Goal: Feedback & Contribution: Submit feedback/report problem

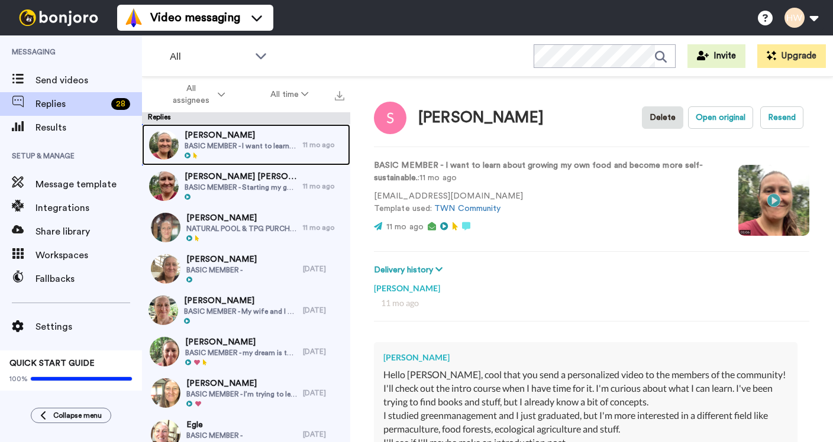
click at [281, 142] on span "BASIC MEMBER - I want to learn about growing my own food and become more self-s…" at bounding box center [241, 145] width 112 height 9
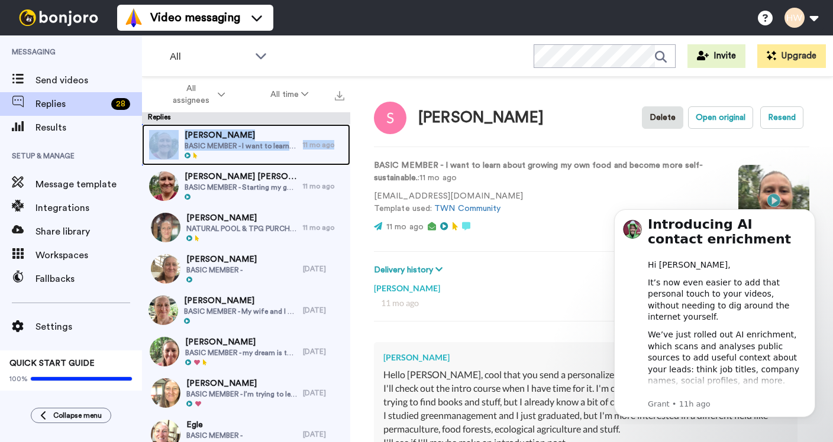
click at [253, 143] on span "BASIC MEMBER - I want to learn about growing my own food and become more self-s…" at bounding box center [241, 145] width 112 height 9
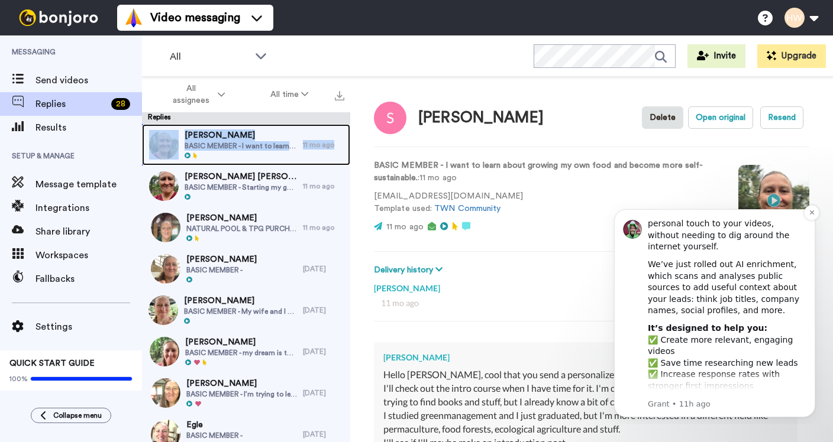
scroll to position [81, 0]
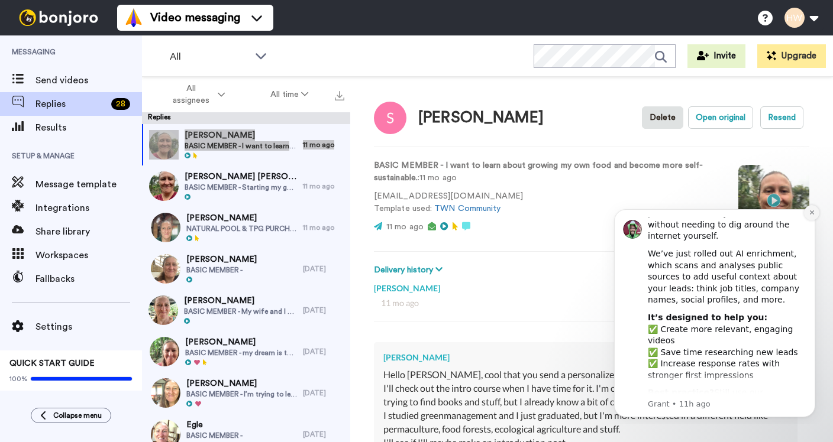
click at [813, 212] on icon "Dismiss notification" at bounding box center [812, 212] width 7 height 7
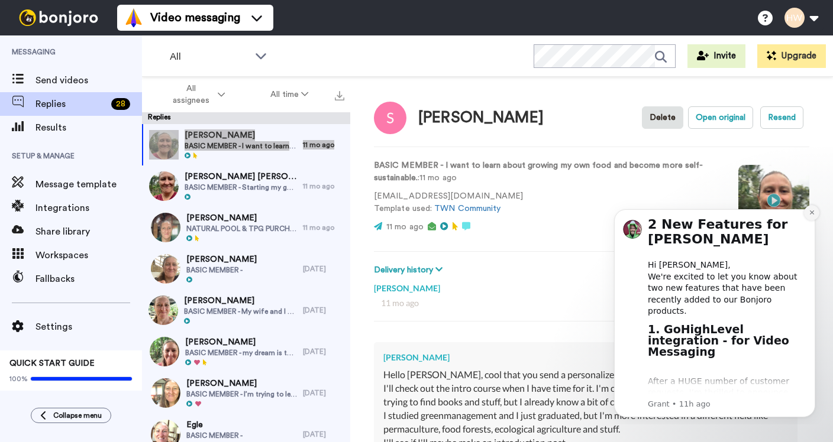
click at [810, 214] on icon "Dismiss notification" at bounding box center [811, 213] width 4 height 4
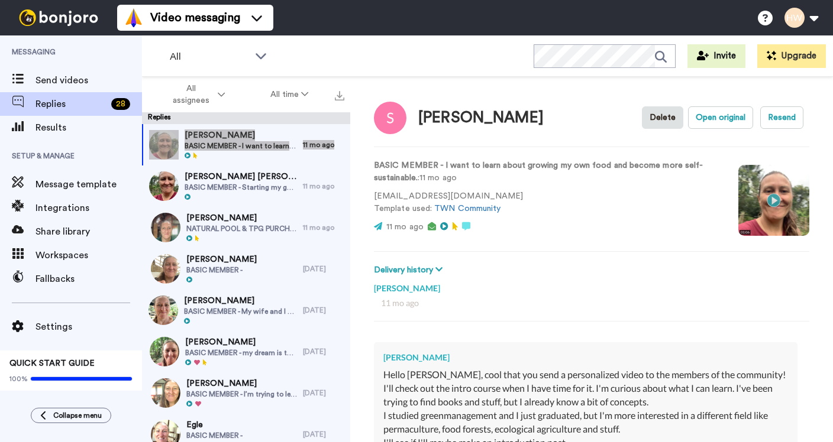
scroll to position [166, 0]
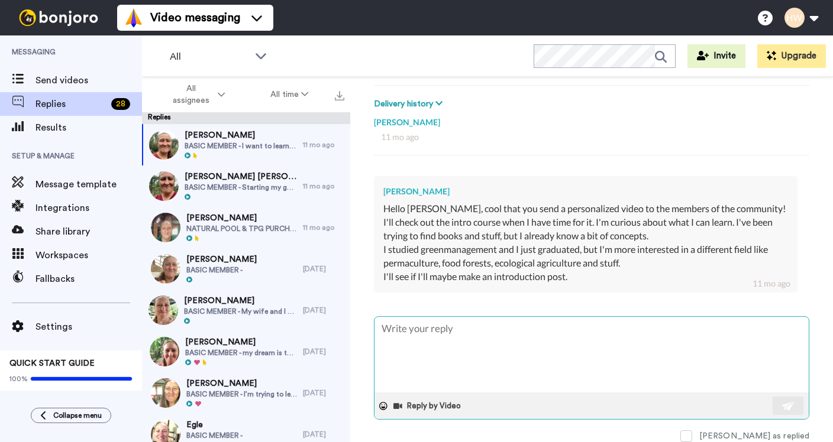
click at [476, 338] on textarea at bounding box center [591, 355] width 434 height 76
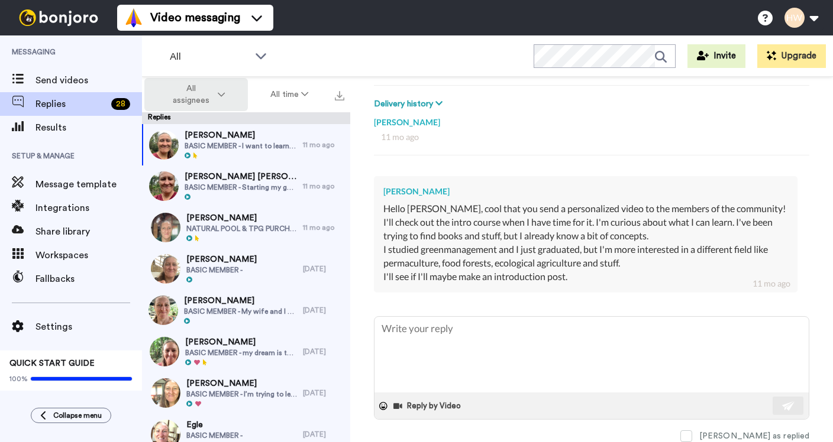
click at [218, 91] on icon at bounding box center [221, 95] width 7 height 8
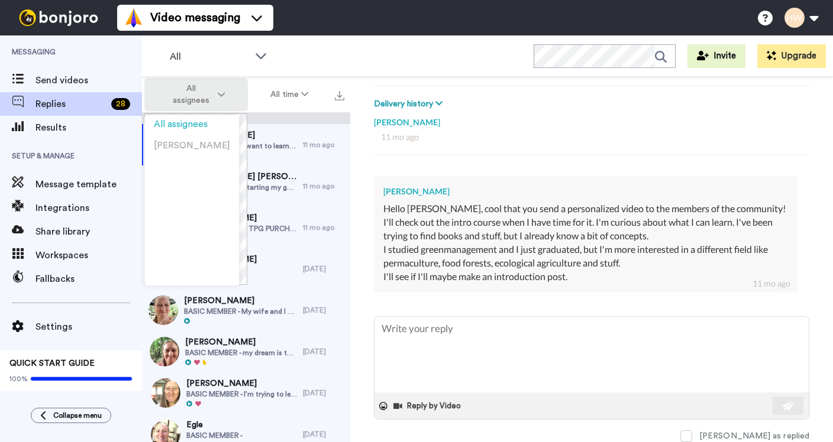
click at [218, 91] on icon at bounding box center [221, 95] width 7 height 8
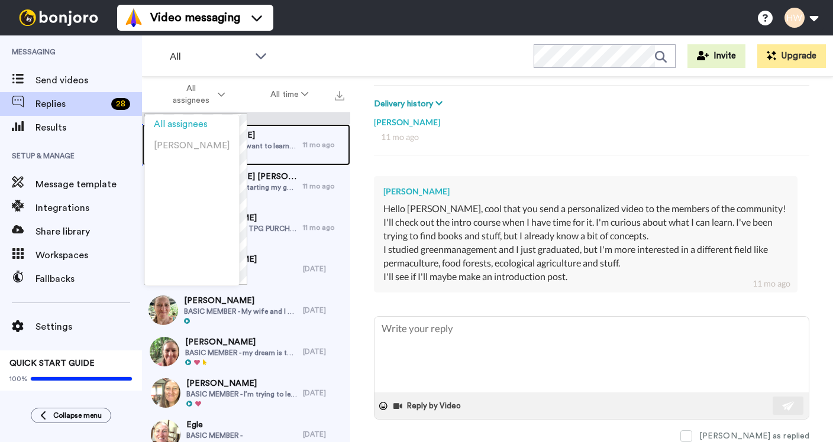
click at [284, 152] on div at bounding box center [241, 156] width 112 height 8
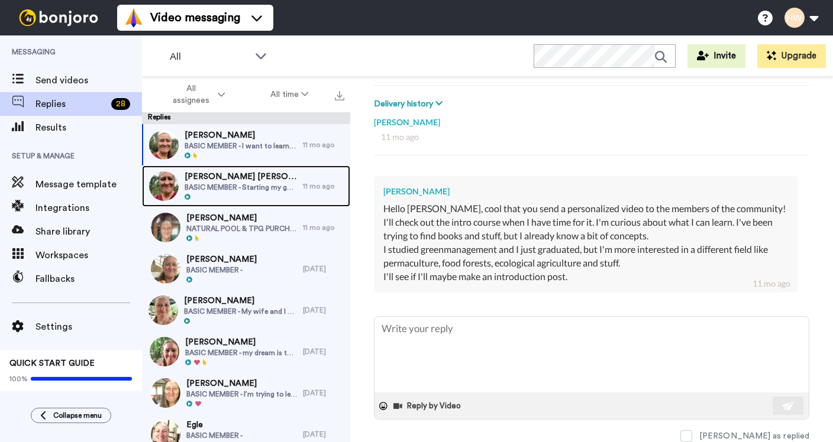
click at [266, 184] on span "BASIC MEMBER - Starting my garden. And I want to know all that I can to get the…" at bounding box center [241, 187] width 112 height 9
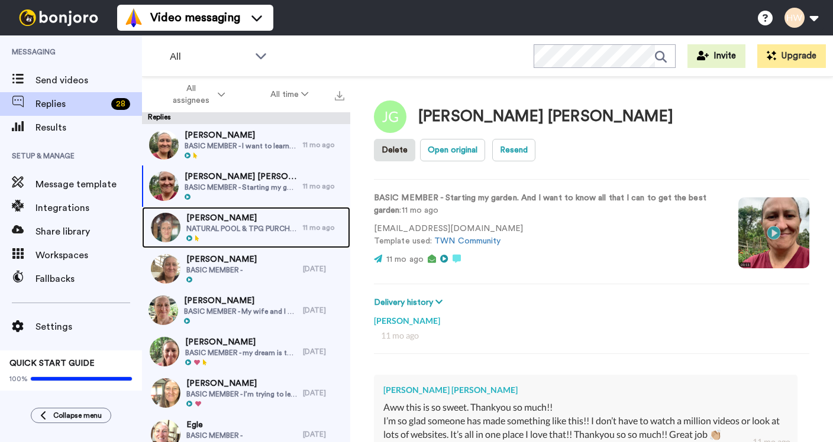
click at [246, 216] on span "Graeme Clegg" at bounding box center [241, 218] width 111 height 12
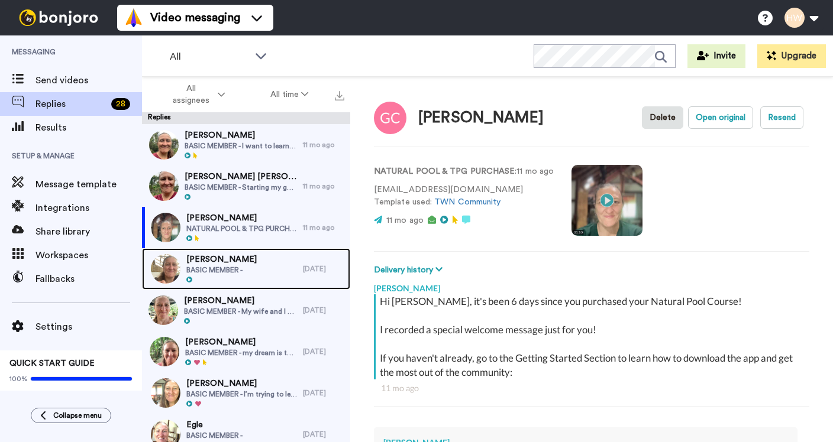
click at [239, 262] on span "Isaak Sunley" at bounding box center [221, 260] width 70 height 12
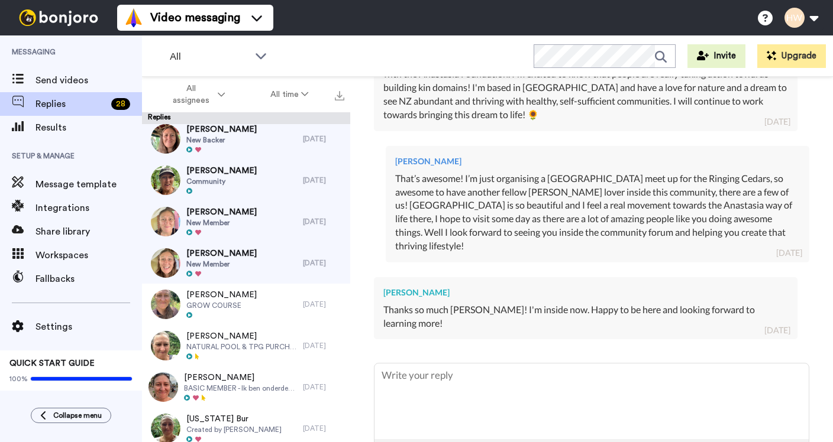
scroll to position [502, 0]
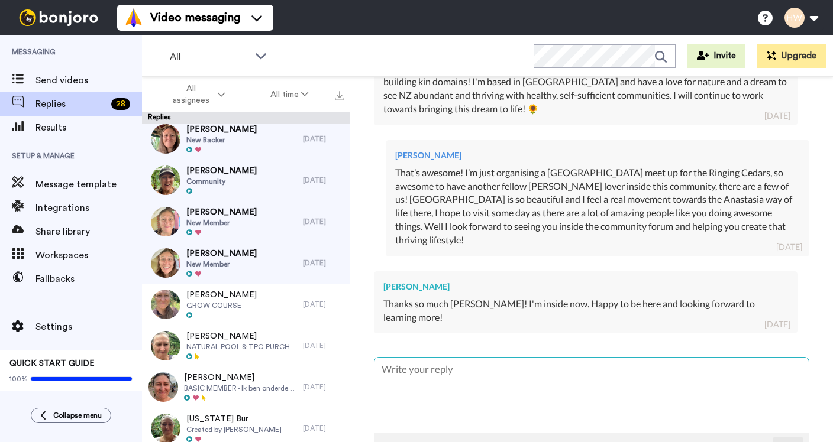
click at [470, 358] on textarea at bounding box center [591, 396] width 434 height 76
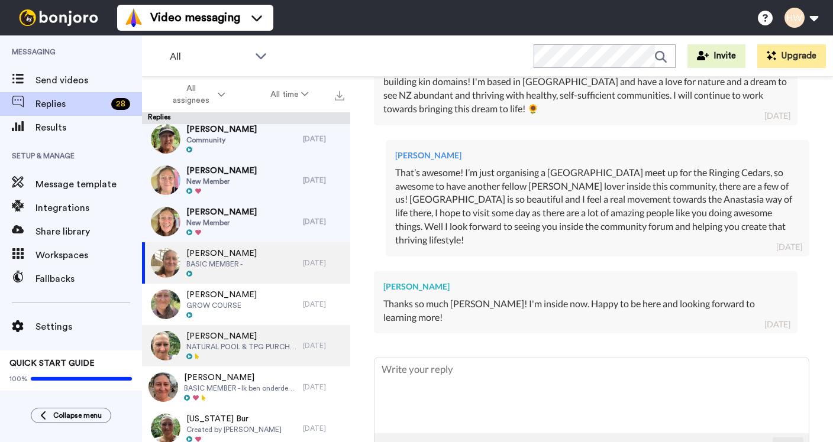
scroll to position [958, 0]
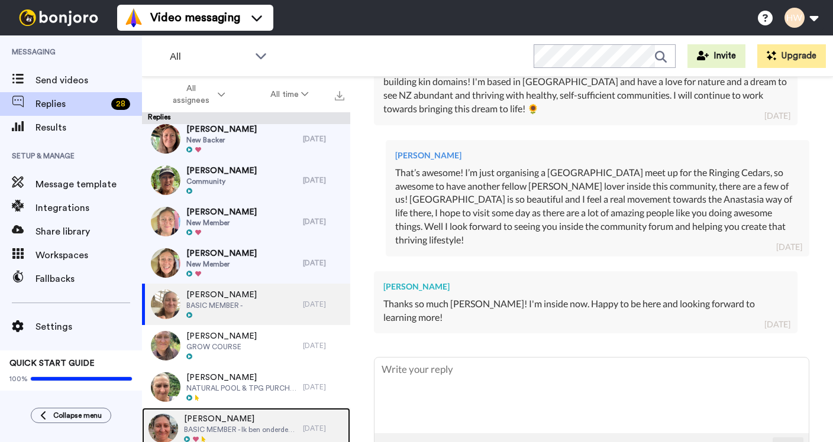
click at [252, 419] on span "Maretty Van Den Mosselaar" at bounding box center [240, 419] width 113 height 12
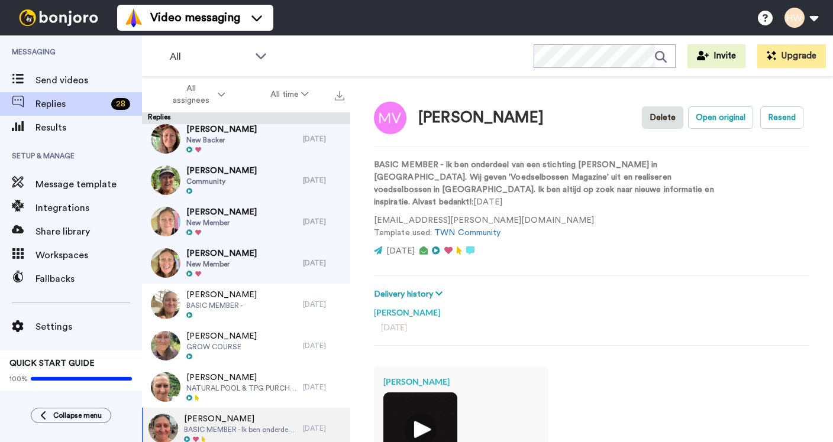
scroll to position [296, 0]
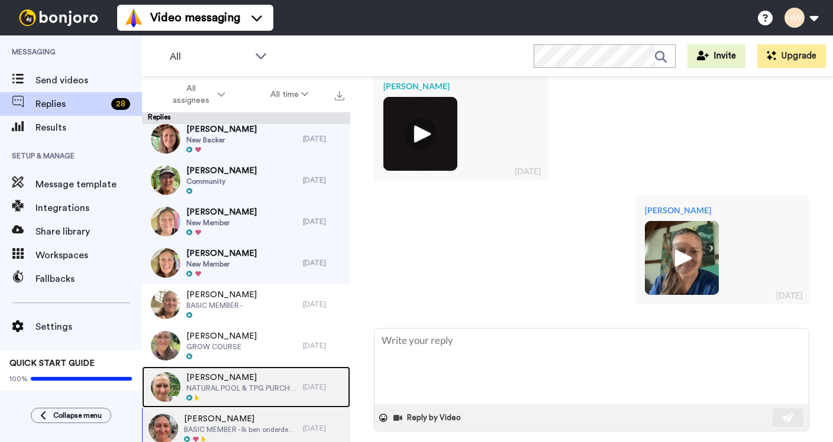
click at [233, 384] on span "NATURAL POOL & TPG PURCHASE" at bounding box center [241, 388] width 111 height 9
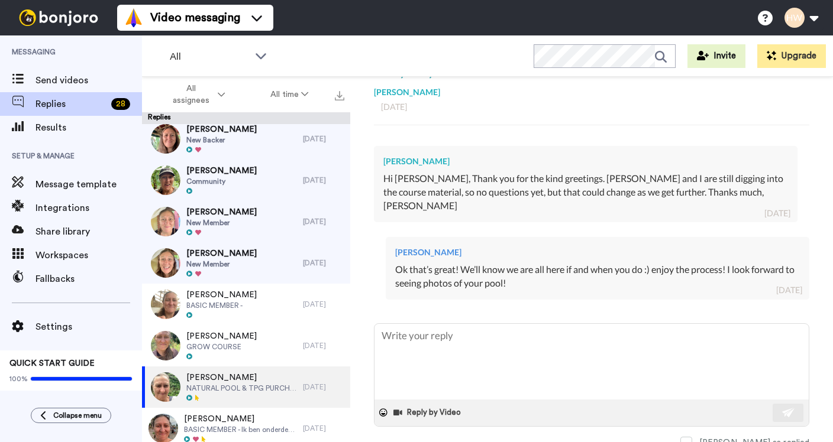
scroll to position [203, 0]
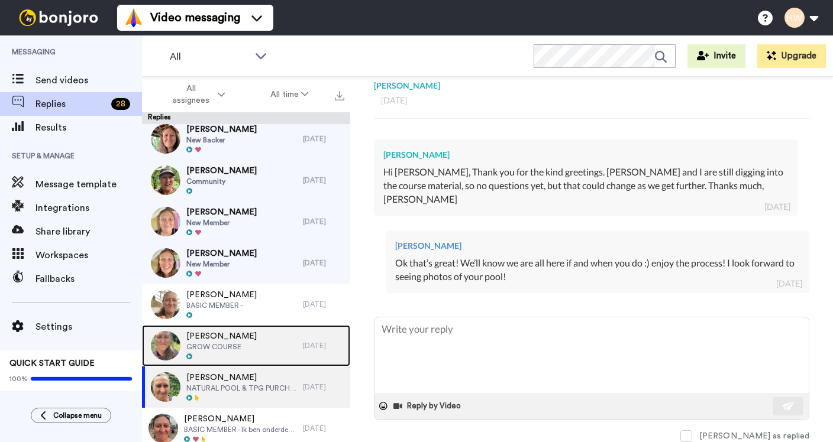
click at [217, 338] on span "Macarena Fueyo" at bounding box center [221, 337] width 70 height 12
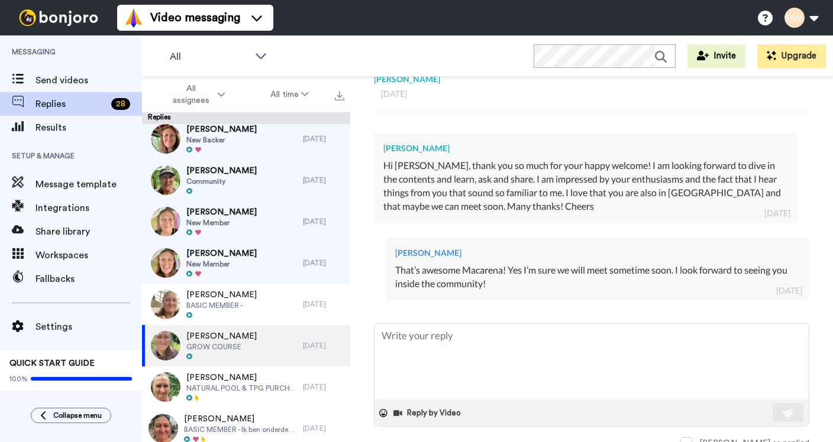
scroll to position [217, 0]
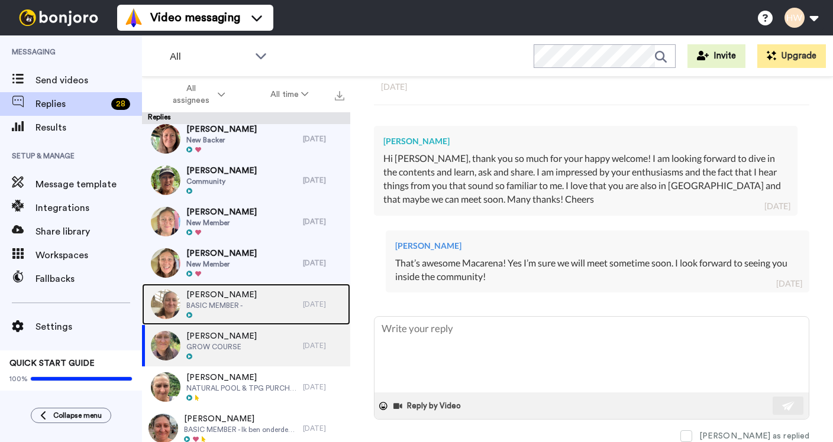
click at [224, 290] on span "Isaak Sunley" at bounding box center [221, 295] width 70 height 12
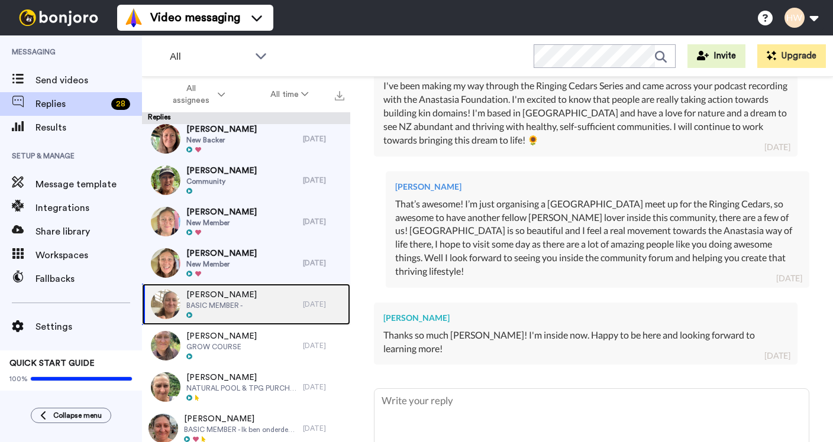
scroll to position [502, 0]
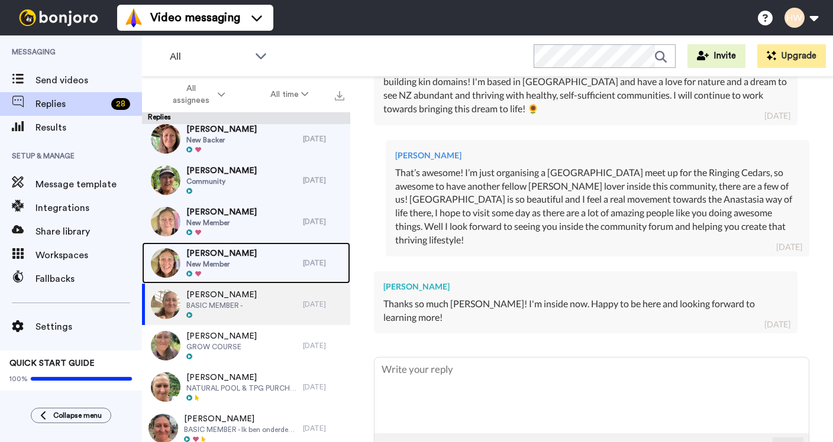
click at [229, 264] on span "New Member" at bounding box center [221, 264] width 70 height 9
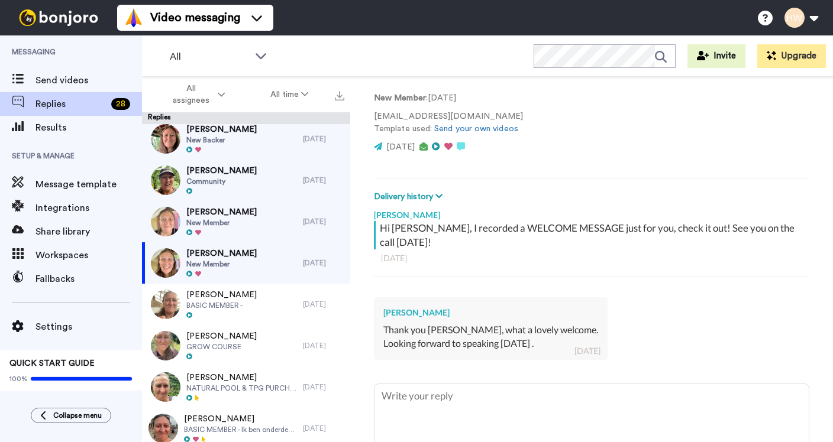
scroll to position [126, 0]
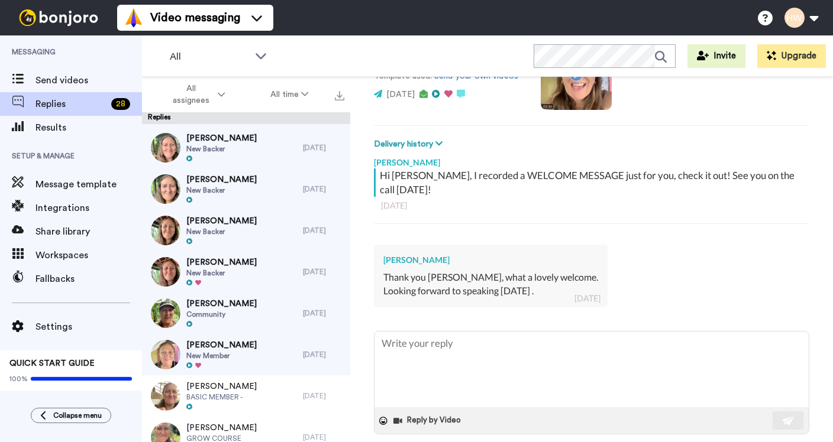
scroll to position [847, 0]
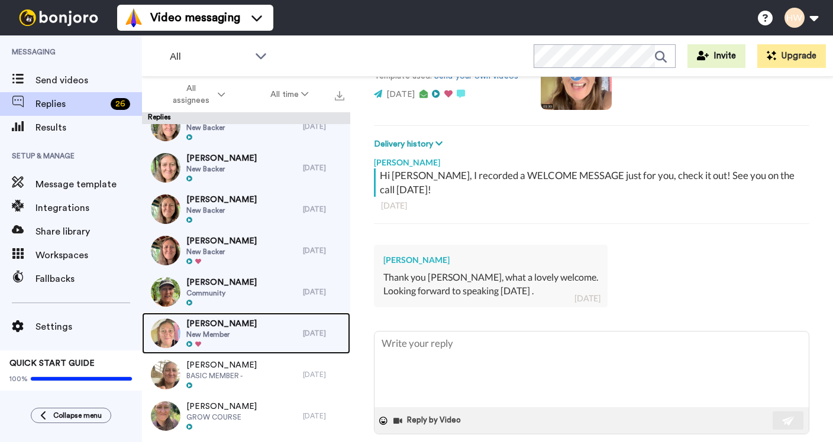
click at [254, 328] on div "Karlyn Harfoot New Member" at bounding box center [222, 333] width 161 height 41
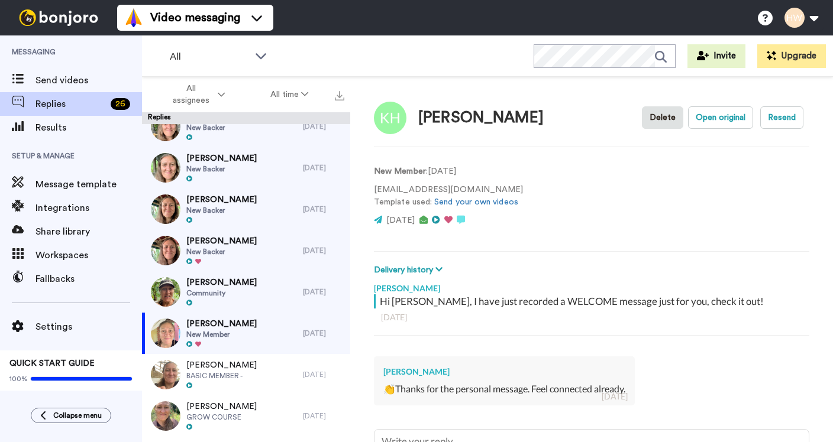
scroll to position [113, 0]
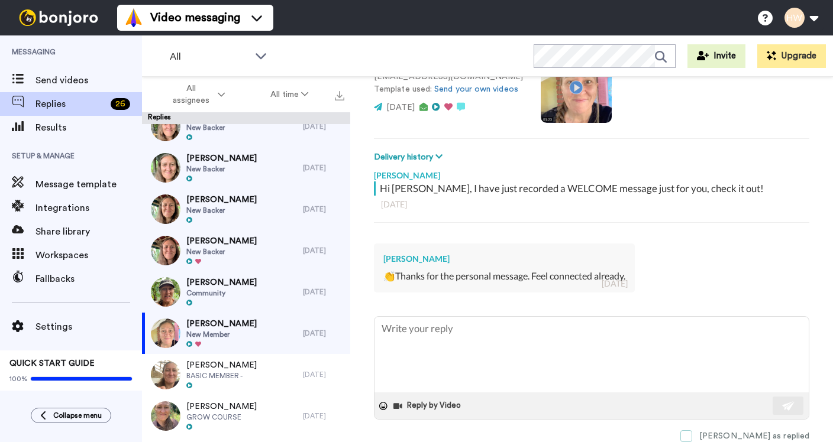
click at [692, 434] on span at bounding box center [686, 437] width 12 height 12
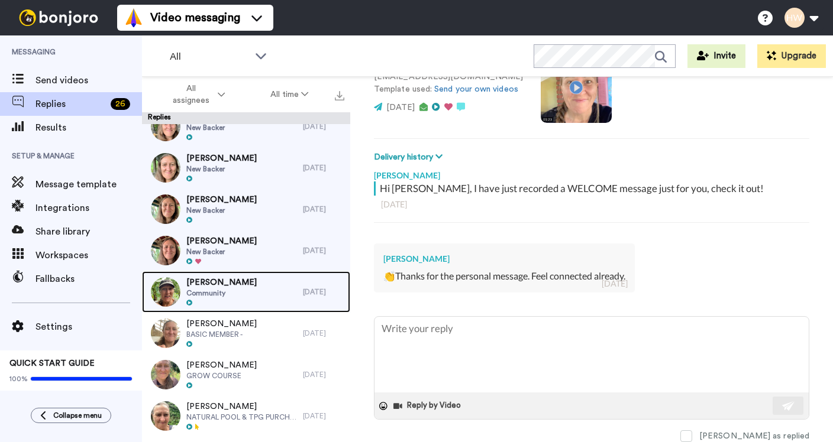
click at [267, 280] on div "Tanya Arnold Community" at bounding box center [222, 292] width 161 height 41
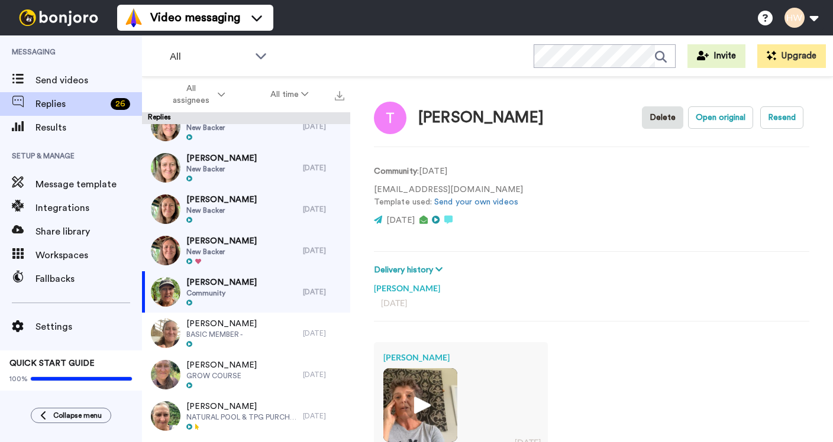
scroll to position [159, 0]
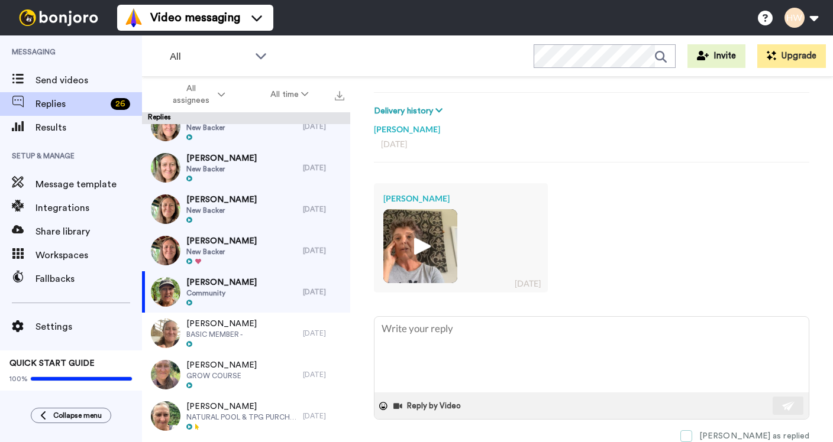
click at [692, 433] on span at bounding box center [686, 437] width 12 height 12
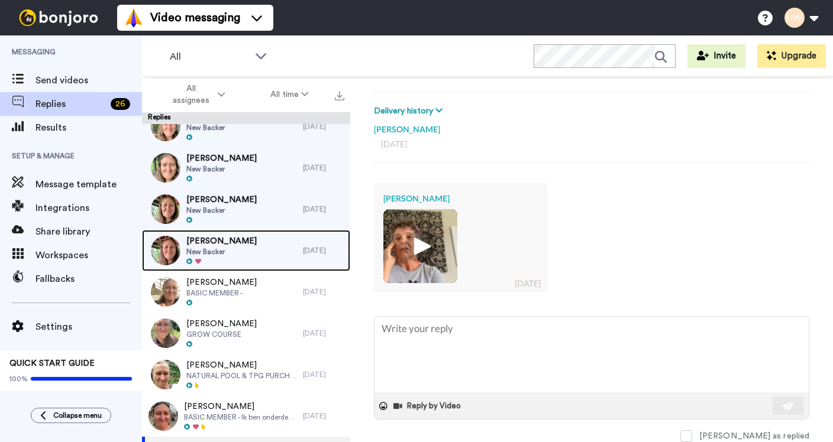
click at [242, 243] on div "Nicole Starr New Backer" at bounding box center [222, 250] width 161 height 41
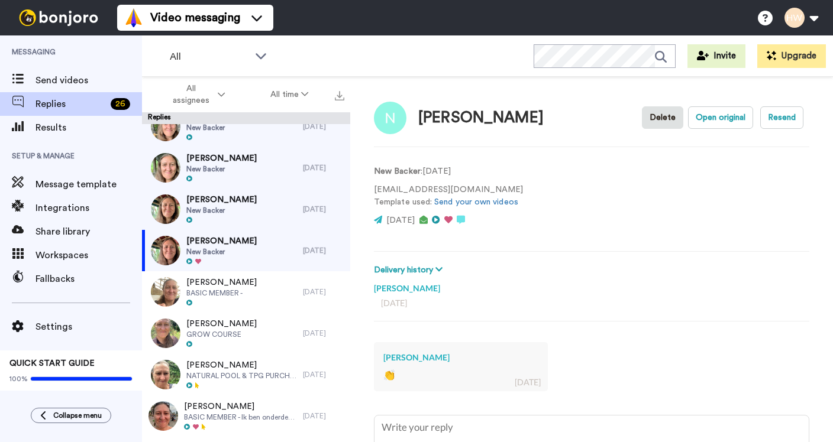
scroll to position [99, 0]
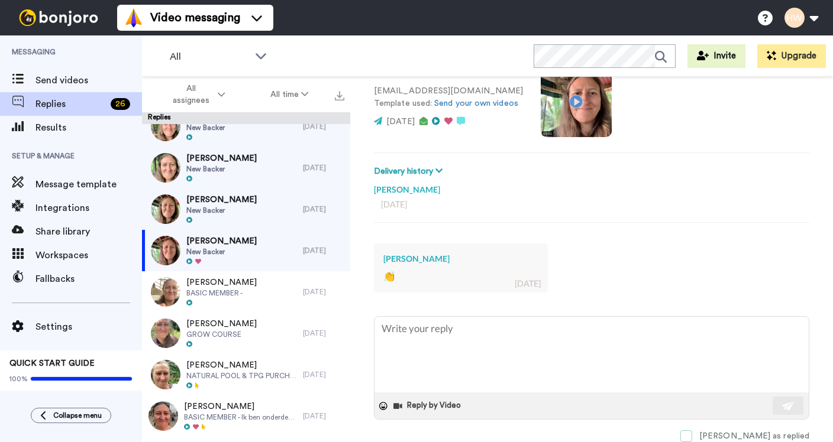
click at [692, 435] on span at bounding box center [686, 437] width 12 height 12
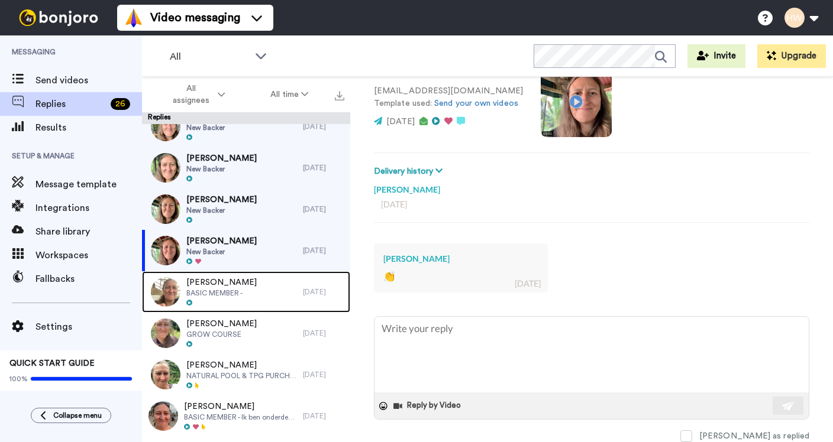
click at [249, 272] on div "Isaak Sunley BASIC MEMBER -" at bounding box center [222, 292] width 161 height 41
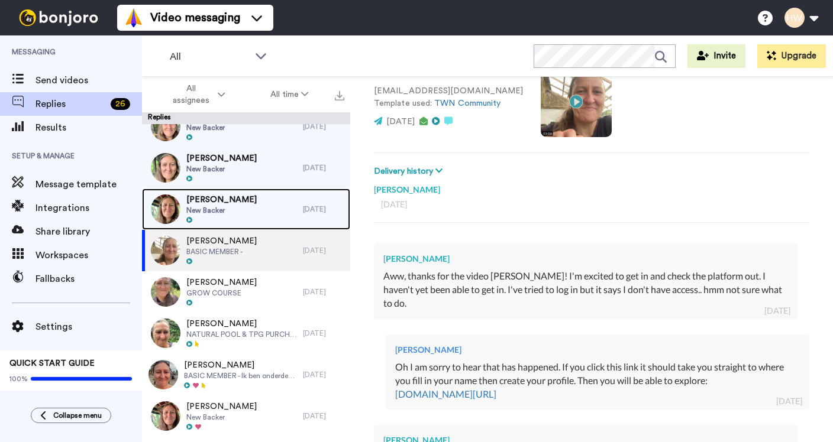
click at [255, 204] on div "Deb Bunch New Backer" at bounding box center [222, 209] width 161 height 41
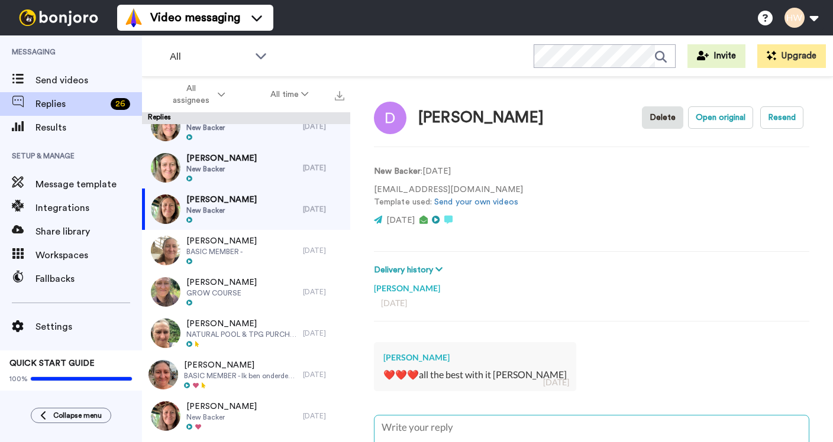
scroll to position [99, 0]
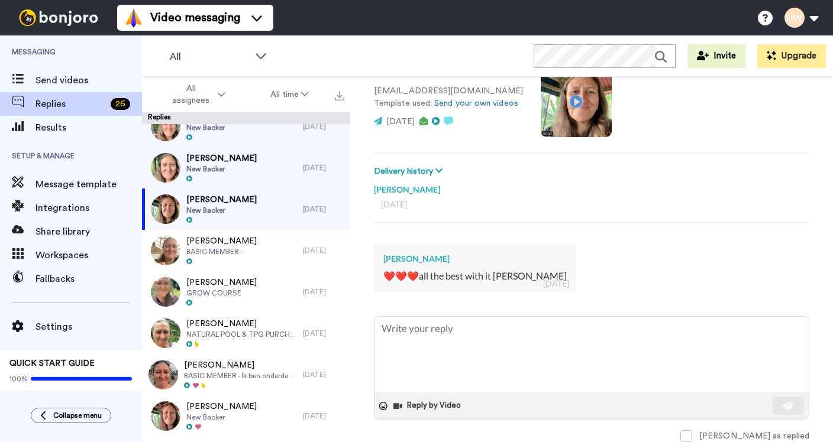
click at [692, 437] on span at bounding box center [686, 437] width 12 height 12
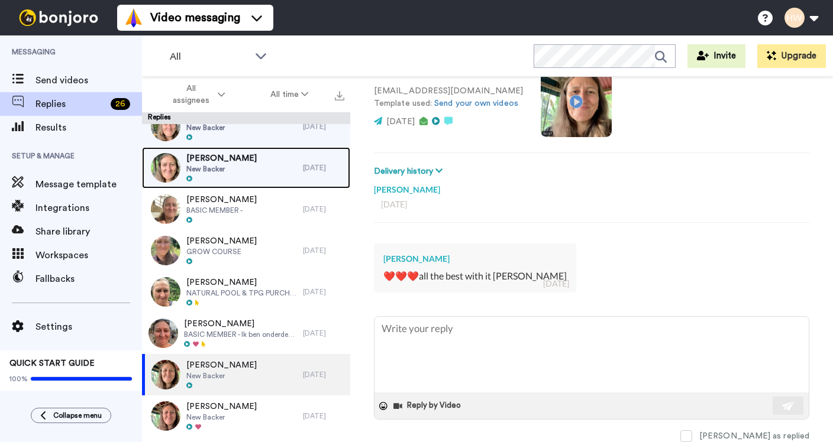
click at [253, 168] on div "Mel Schouten New Backer" at bounding box center [222, 167] width 161 height 41
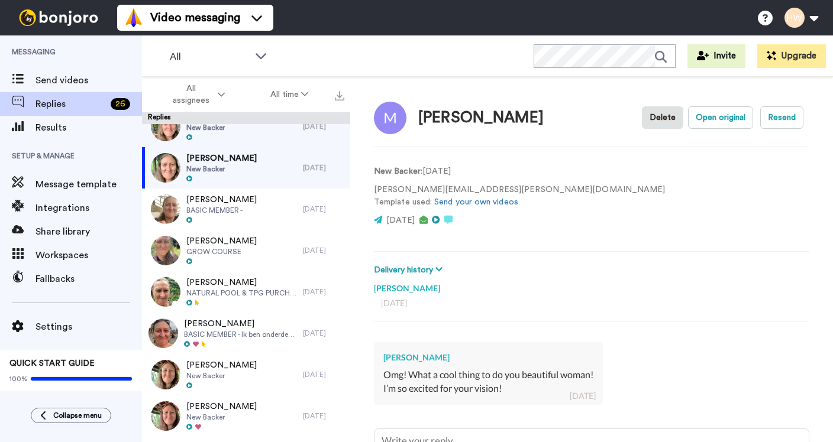
scroll to position [112, 0]
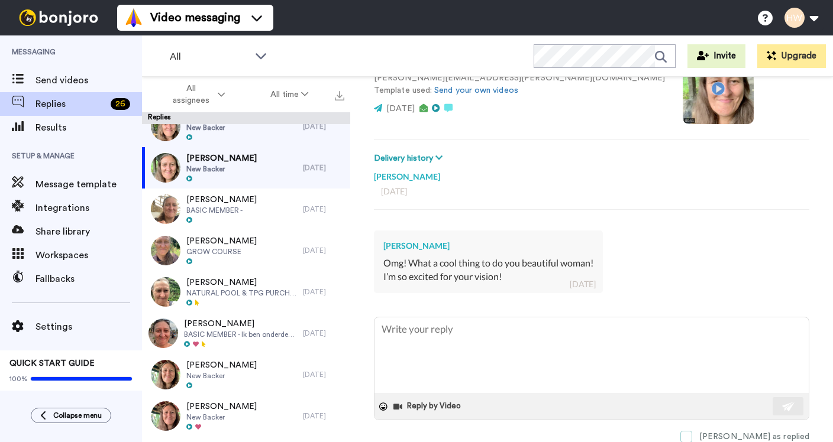
click at [692, 435] on span at bounding box center [686, 437] width 12 height 12
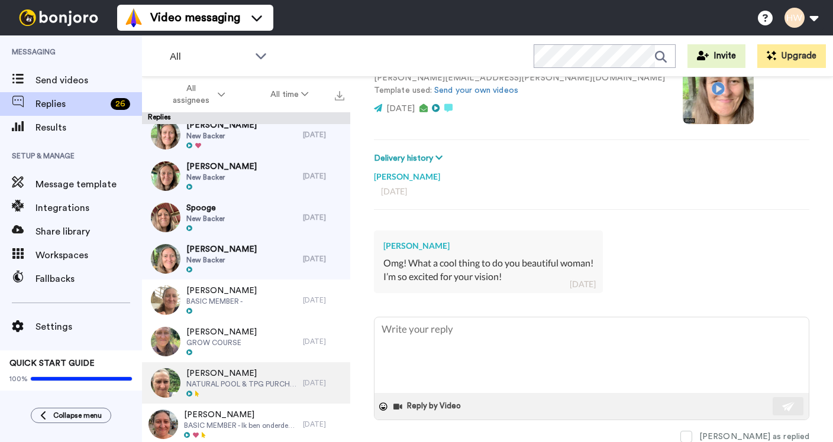
scroll to position [606, 0]
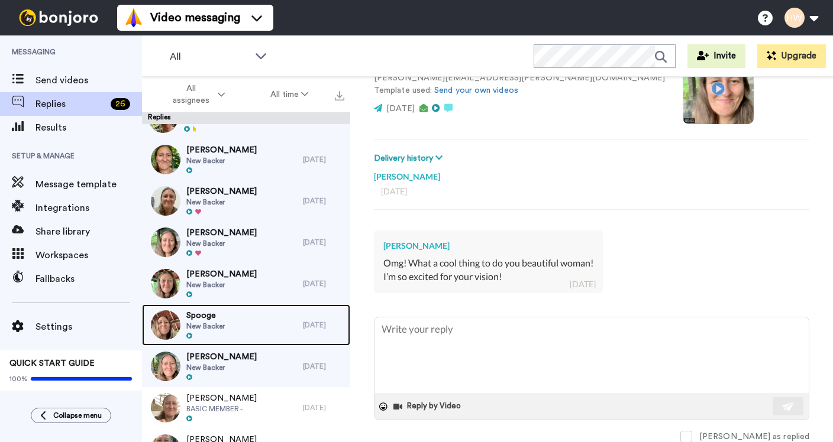
click at [257, 319] on div "Spooge New Backer" at bounding box center [222, 325] width 161 height 41
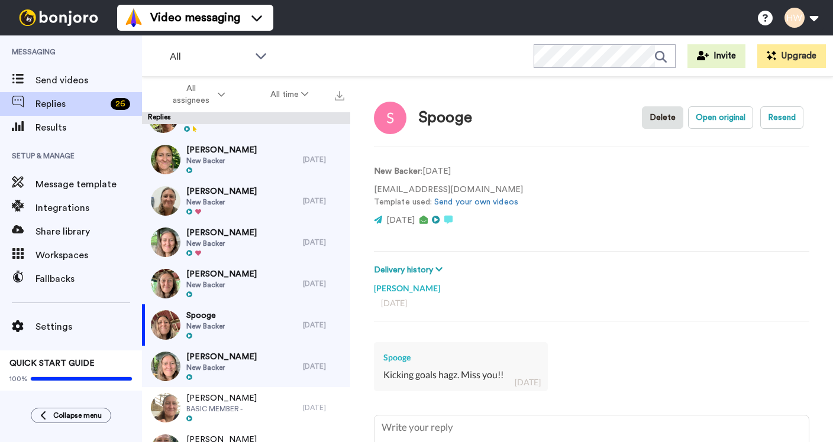
scroll to position [99, 0]
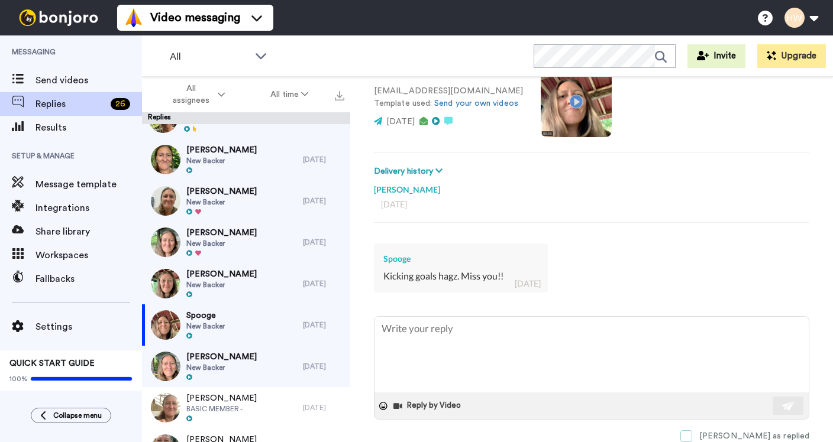
click at [692, 436] on span at bounding box center [686, 437] width 12 height 12
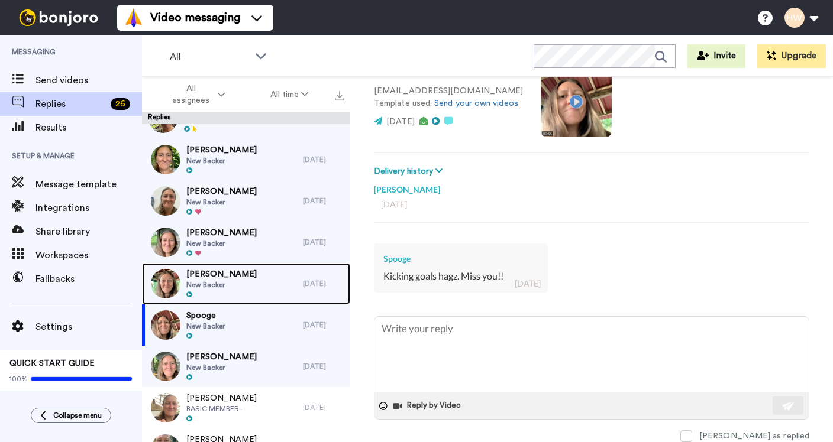
click at [227, 278] on span "Tanya Arnold" at bounding box center [221, 275] width 70 height 12
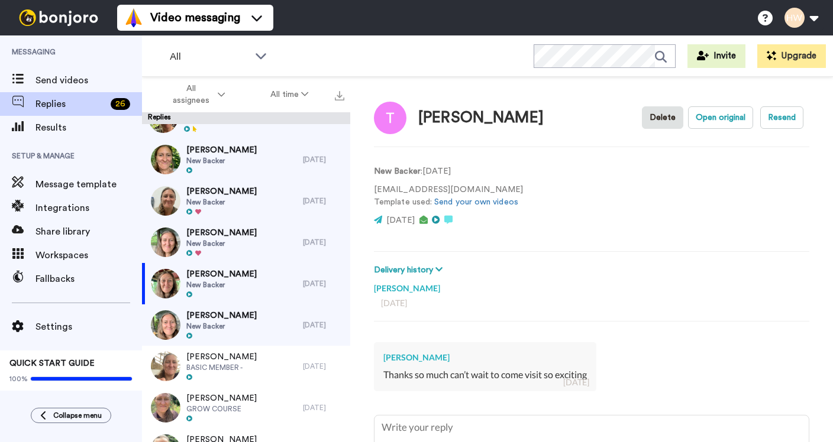
scroll to position [99, 0]
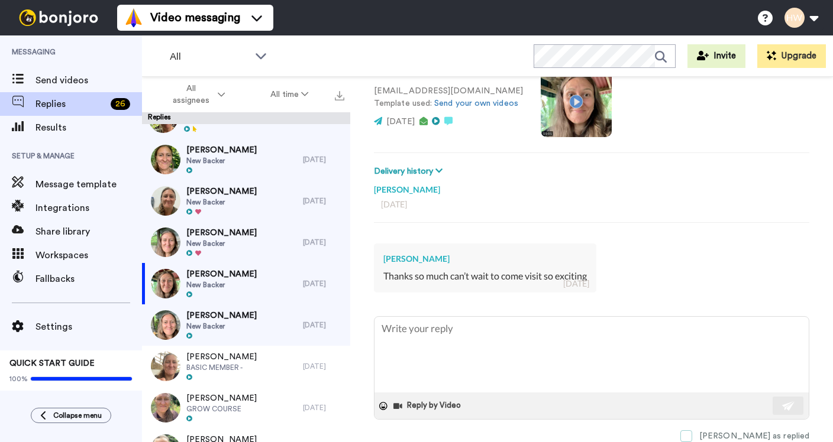
click at [692, 434] on span at bounding box center [686, 437] width 12 height 12
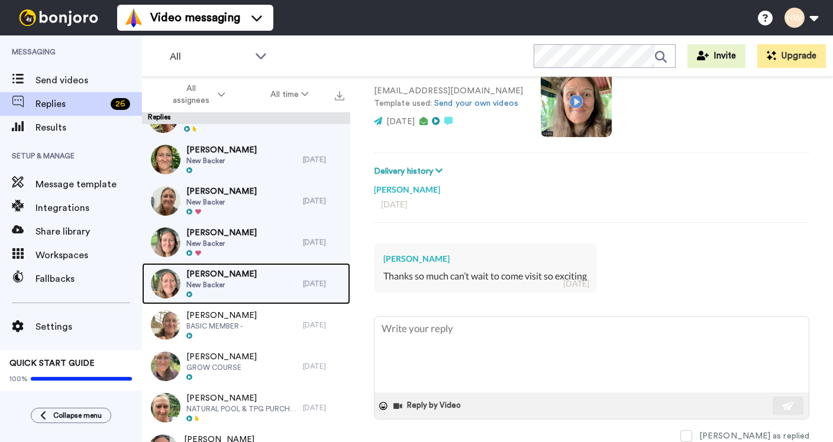
click at [235, 274] on span "Marina Segredos" at bounding box center [221, 275] width 70 height 12
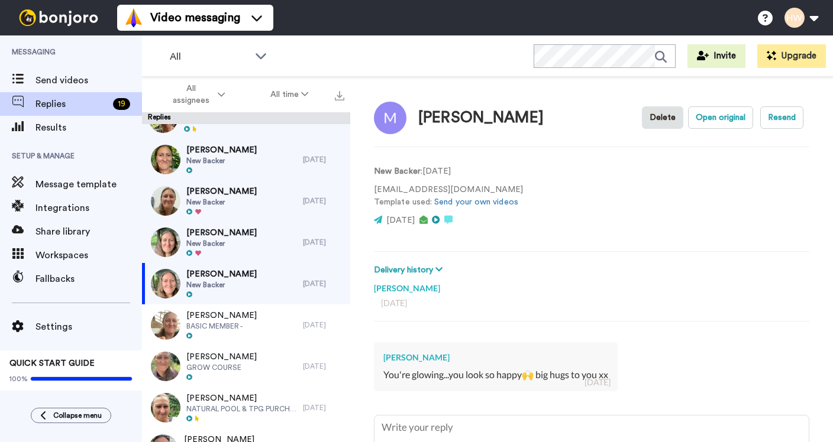
scroll to position [99, 0]
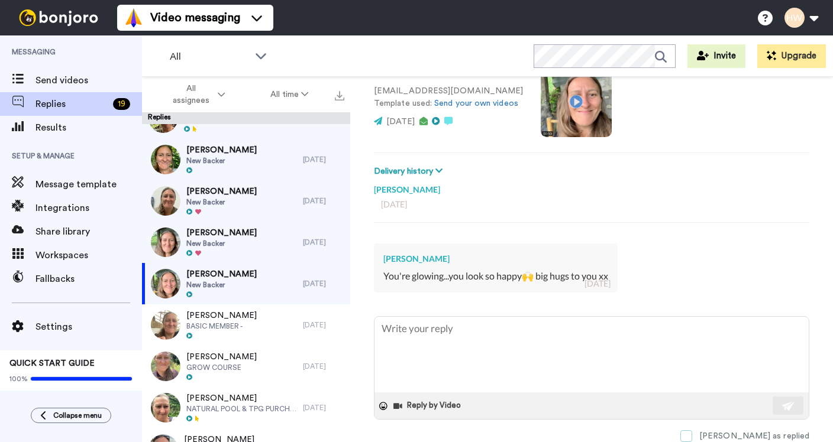
click at [692, 434] on span at bounding box center [686, 437] width 12 height 12
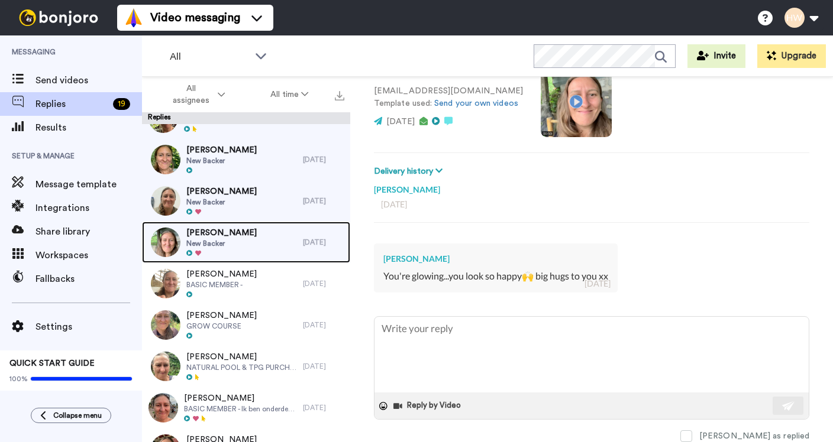
click at [246, 243] on div "Jody Jelas New Backer" at bounding box center [222, 242] width 161 height 41
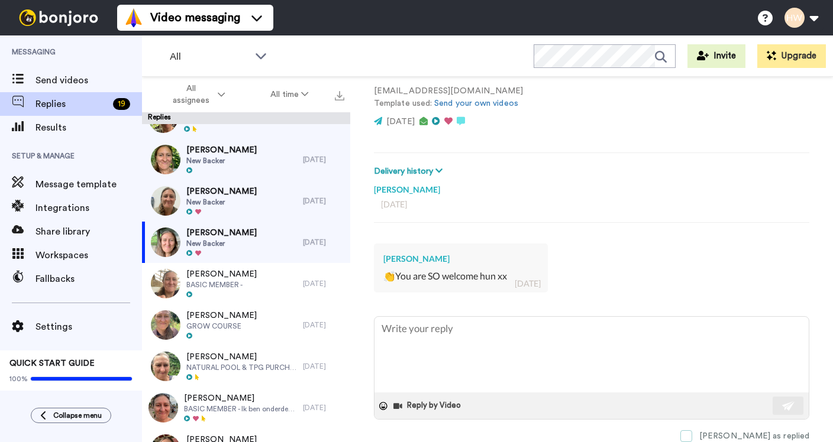
click at [692, 432] on span at bounding box center [686, 437] width 12 height 12
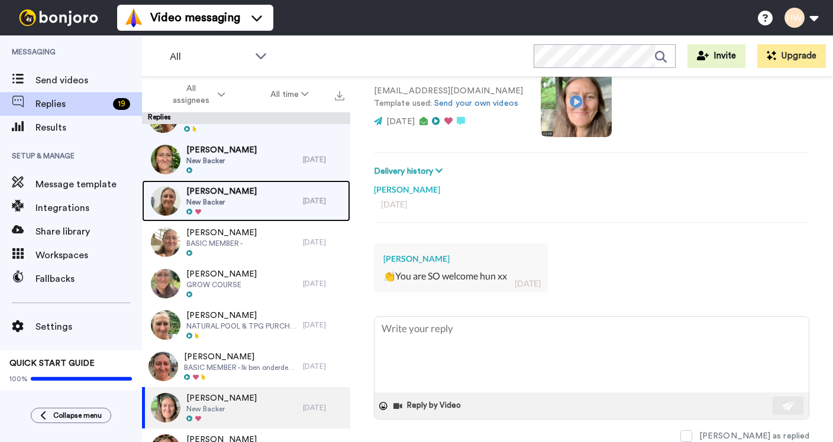
click at [251, 200] on div "Rachelle Starr New Backer" at bounding box center [222, 200] width 161 height 41
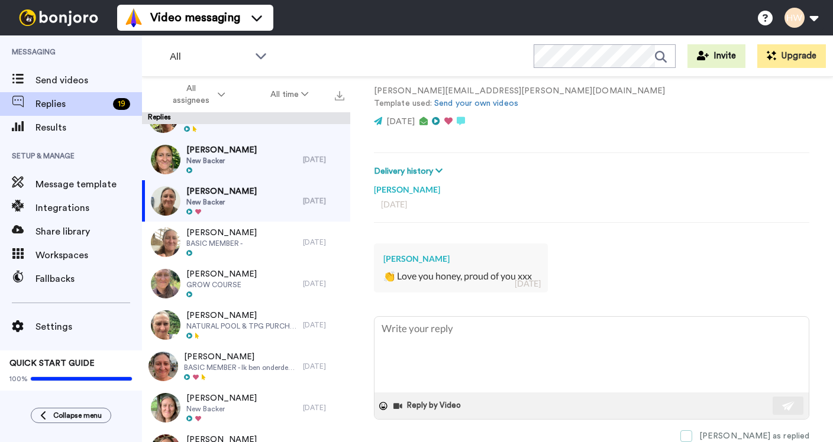
click at [692, 433] on span at bounding box center [686, 437] width 12 height 12
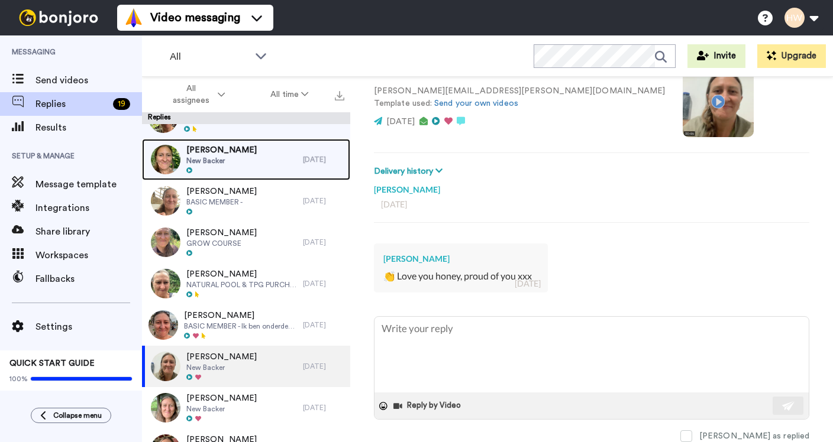
click at [238, 152] on div "Bea Toews New Backer" at bounding box center [222, 159] width 161 height 41
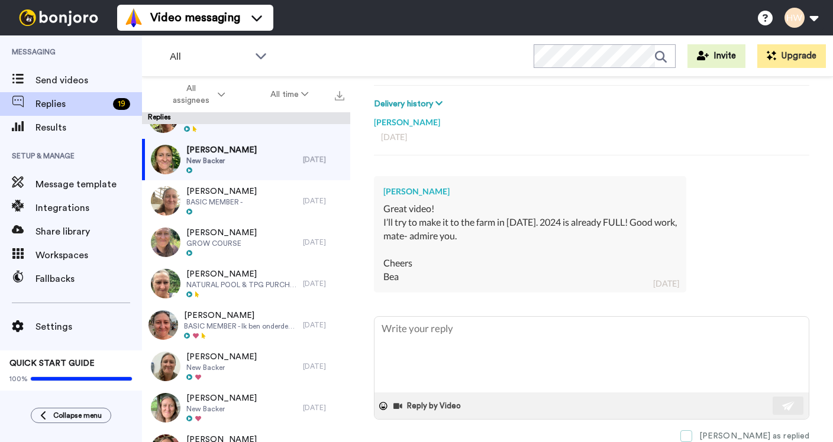
click at [692, 434] on span at bounding box center [686, 437] width 12 height 12
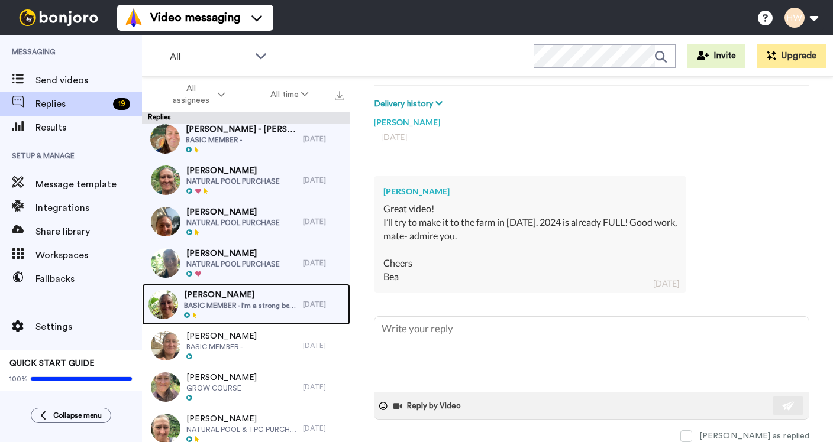
click at [256, 301] on span "BASIC MEMBER - I'm a strong believer in the idea that we can learn to grow and …" at bounding box center [240, 305] width 113 height 9
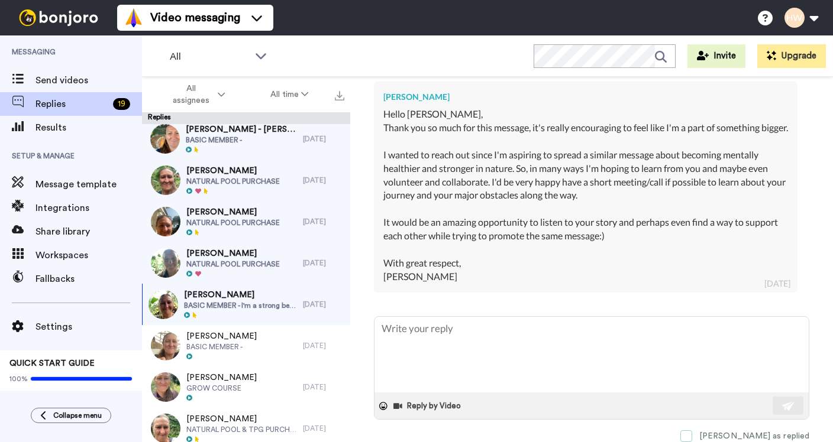
click at [692, 432] on span at bounding box center [686, 437] width 12 height 12
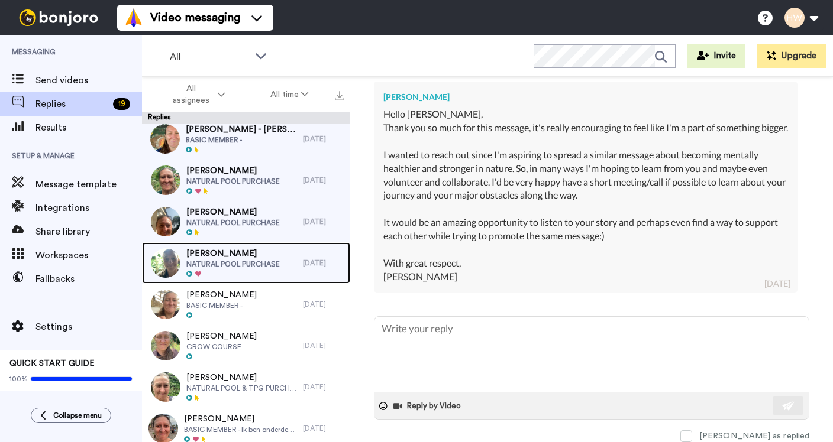
click at [264, 258] on span "Leigh Hill" at bounding box center [232, 254] width 93 height 12
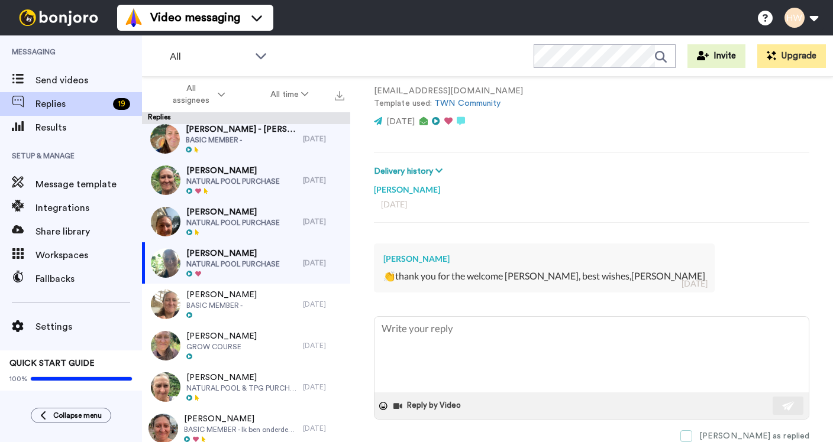
click at [692, 433] on span at bounding box center [686, 437] width 12 height 12
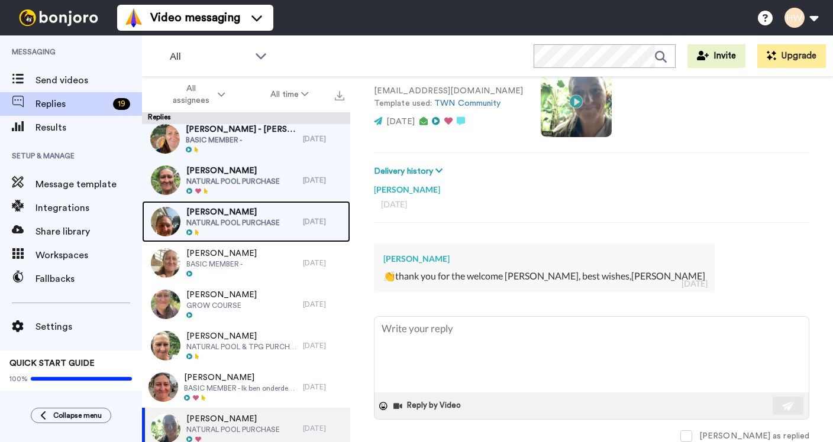
click at [266, 216] on span "Ivan Franca Junior" at bounding box center [232, 212] width 93 height 12
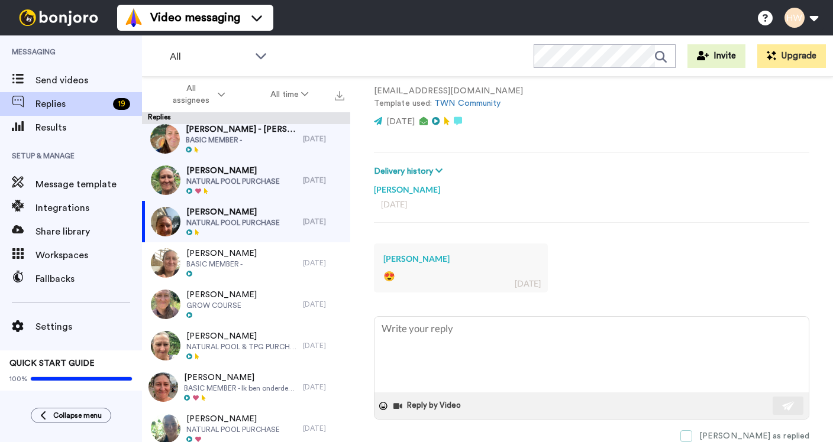
click at [692, 433] on span at bounding box center [686, 437] width 12 height 12
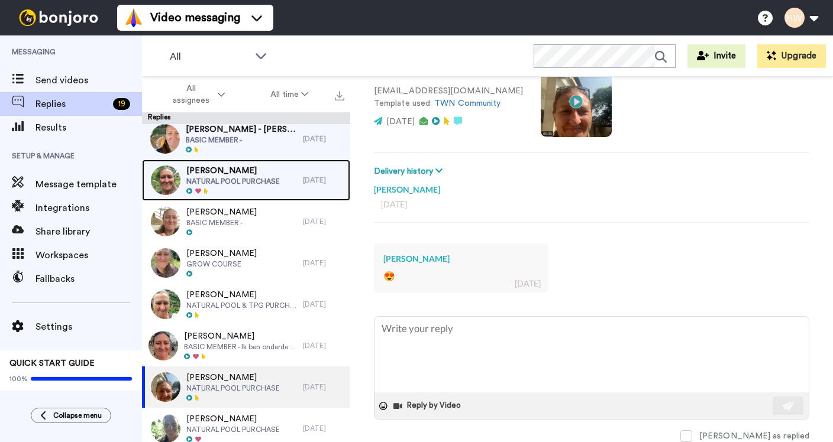
click at [256, 177] on span "NATURAL POOL PURCHASE" at bounding box center [232, 181] width 93 height 9
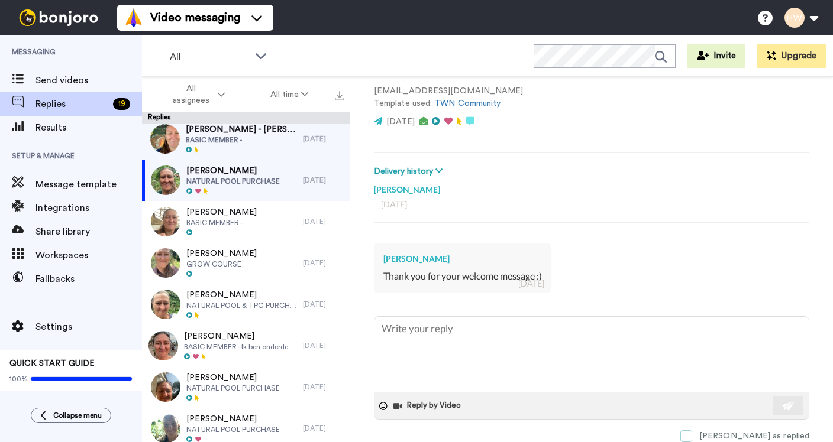
click at [692, 436] on span at bounding box center [686, 437] width 12 height 12
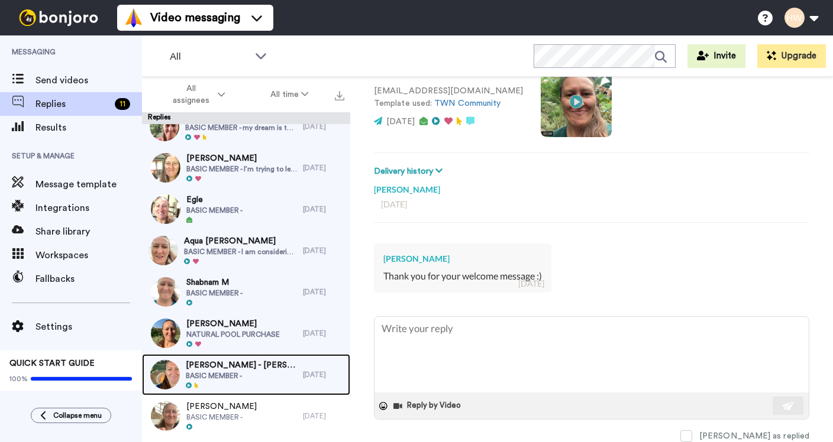
click at [238, 376] on span "BASIC MEMBER -" at bounding box center [241, 375] width 111 height 9
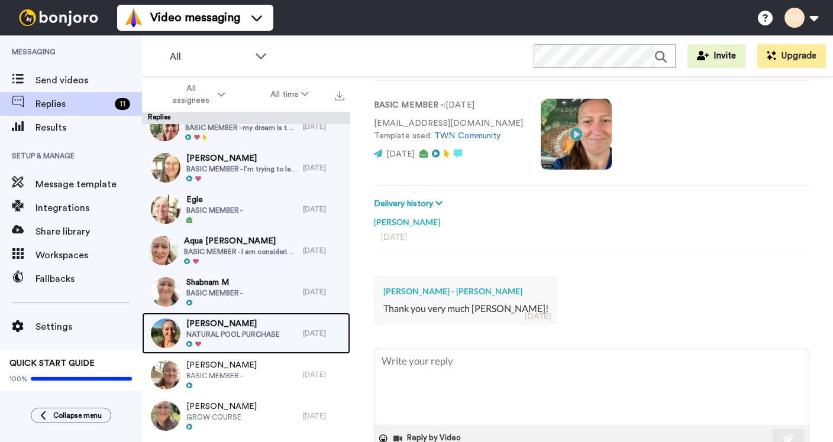
click at [240, 332] on span "NATURAL POOL PURCHASE" at bounding box center [232, 334] width 93 height 9
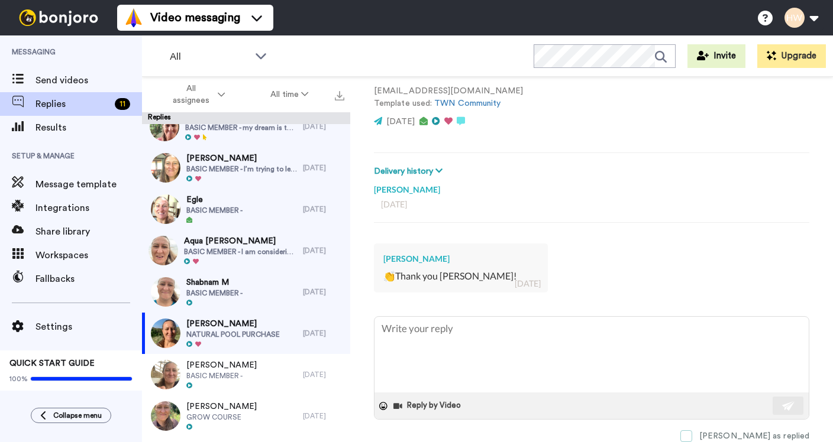
click at [692, 434] on span at bounding box center [686, 437] width 12 height 12
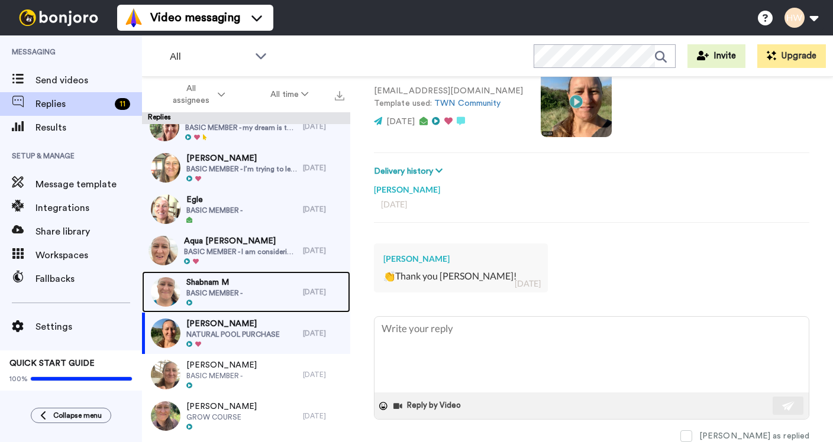
click at [256, 288] on div "Shabnam M BASIC MEMBER -" at bounding box center [222, 292] width 161 height 41
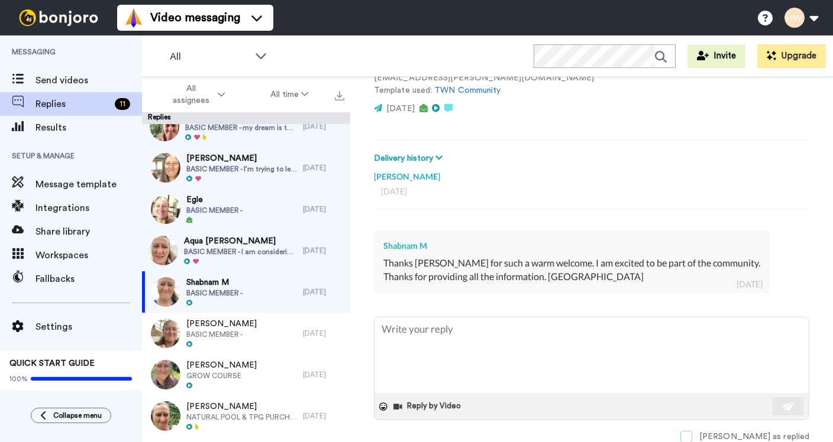
click at [692, 438] on span at bounding box center [686, 437] width 12 height 12
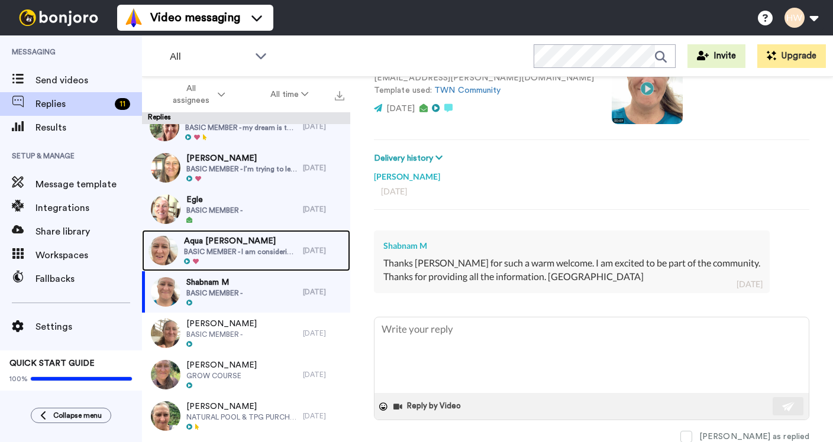
click at [244, 255] on span "BASIC MEMBER - I am considering my own homestead after reading Anastasia books.…" at bounding box center [240, 251] width 113 height 9
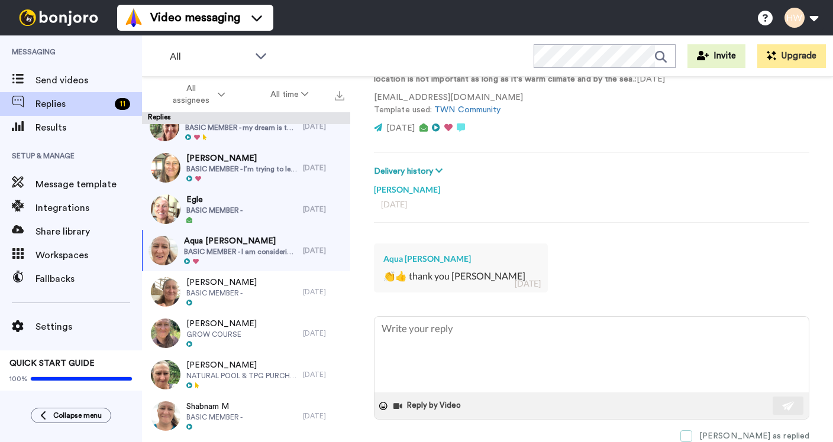
click at [692, 434] on span at bounding box center [686, 437] width 12 height 12
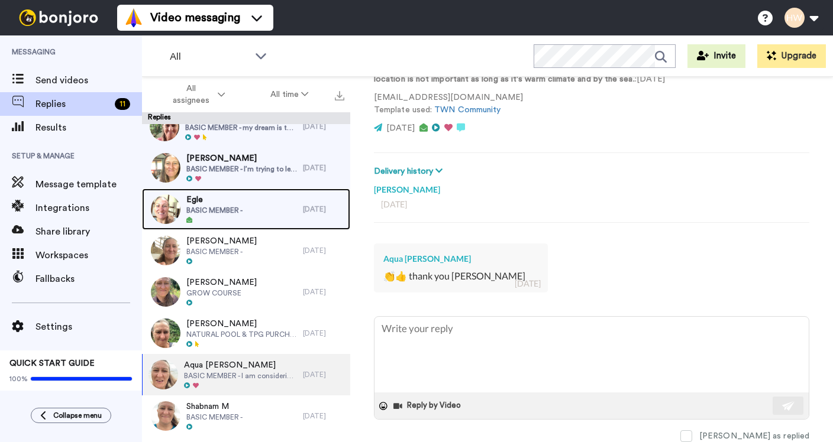
click at [250, 209] on div "Egle BASIC MEMBER -" at bounding box center [222, 209] width 161 height 41
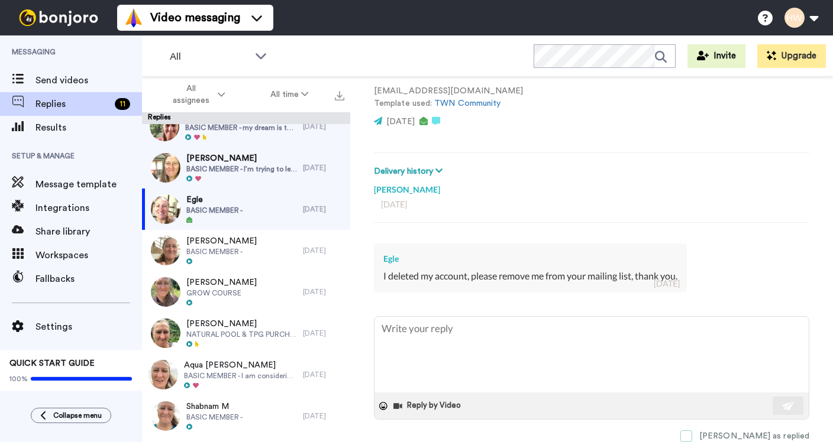
click at [692, 432] on span at bounding box center [686, 437] width 12 height 12
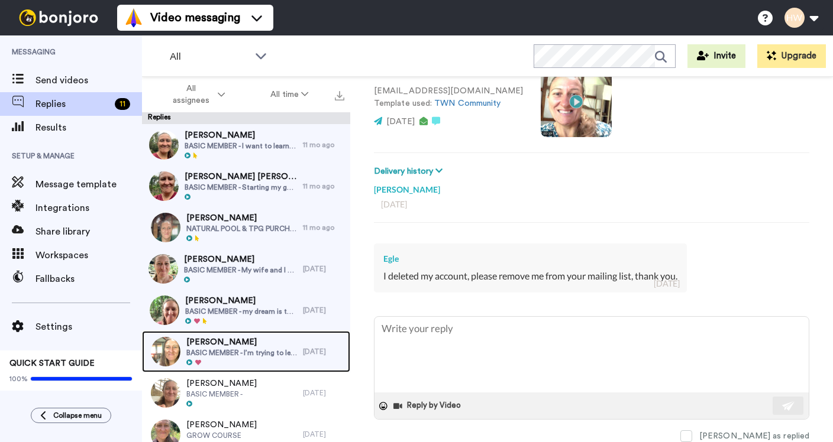
click at [263, 334] on div "Tracie Brackett BASIC MEMBER - I’m trying to learn" at bounding box center [222, 351] width 161 height 41
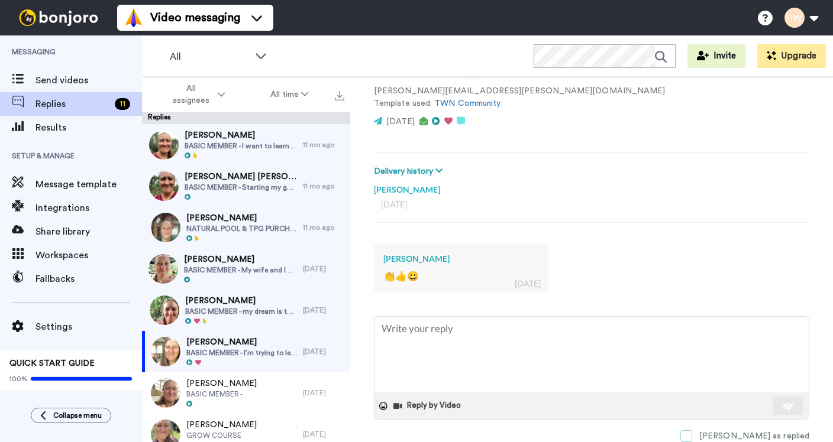
click at [692, 432] on span at bounding box center [686, 437] width 12 height 12
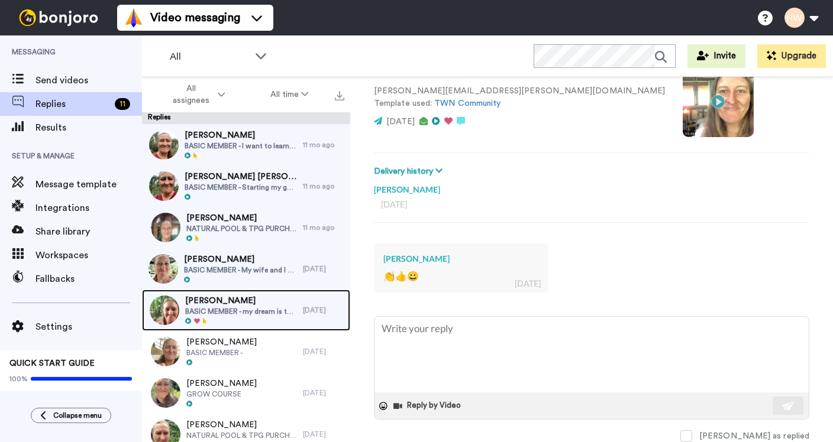
click at [249, 300] on span "Réka Patrick" at bounding box center [241, 301] width 112 height 12
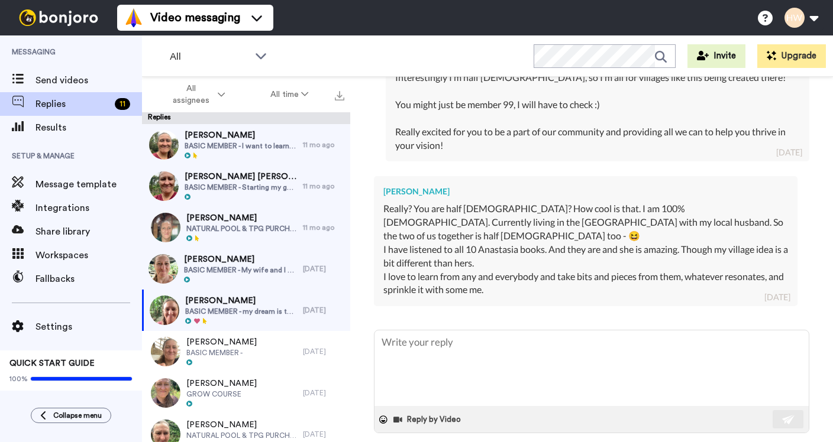
click at [692, 442] on span at bounding box center [686, 450] width 12 height 12
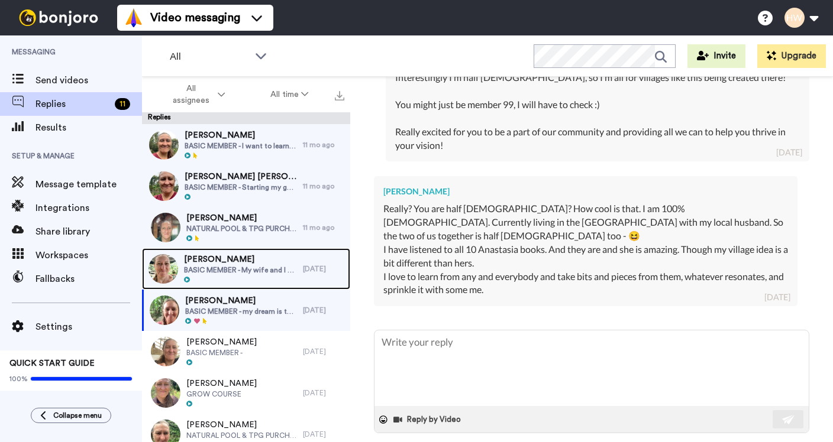
click at [266, 264] on span "Francis Boyle" at bounding box center [240, 260] width 113 height 12
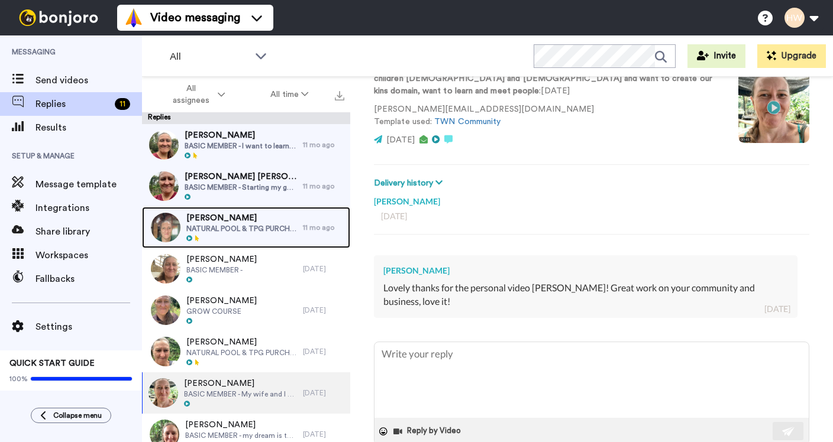
click at [265, 224] on span "Graeme Clegg" at bounding box center [241, 218] width 111 height 12
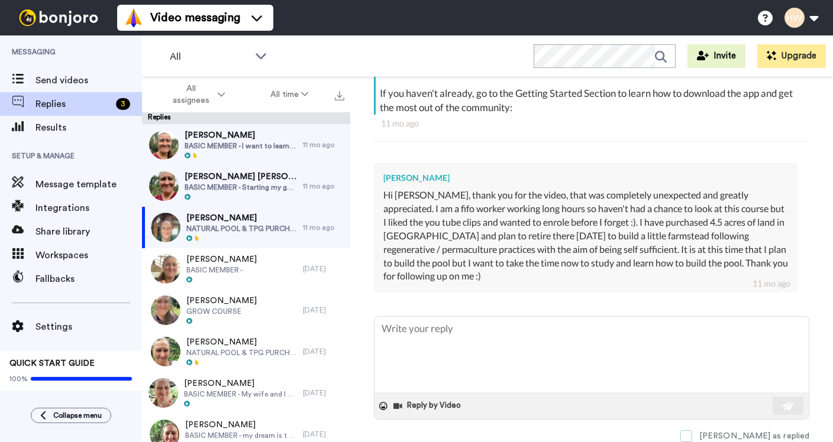
click at [692, 437] on span at bounding box center [686, 437] width 12 height 12
click at [271, 188] on span "BASIC MEMBER - Starting my garden. And I want to know all that I can to get the…" at bounding box center [241, 187] width 112 height 9
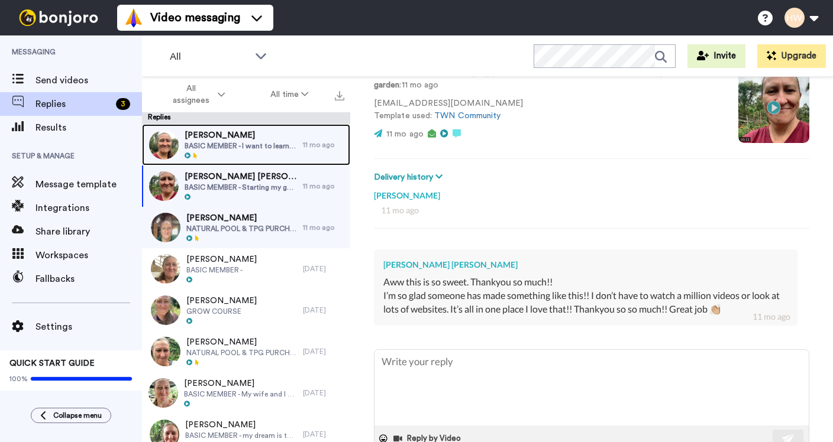
click at [260, 141] on span "BASIC MEMBER - I want to learn about growing my own food and become more self-s…" at bounding box center [241, 145] width 112 height 9
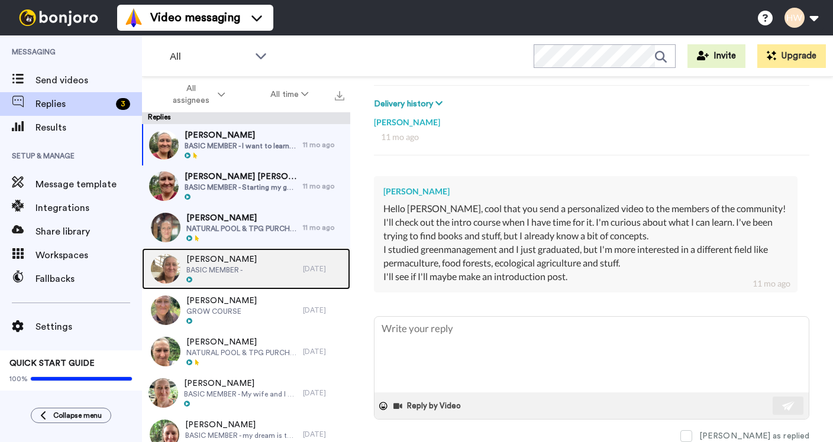
click at [237, 254] on span "Isaak Sunley" at bounding box center [221, 260] width 70 height 12
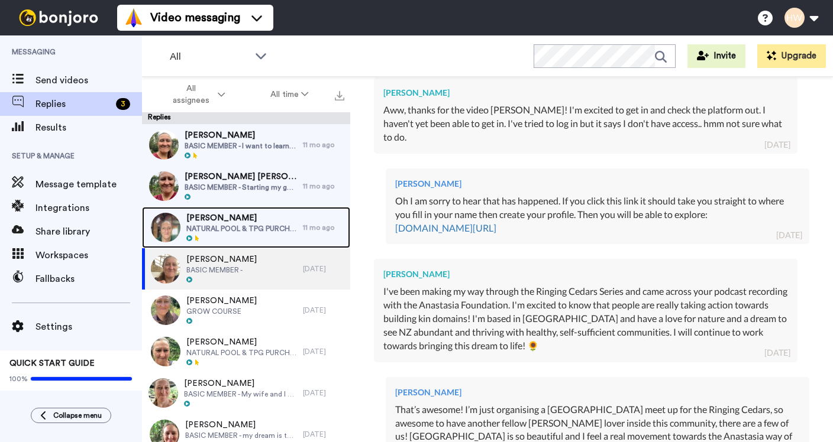
click at [249, 217] on span "Graeme Clegg" at bounding box center [241, 218] width 111 height 12
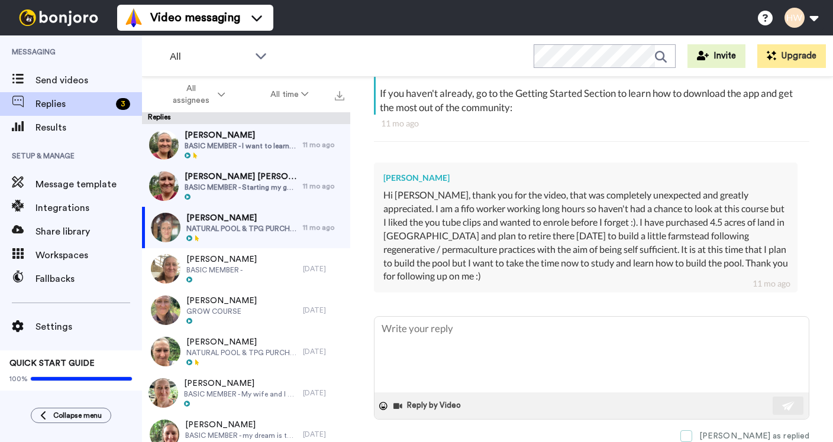
click at [692, 434] on span at bounding box center [686, 437] width 12 height 12
click at [692, 435] on span at bounding box center [686, 437] width 12 height 12
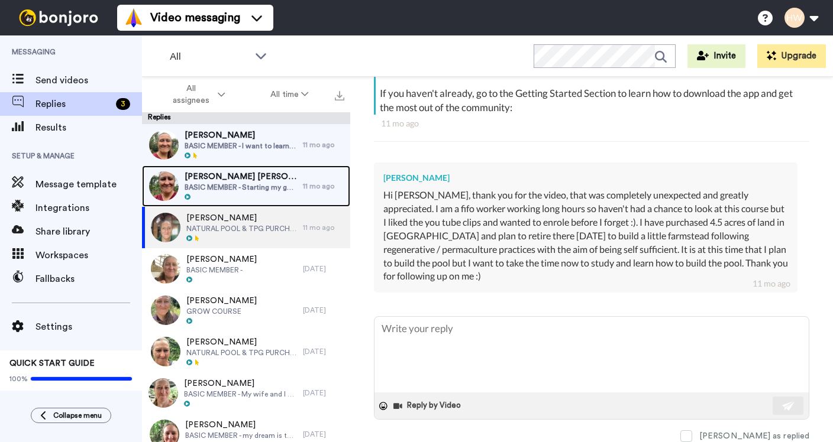
click at [235, 174] on span "Jodie Ginger" at bounding box center [241, 177] width 112 height 12
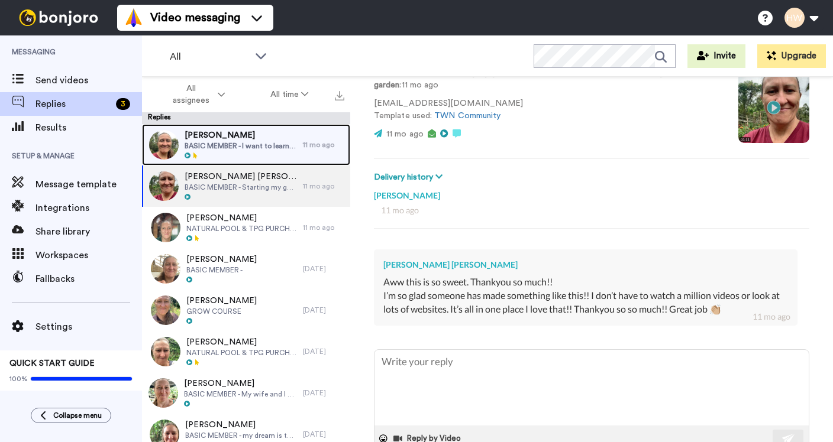
click at [269, 140] on span "Sinan" at bounding box center [241, 136] width 112 height 12
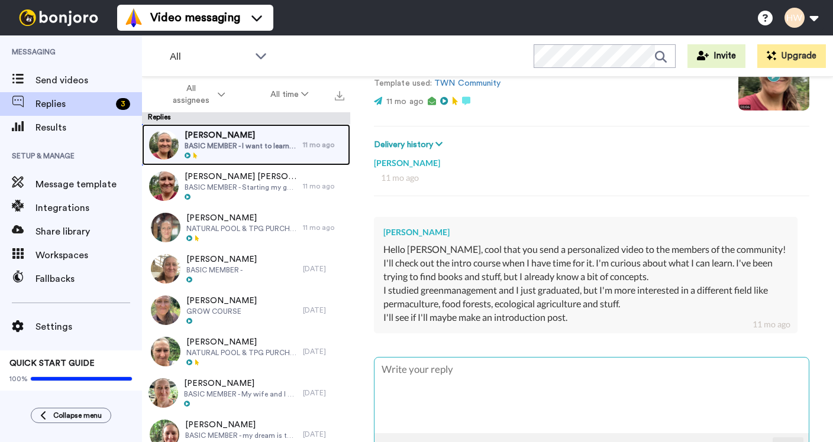
scroll to position [166, 0]
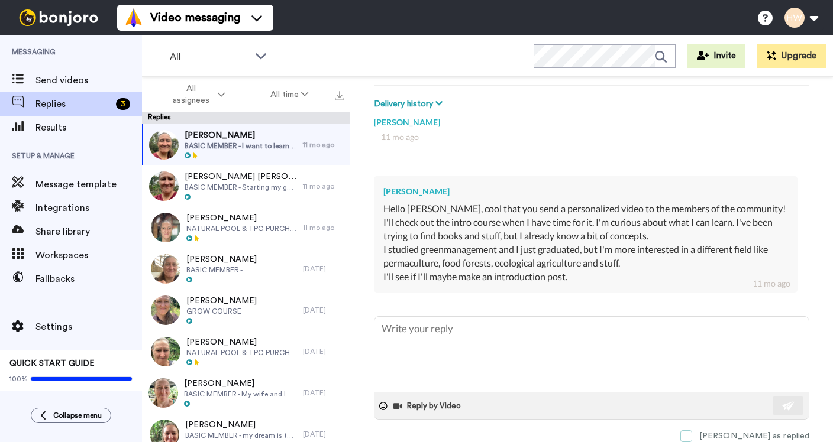
click at [692, 434] on span at bounding box center [686, 437] width 12 height 12
click at [692, 432] on span at bounding box center [686, 437] width 12 height 12
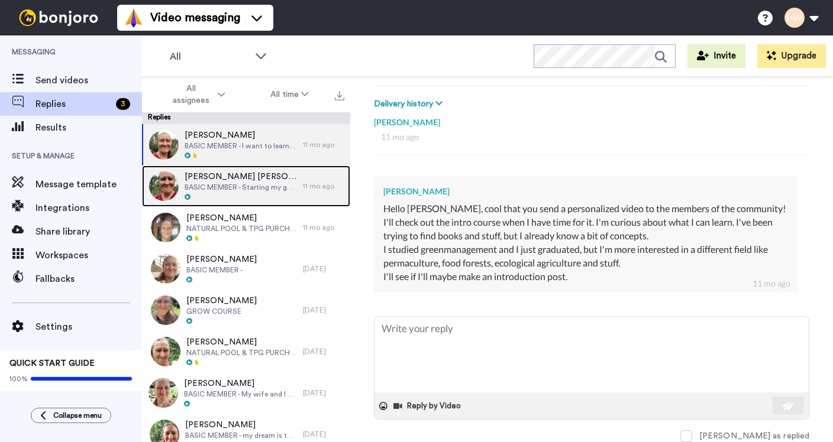
click at [253, 190] on span "BASIC MEMBER - Starting my garden. And I want to know all that I can to get the…" at bounding box center [241, 187] width 112 height 9
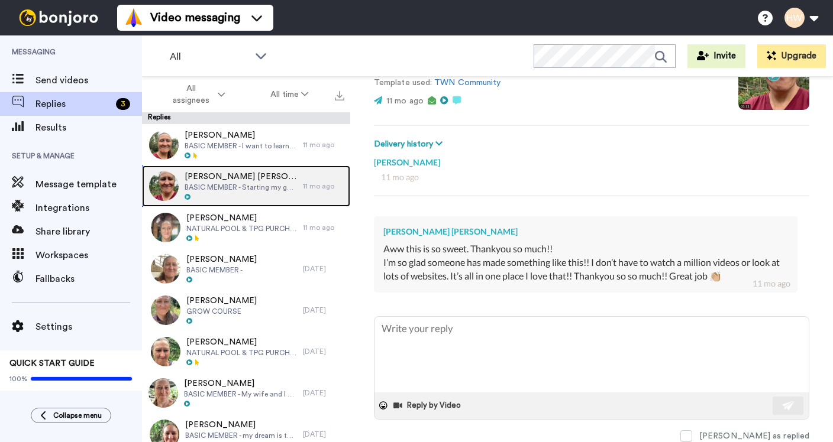
scroll to position [125, 0]
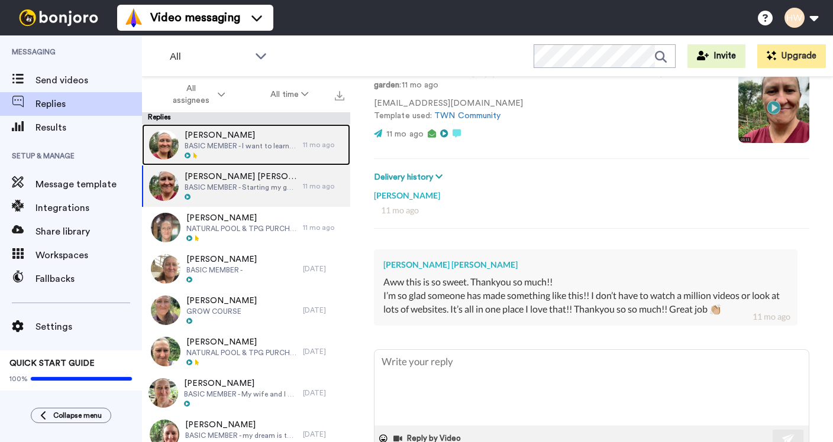
click at [251, 141] on span "BASIC MEMBER - I want to learn about growing my own food and become more self-s…" at bounding box center [241, 145] width 112 height 9
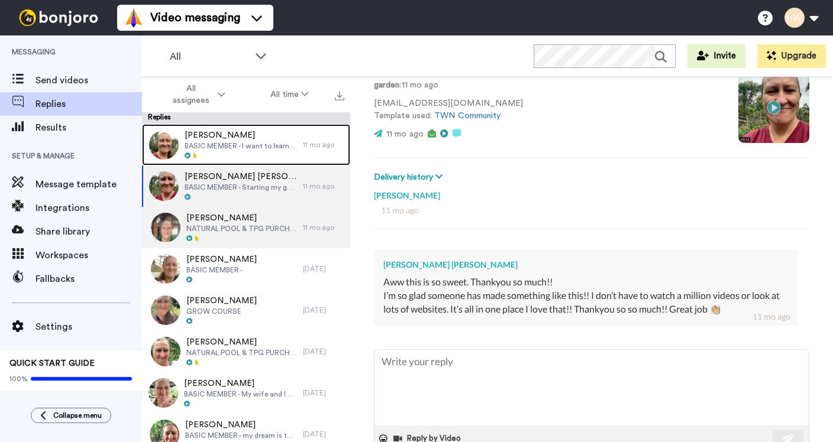
type textarea "x"
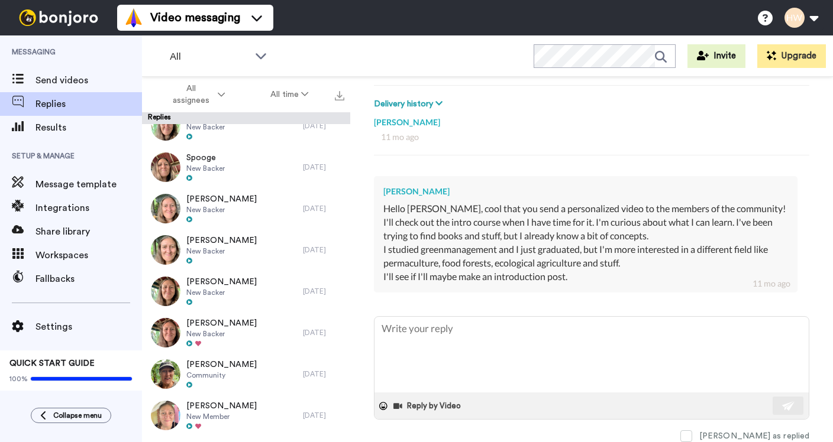
scroll to position [1000, 0]
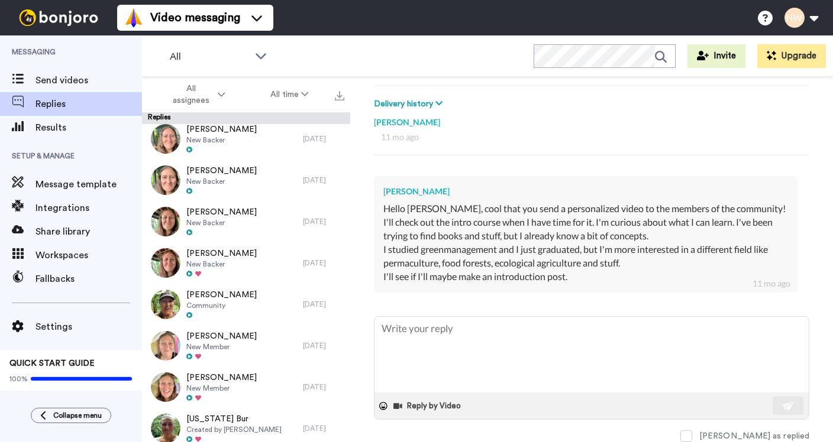
click at [53, 67] on span "Messaging" at bounding box center [71, 51] width 142 height 33
click at [47, 82] on span "Send videos" at bounding box center [88, 80] width 106 height 14
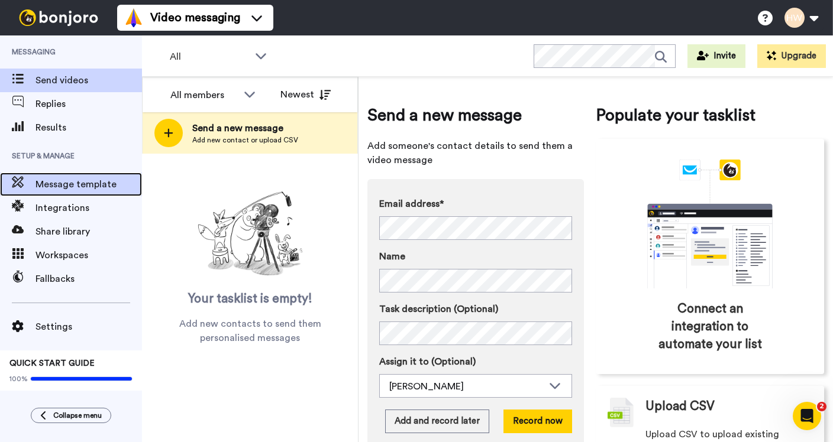
click at [86, 177] on span "Message template" at bounding box center [88, 184] width 106 height 14
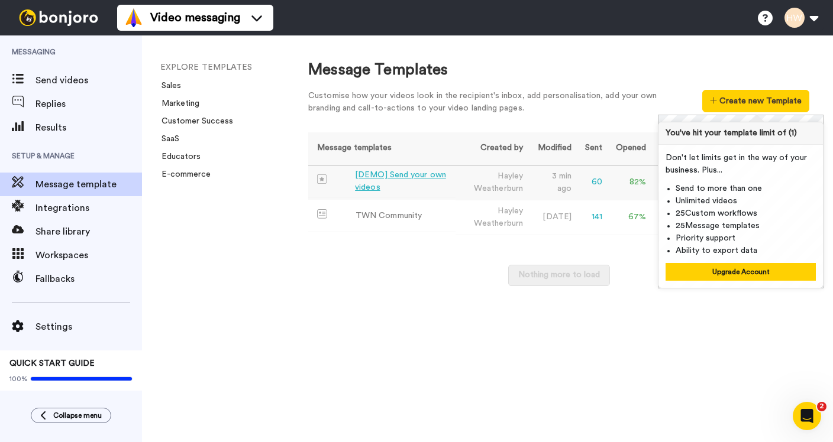
click at [411, 173] on div "[DEMO] Send your own videos" at bounding box center [403, 181] width 96 height 25
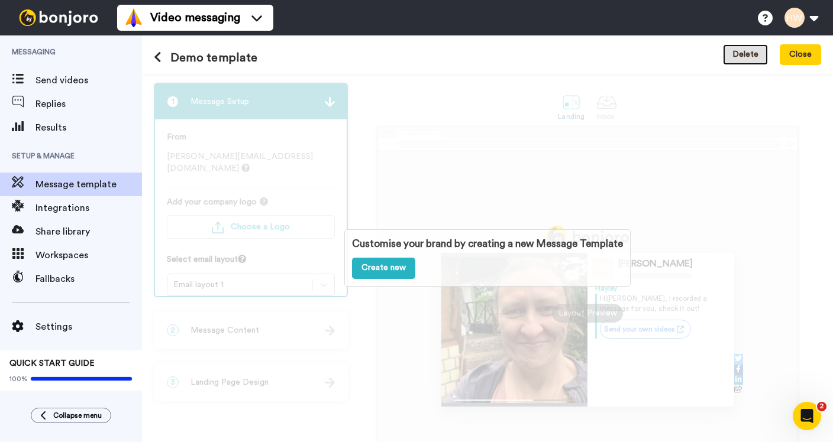
click at [745, 57] on button "Delete" at bounding box center [745, 54] width 45 height 21
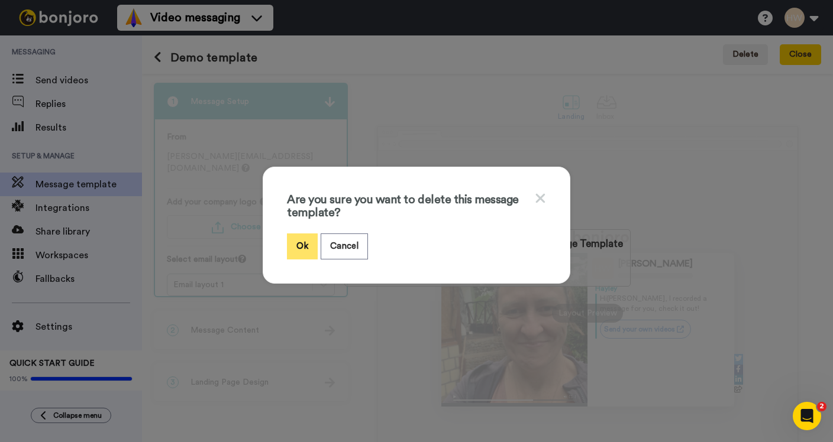
click at [303, 245] on button "Ok" at bounding box center [302, 246] width 31 height 25
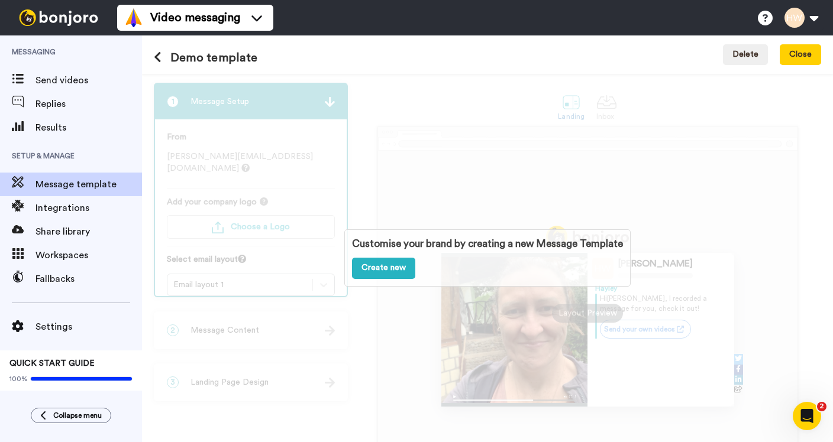
click at [303, 245] on div "Customise your brand by creating a new Message Template Create new" at bounding box center [487, 258] width 691 height 369
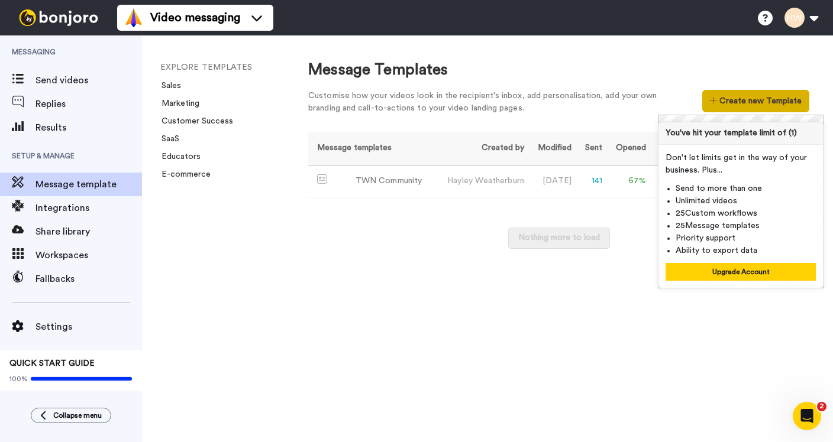
click at [744, 95] on button "Create new Template" at bounding box center [755, 101] width 107 height 22
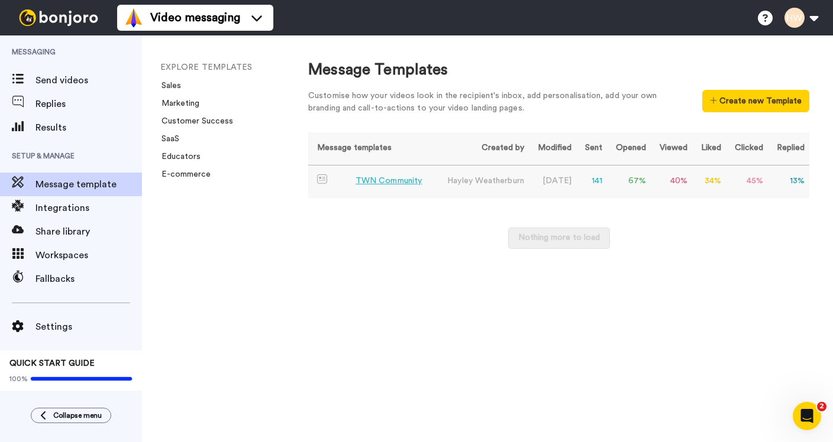
click at [393, 181] on div "TWN Community" at bounding box center [389, 181] width 66 height 12
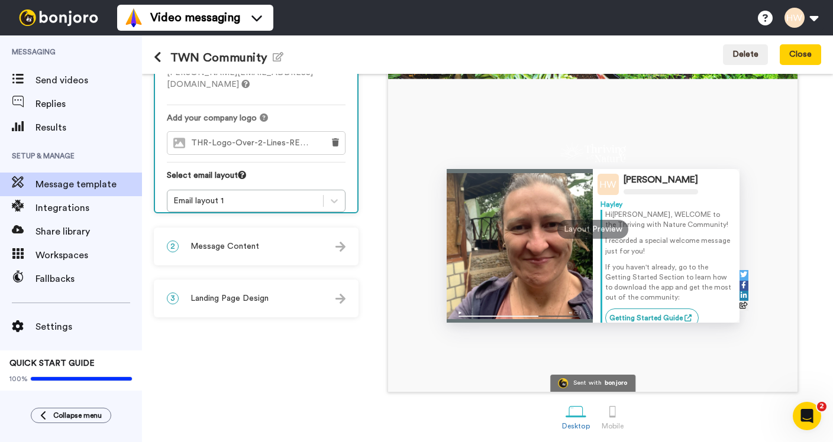
scroll to position [88, 0]
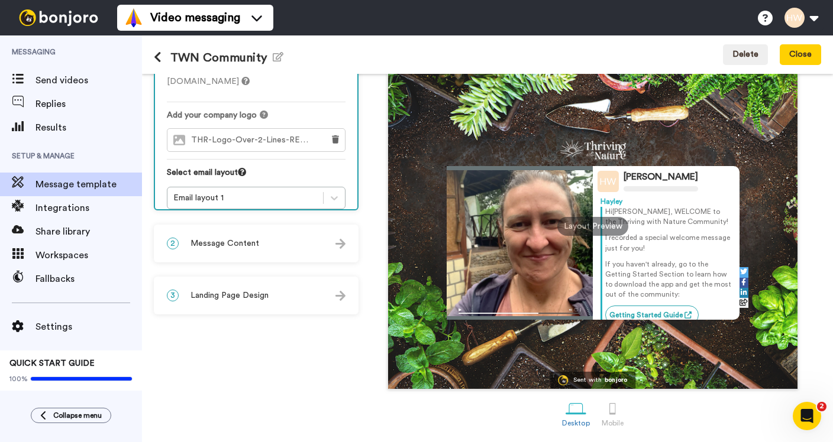
click at [682, 134] on div at bounding box center [593, 149] width 293 height 33
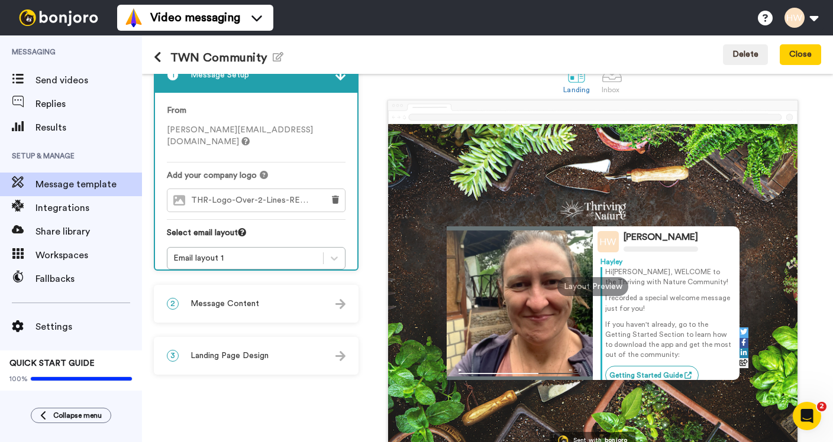
scroll to position [0, 0]
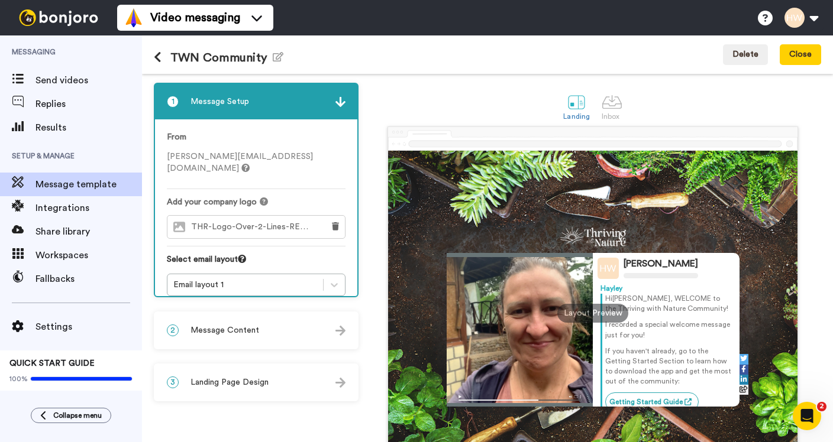
click at [269, 222] on span "THR-Logo-Over-2-Lines-REV.png" at bounding box center [254, 227] width 127 height 10
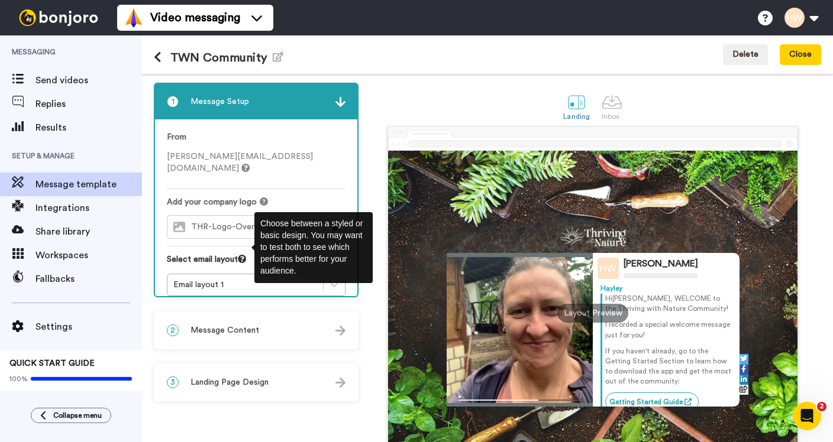
scroll to position [88, 0]
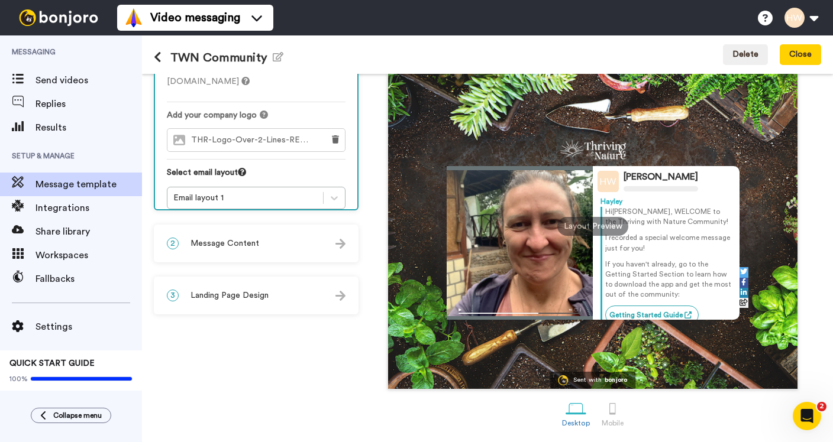
click at [265, 245] on div "2 Message Content" at bounding box center [256, 243] width 202 height 35
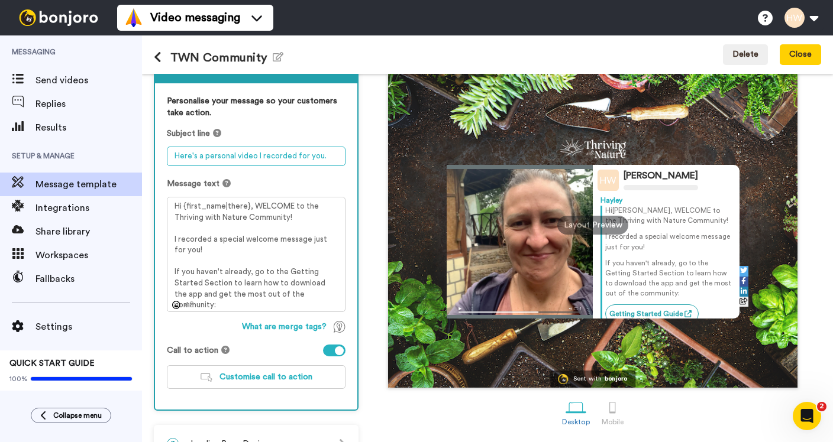
click at [244, 156] on textarea "Here's a personal video I recorded for you." at bounding box center [256, 157] width 179 height 20
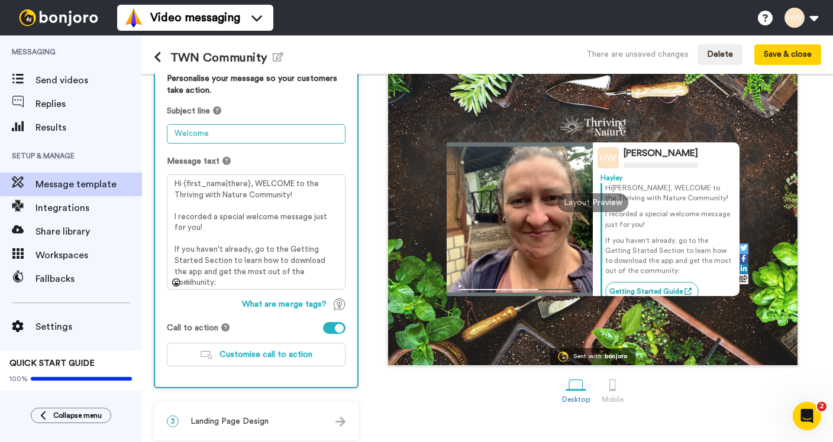
scroll to position [118, 0]
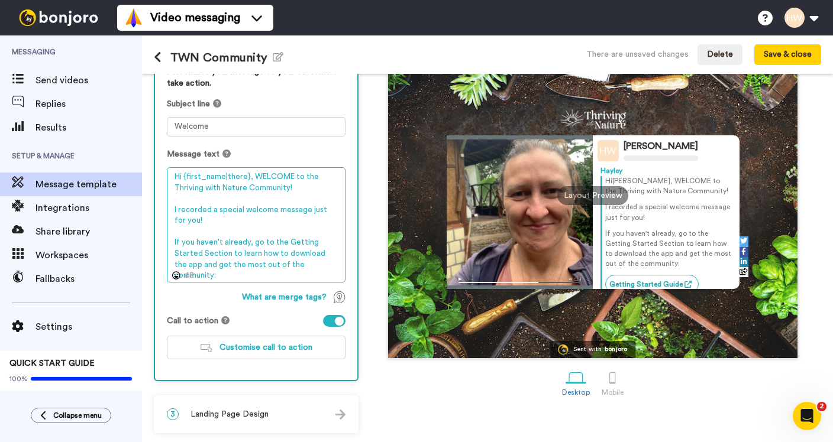
drag, startPoint x: 184, startPoint y: 178, endPoint x: 246, endPoint y: 180, distance: 62.2
click at [246, 180] on textarea "Hi {first_name|there}, WELCOME to the Thriving with Nature Community! I recorde…" at bounding box center [256, 224] width 179 height 115
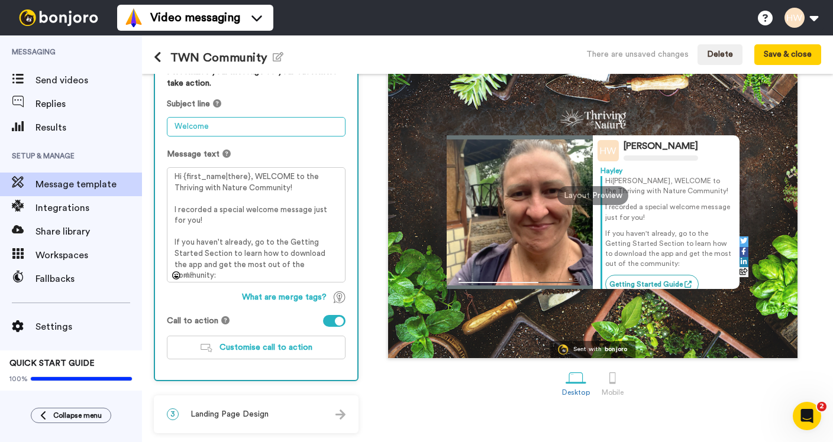
click at [228, 130] on textarea "Welcome" at bounding box center [256, 127] width 179 height 20
paste textarea "{first_name|there}"
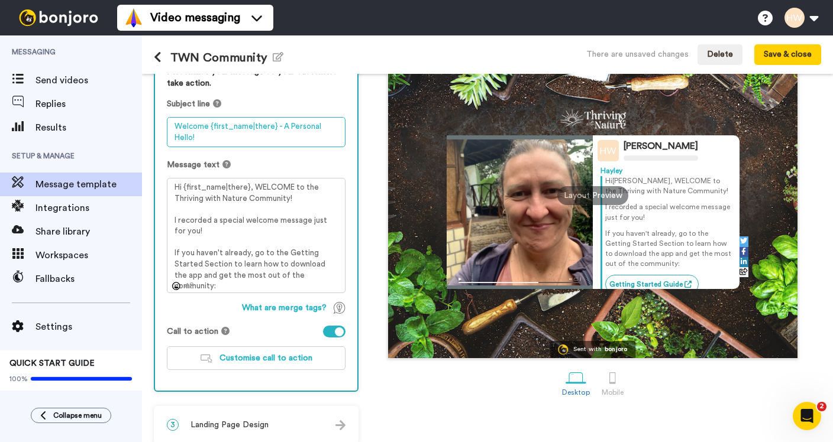
type textarea "Welcome {first_name|there} - A Personal Hello!"
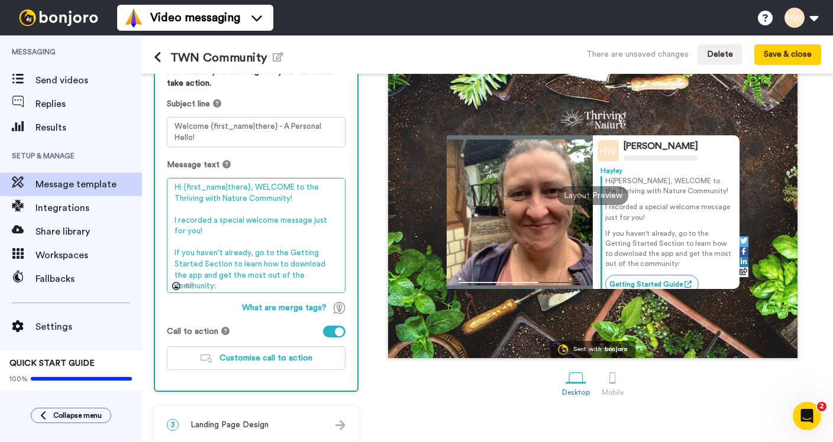
click at [180, 216] on textarea "Hi {first_name|there}, WELCOME to the Thriving with Nature Community! I recorde…" at bounding box center [256, 235] width 179 height 115
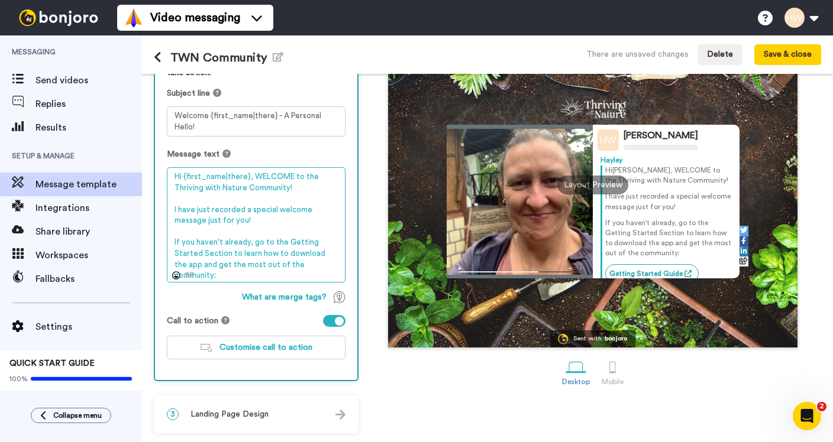
drag, startPoint x: 251, startPoint y: 243, endPoint x: 330, endPoint y: 268, distance: 82.7
click at [330, 268] on textarea "Hi {first_name|there}, WELCOME to the Thriving with Nature Community! I have ju…" at bounding box center [256, 224] width 179 height 115
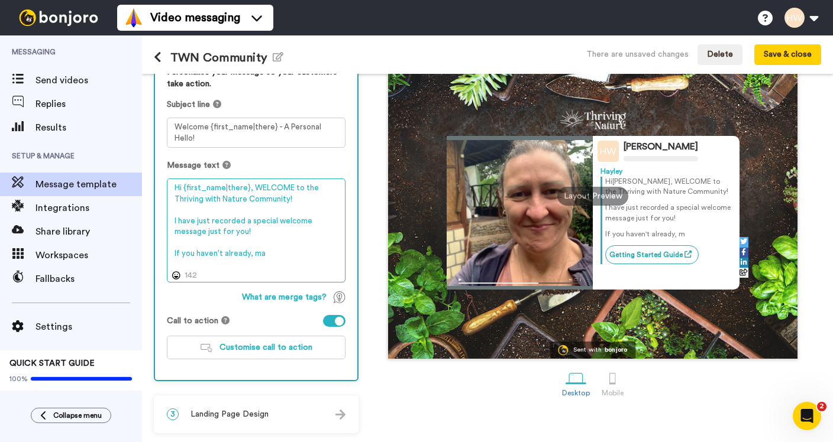
scroll to position [117, 0]
click at [217, 266] on textarea "Hi {first_name|there}, WELCOME to the Thriving with Nature Community! I have ju…" at bounding box center [256, 231] width 179 height 104
click at [302, 253] on textarea "Hi {first_name|there}, WELCOME to the Thriving with Nature Community! I have ju…" at bounding box center [256, 231] width 179 height 104
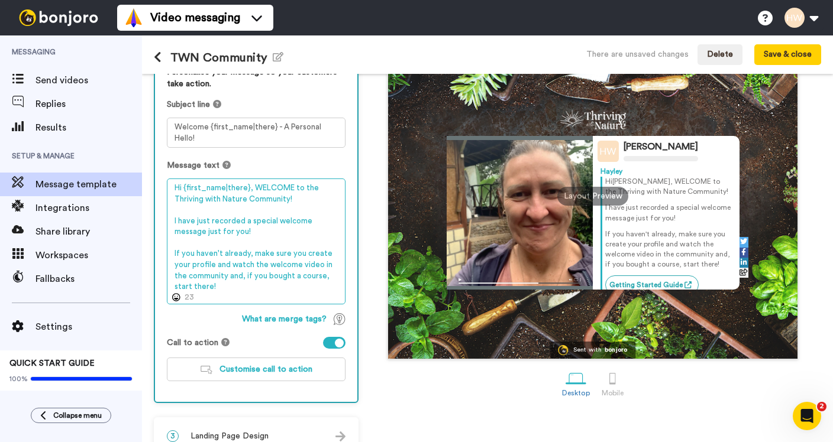
type textarea "Hi {first_name|there}, WELCOME to the Thriving with Nature Community! I have ju…"
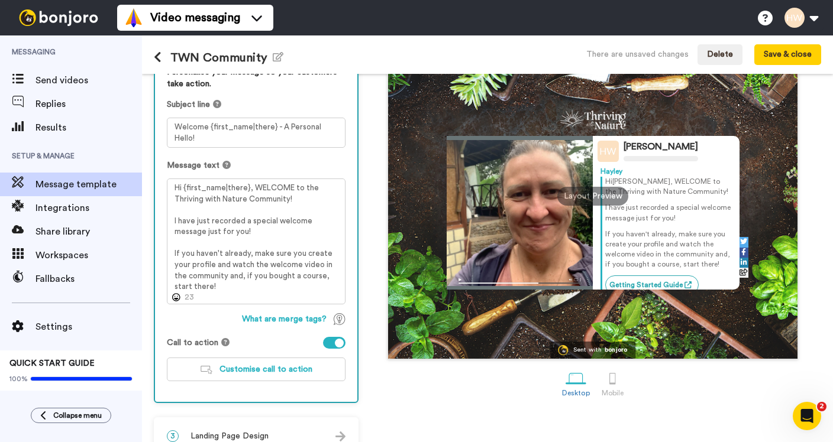
click at [190, 322] on div "What are merge tags?" at bounding box center [256, 320] width 179 height 12
click at [256, 369] on span "Customise call to action" at bounding box center [265, 370] width 93 height 8
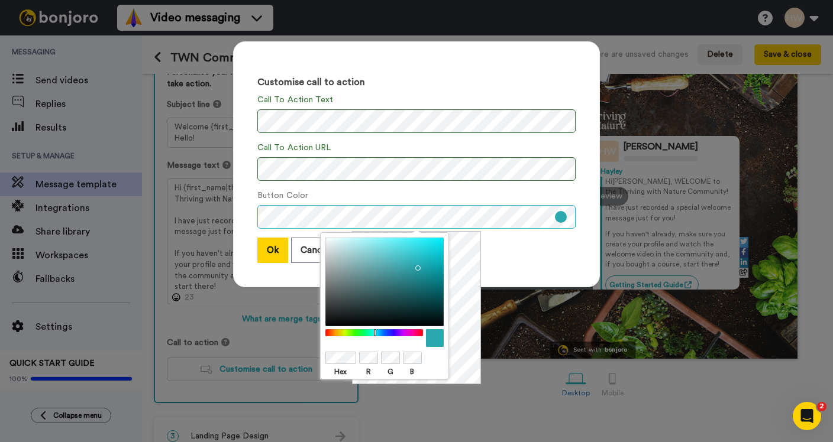
click at [232, 215] on div "Customise call to action Call To Action Text Call To Action URL Button Color Ok…" at bounding box center [416, 171] width 390 height 282
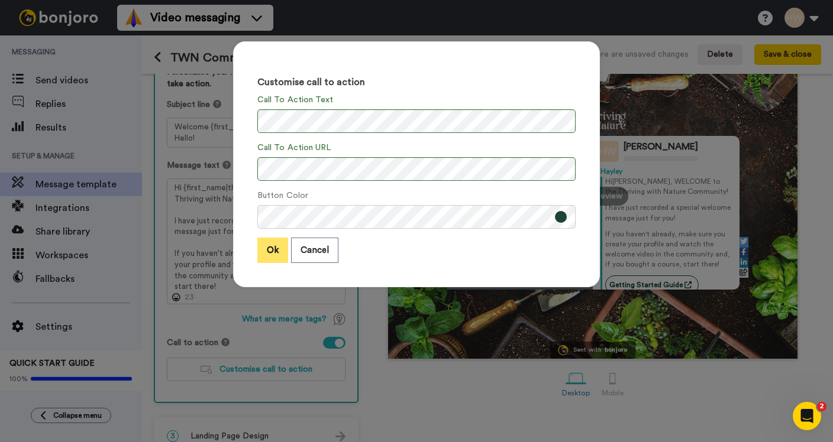
click at [267, 247] on button "Ok" at bounding box center [272, 250] width 31 height 25
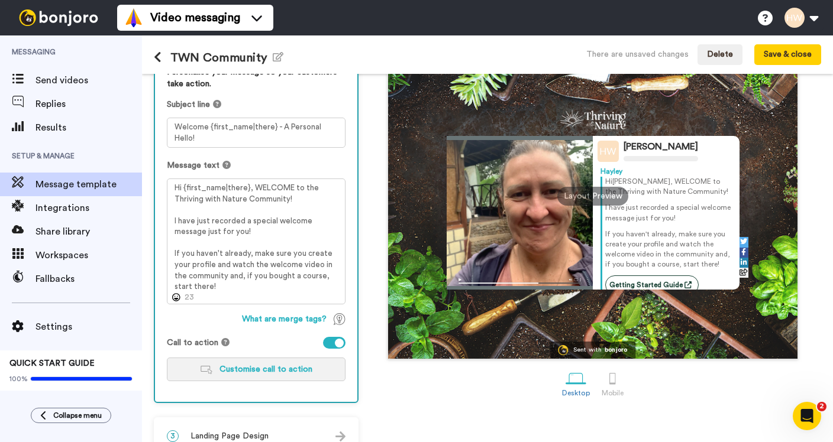
scroll to position [11, 0]
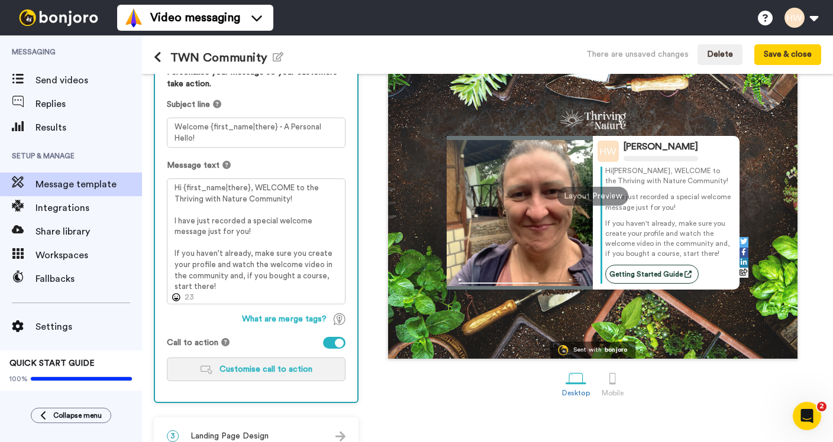
click at [277, 368] on span "Customise call to action" at bounding box center [265, 370] width 93 height 8
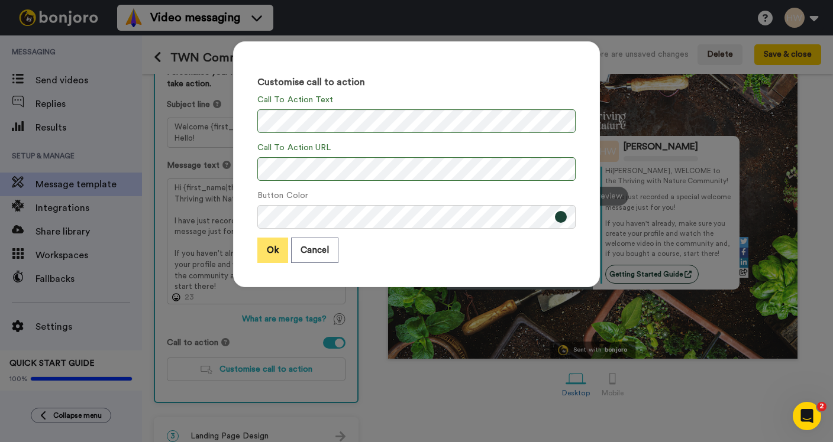
click at [275, 250] on button "Ok" at bounding box center [272, 250] width 31 height 25
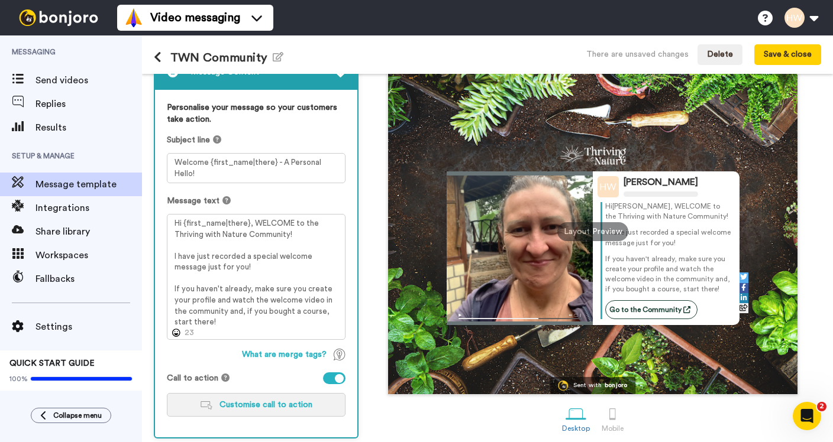
scroll to position [0, 0]
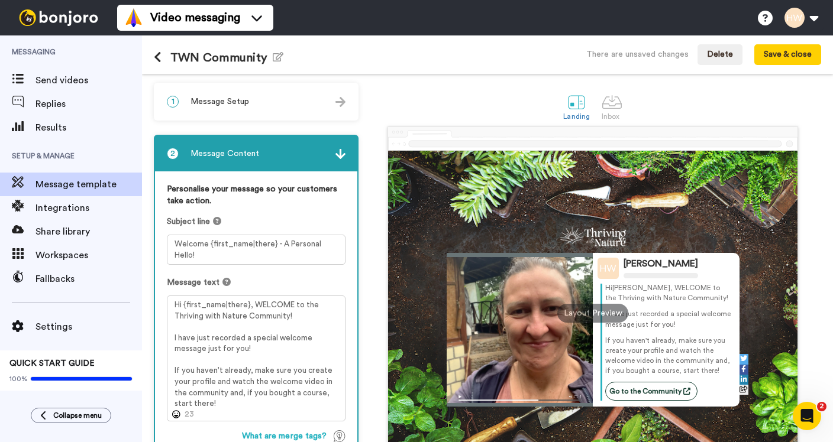
click at [335, 151] on img at bounding box center [340, 154] width 10 height 10
click at [335, 156] on img at bounding box center [340, 154] width 10 height 10
click at [603, 105] on div at bounding box center [612, 102] width 21 height 21
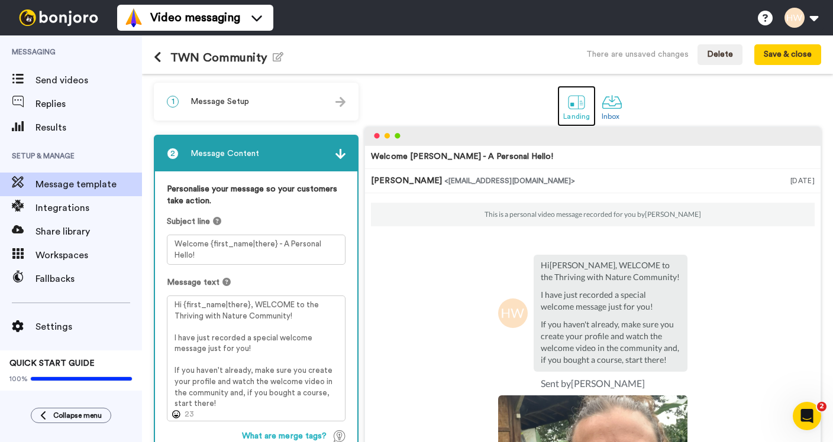
click at [574, 101] on div at bounding box center [576, 102] width 21 height 21
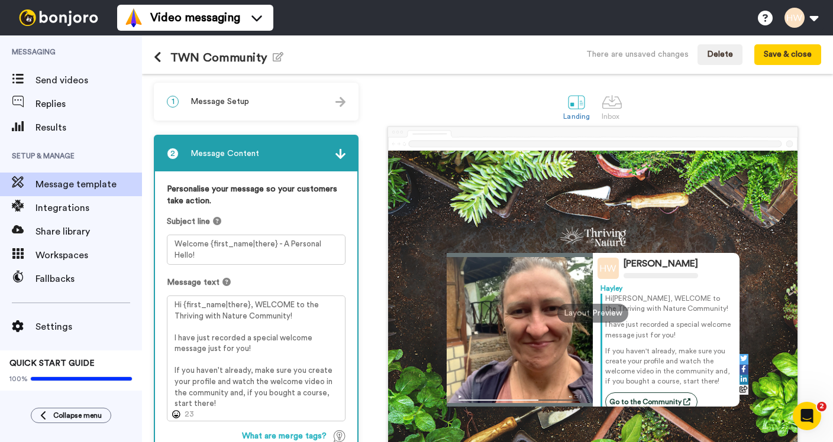
click at [335, 98] on img at bounding box center [340, 102] width 10 height 10
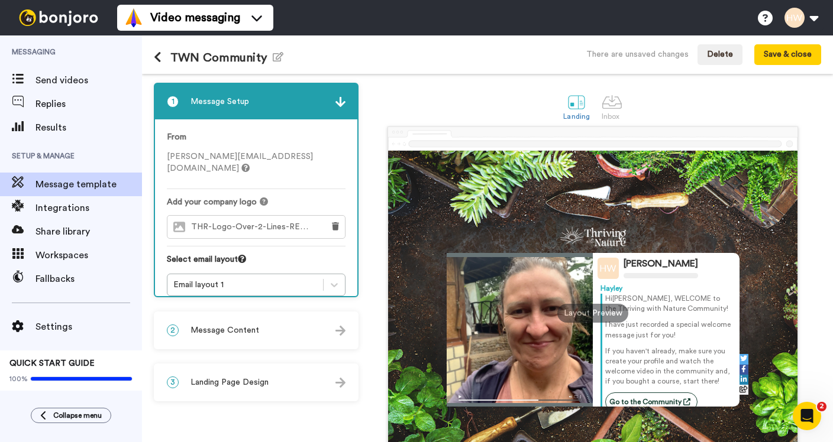
click at [283, 222] on span "THR-Logo-Over-2-Lines-REV.png" at bounding box center [254, 227] width 127 height 10
click at [332, 222] on icon at bounding box center [335, 226] width 7 height 8
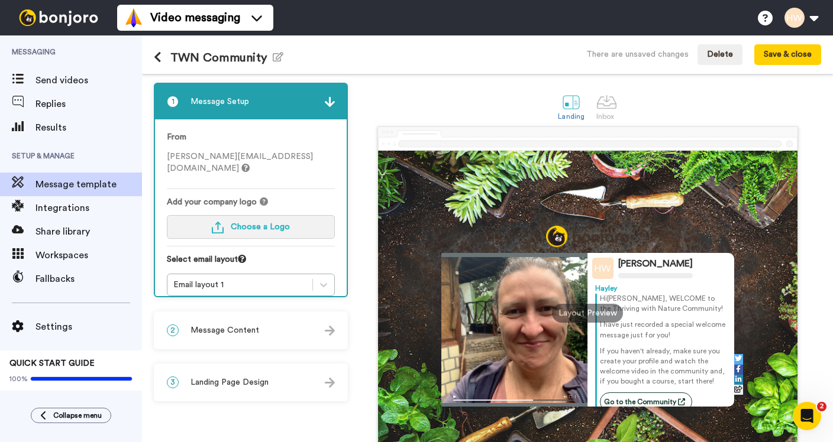
click at [274, 223] on span "Choose a Logo" at bounding box center [260, 227] width 59 height 8
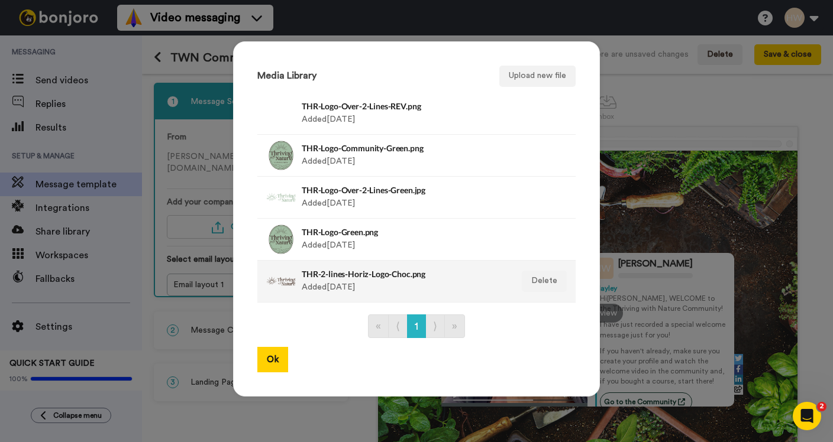
click at [287, 279] on div at bounding box center [281, 282] width 30 height 30
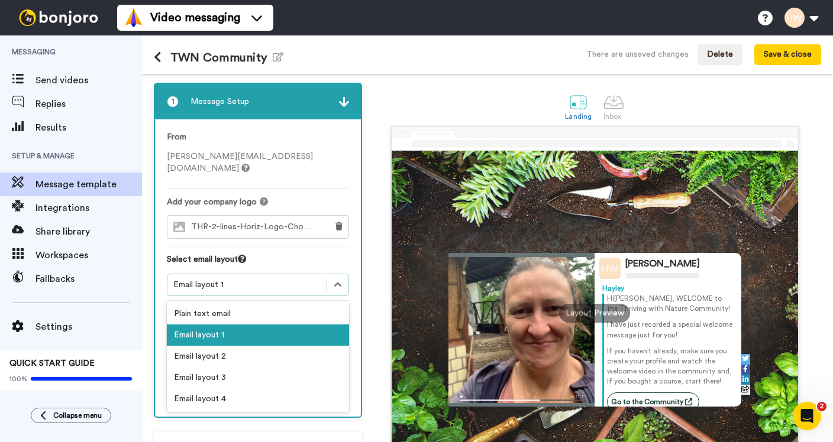
click at [261, 279] on div "Email layout 1" at bounding box center [246, 285] width 147 height 12
click at [255, 303] on div "Plain text email" at bounding box center [258, 313] width 182 height 21
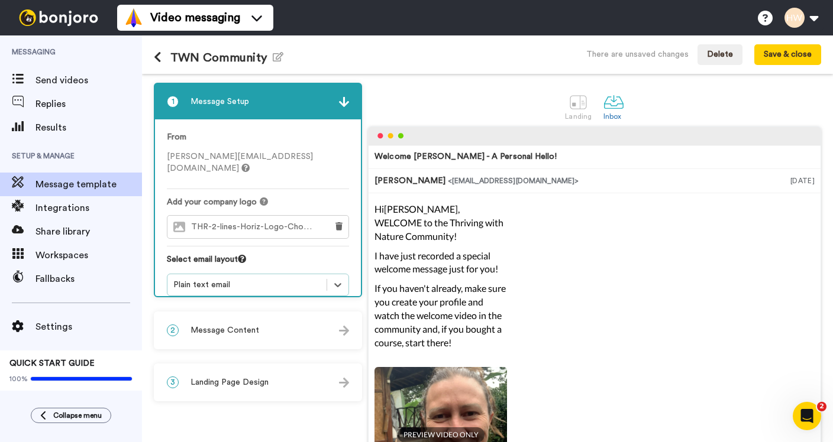
click at [302, 279] on div "Plain text email" at bounding box center [246, 285] width 147 height 12
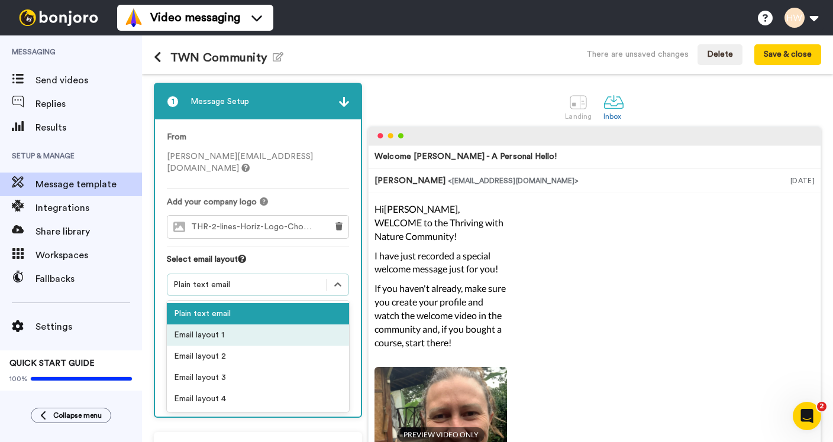
click at [289, 325] on div "Email layout 1" at bounding box center [258, 335] width 182 height 21
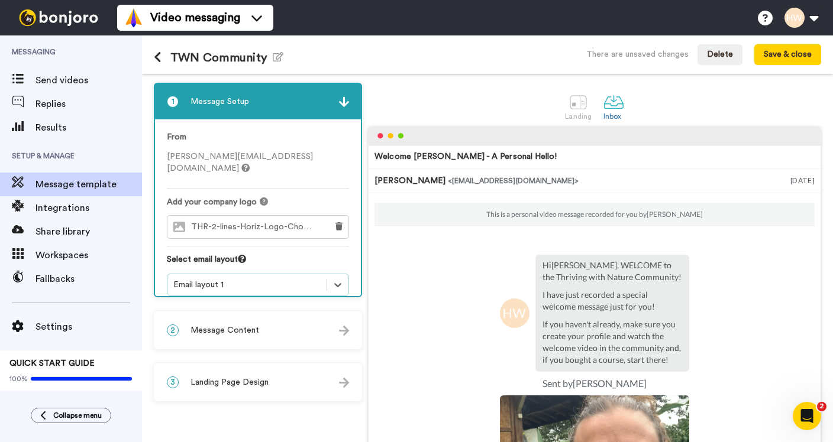
click at [292, 279] on div "Email layout 1" at bounding box center [246, 285] width 147 height 12
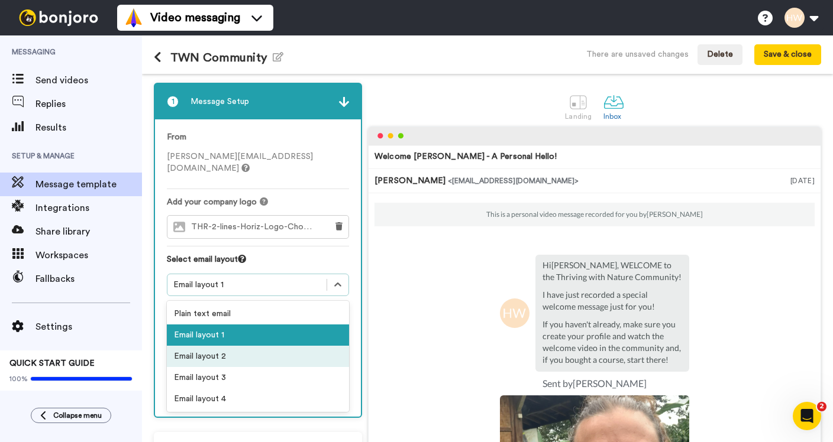
click at [286, 346] on div "Email layout 2" at bounding box center [258, 356] width 182 height 21
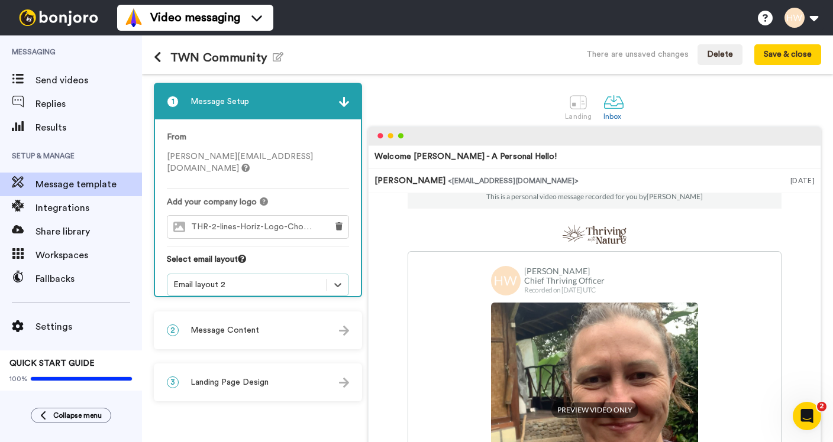
scroll to position [10, 0]
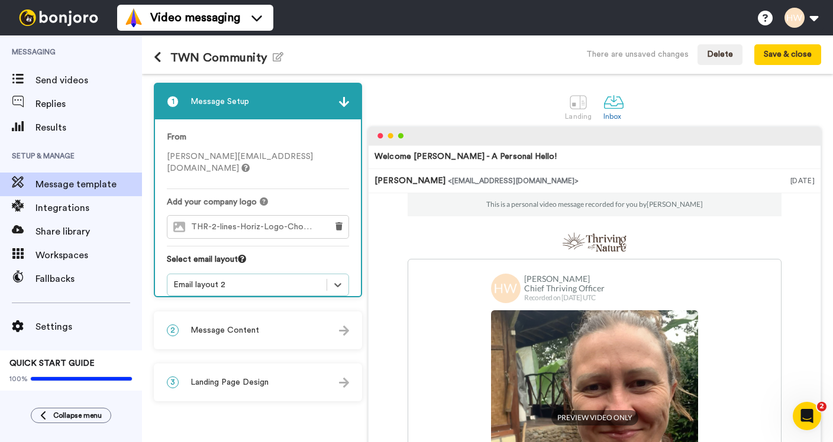
click at [272, 279] on div "Email layout 2" at bounding box center [246, 285] width 147 height 12
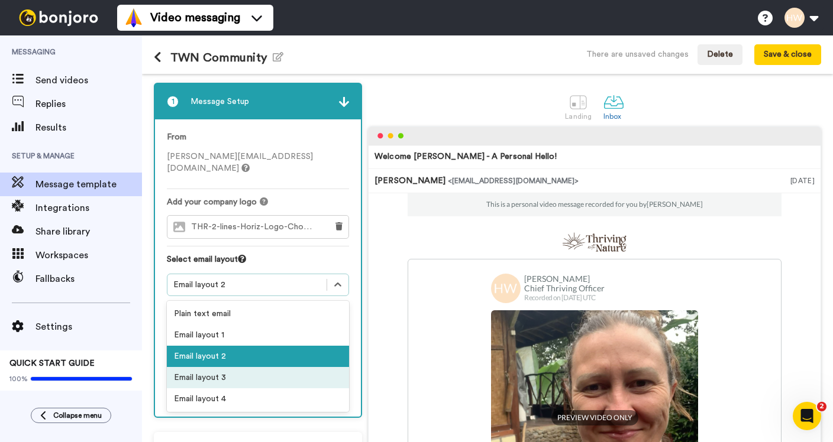
click at [249, 370] on div "Email layout 3" at bounding box center [258, 377] width 182 height 21
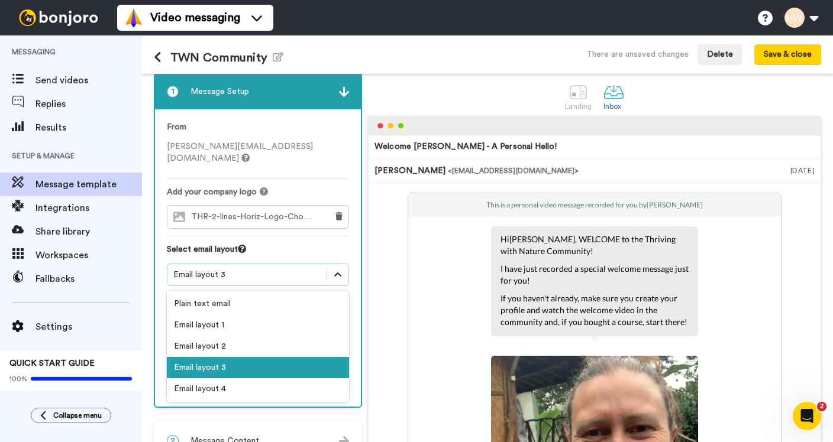
click at [335, 269] on icon at bounding box center [338, 275] width 12 height 12
click at [266, 379] on div "Email layout 4" at bounding box center [258, 389] width 182 height 21
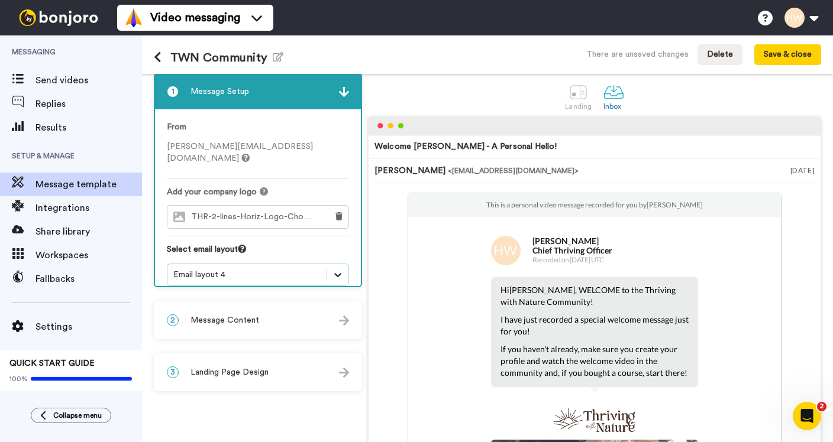
drag, startPoint x: 336, startPoint y: 257, endPoint x: 329, endPoint y: 265, distance: 10.5
click at [336, 269] on icon at bounding box center [338, 275] width 12 height 12
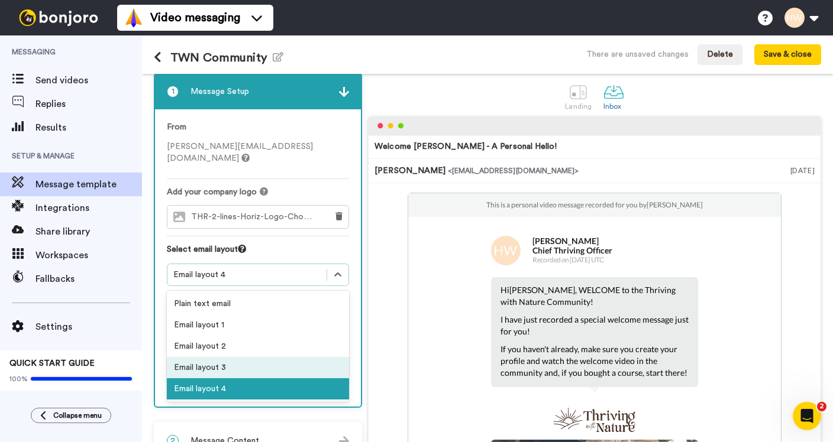
click at [274, 358] on div "Email layout 3" at bounding box center [258, 367] width 182 height 21
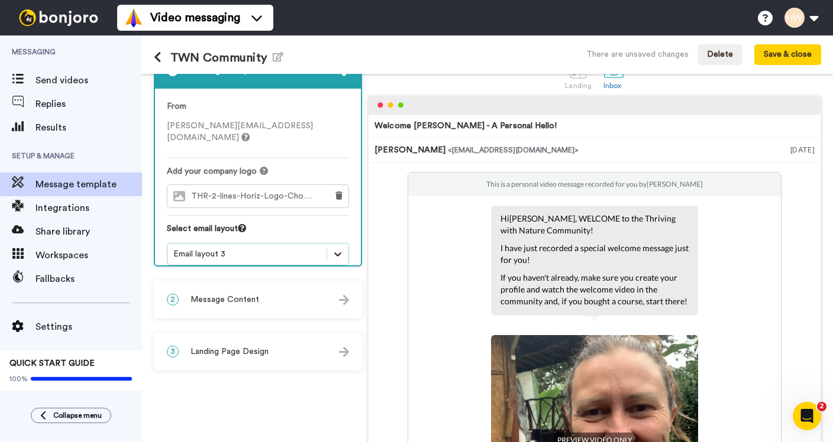
scroll to position [30, 0]
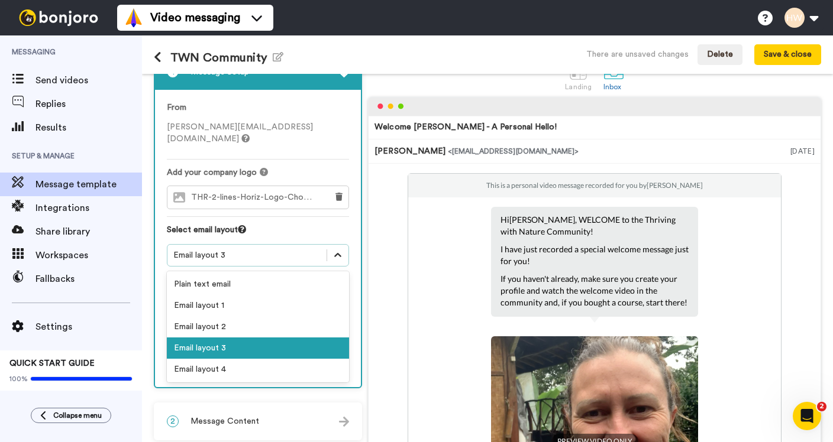
click at [332, 250] on icon at bounding box center [338, 256] width 12 height 12
click at [296, 295] on div "Email layout 1" at bounding box center [258, 305] width 182 height 21
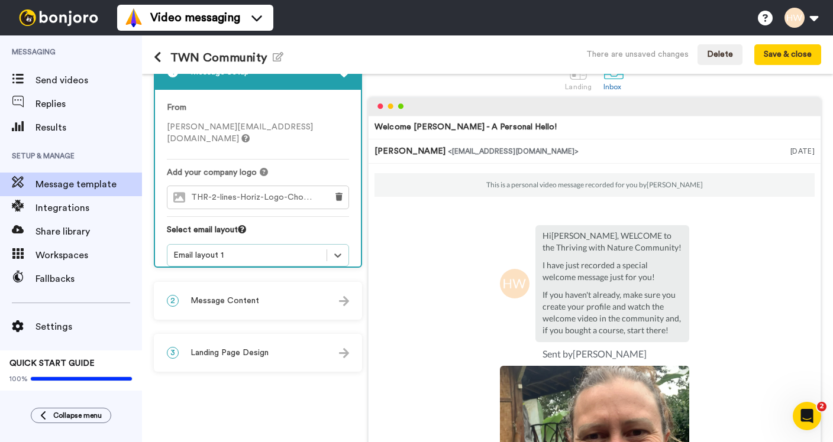
click at [336, 244] on div "Email layout 1" at bounding box center [258, 255] width 182 height 22
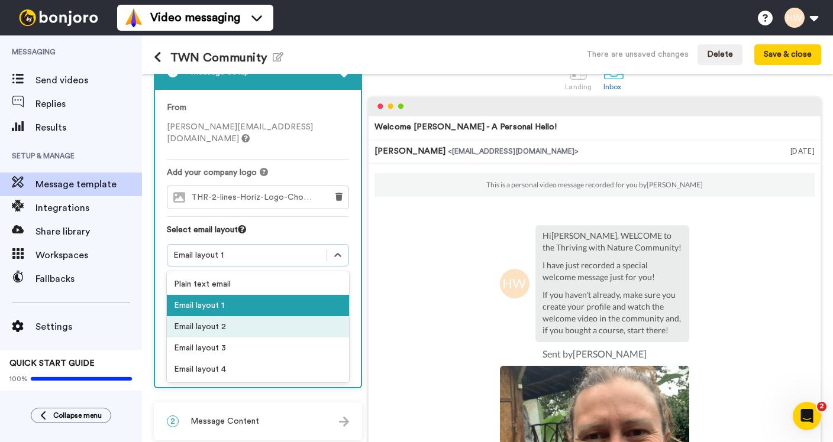
click at [283, 319] on div "Email layout 2" at bounding box center [258, 326] width 182 height 21
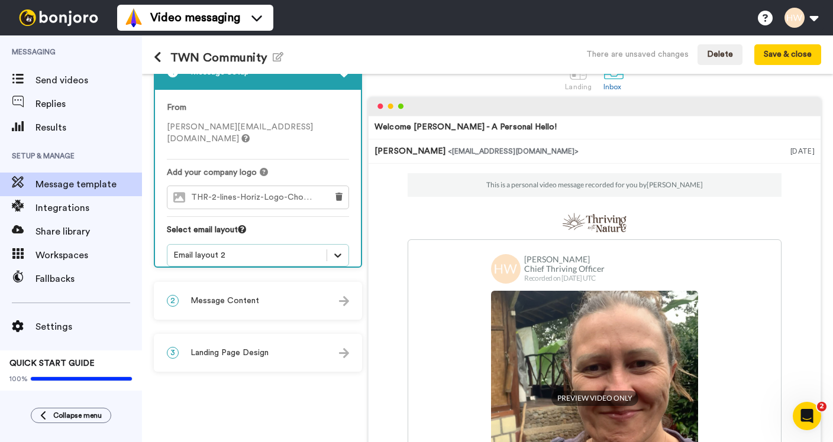
click at [332, 250] on icon at bounding box center [338, 256] width 12 height 12
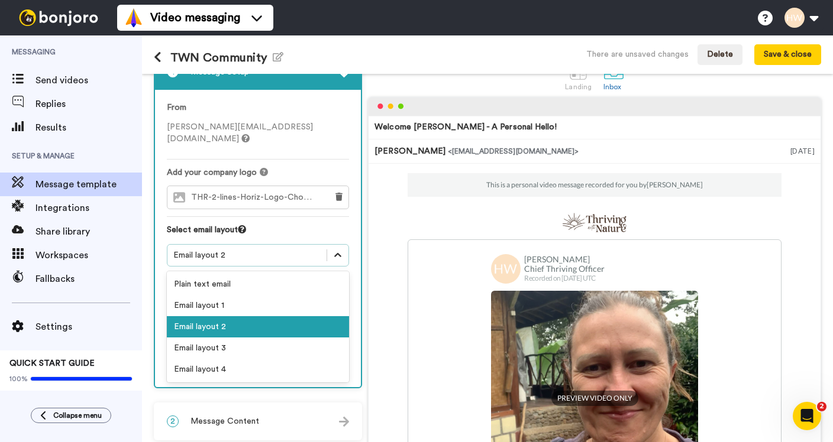
click at [332, 250] on icon at bounding box center [338, 256] width 12 height 12
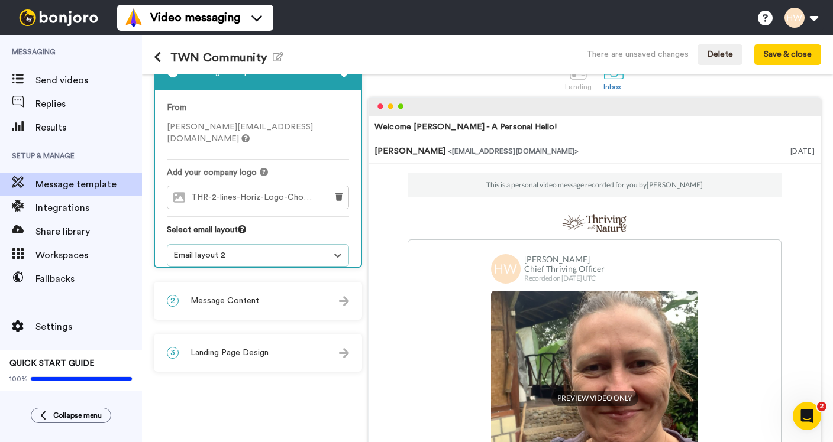
scroll to position [0, 0]
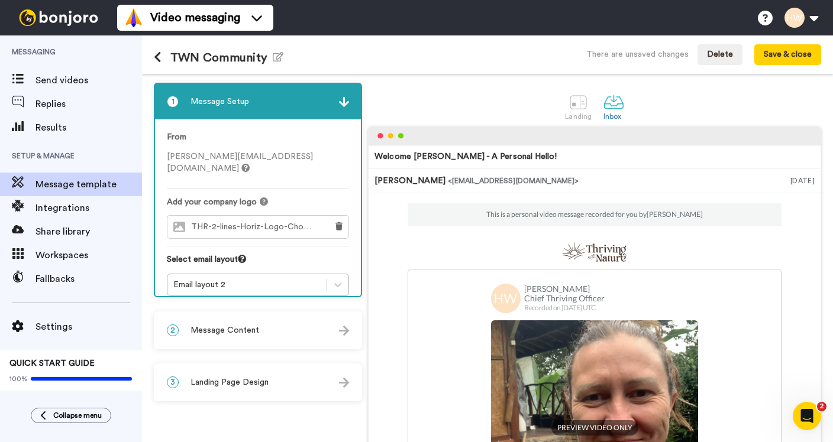
click at [340, 97] on img at bounding box center [344, 102] width 10 height 10
click at [339, 102] on img at bounding box center [344, 102] width 10 height 10
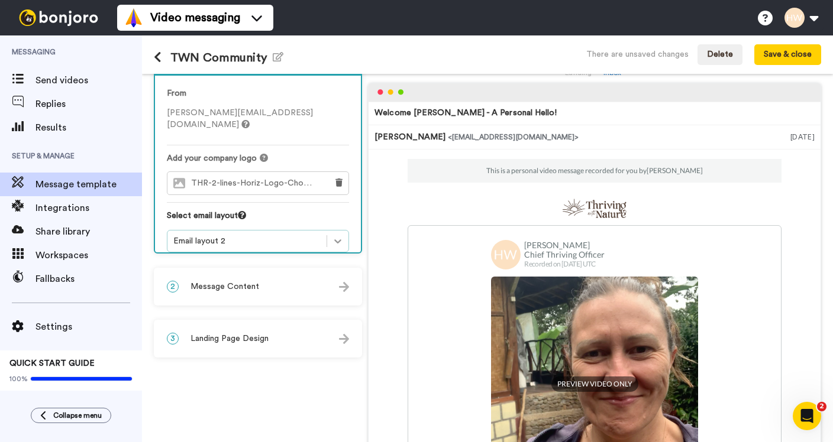
scroll to position [78, 0]
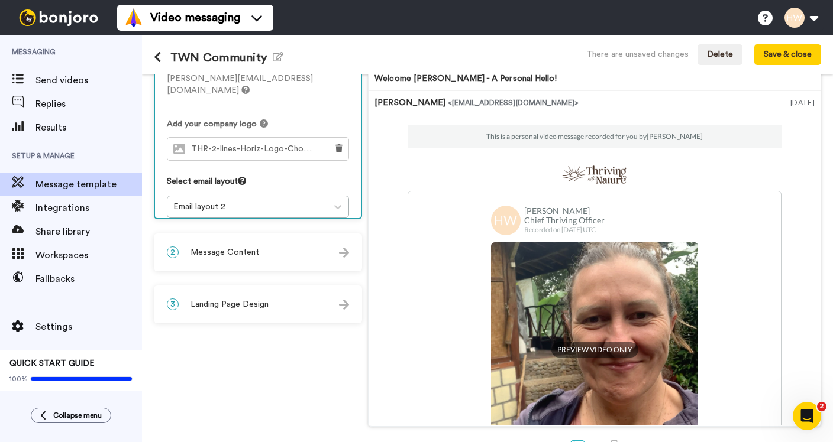
click at [341, 305] on img at bounding box center [344, 305] width 10 height 10
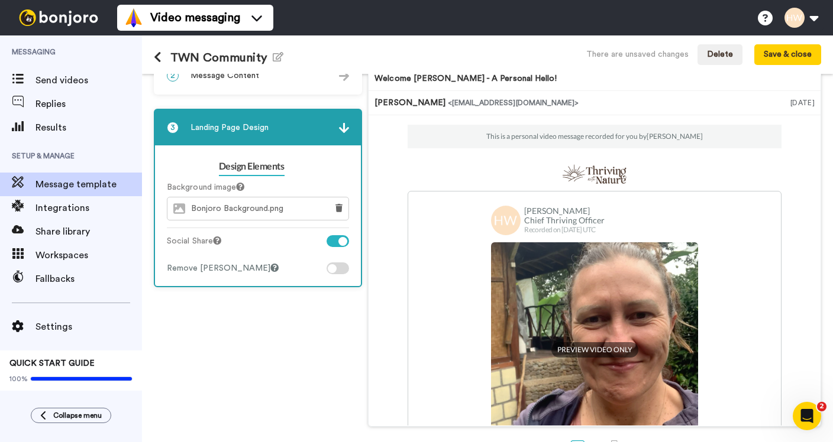
click at [290, 212] on div "Bonjoro Background.png" at bounding box center [244, 209] width 154 height 22
click at [335, 206] on icon at bounding box center [338, 208] width 7 height 8
click at [261, 205] on span "Choose image" at bounding box center [267, 209] width 54 height 8
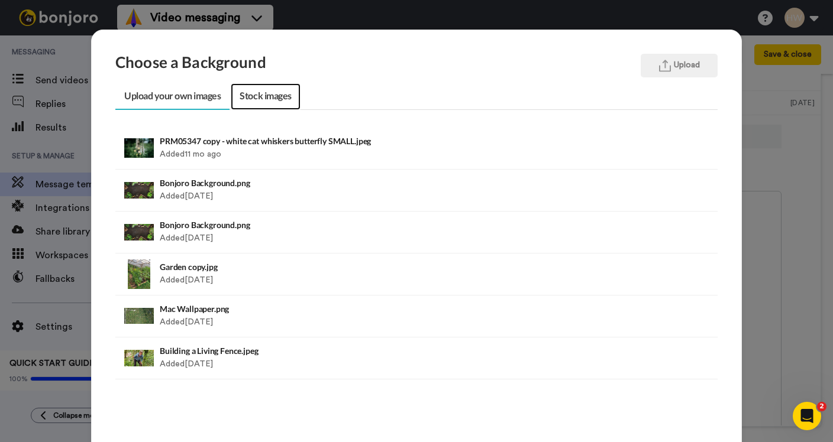
click at [276, 98] on link "Stock images" at bounding box center [265, 96] width 69 height 27
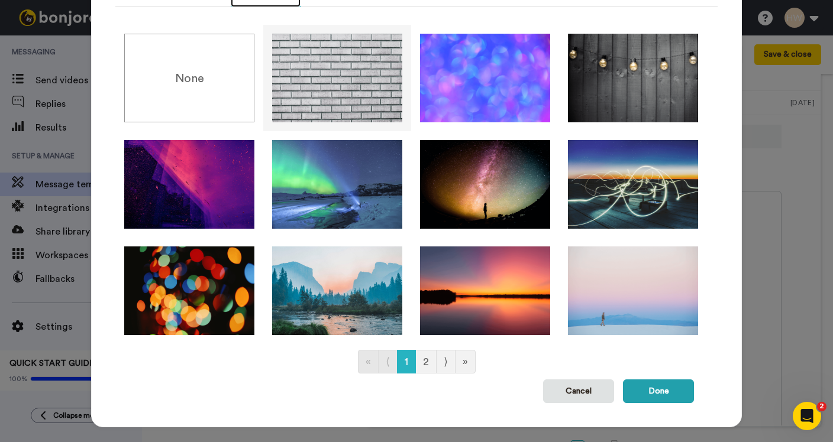
scroll to position [118, 0]
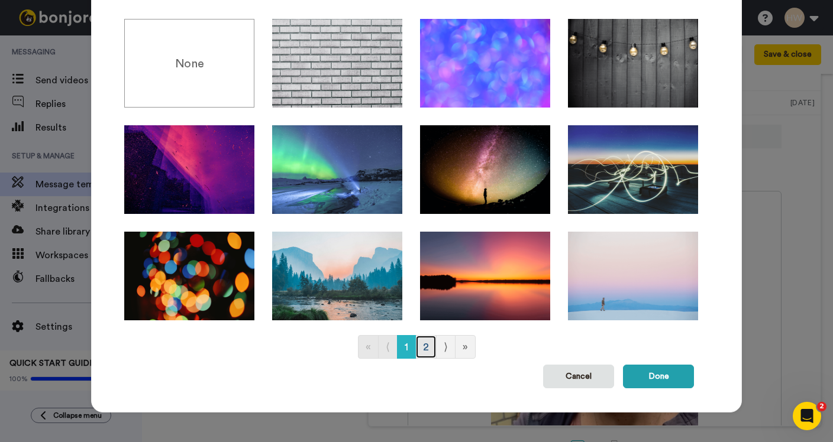
click at [432, 338] on link "2" at bounding box center [425, 347] width 21 height 24
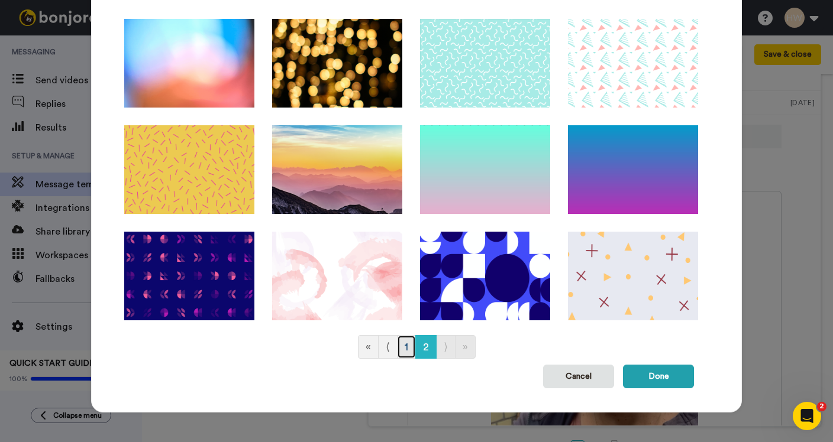
click at [404, 344] on link "1" at bounding box center [406, 347] width 19 height 24
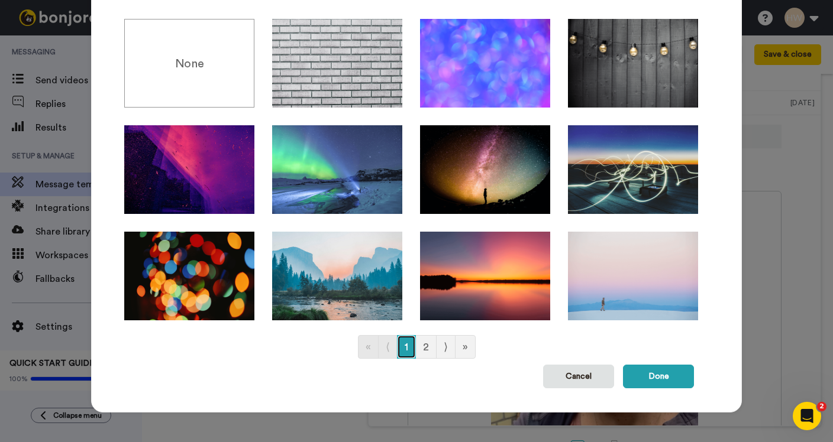
scroll to position [0, 0]
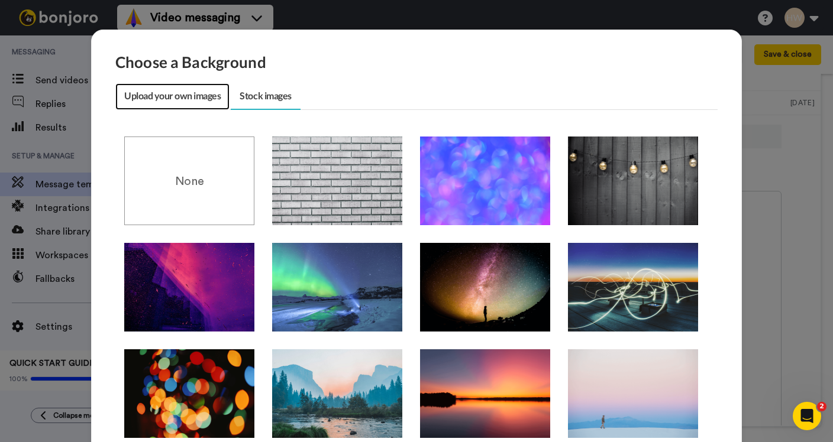
click at [196, 99] on link "Upload your own images" at bounding box center [172, 96] width 114 height 27
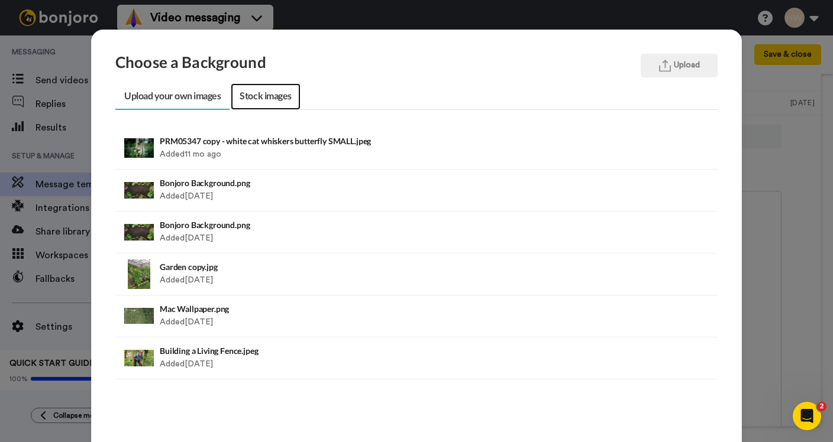
click at [253, 100] on link "Stock images" at bounding box center [265, 96] width 69 height 27
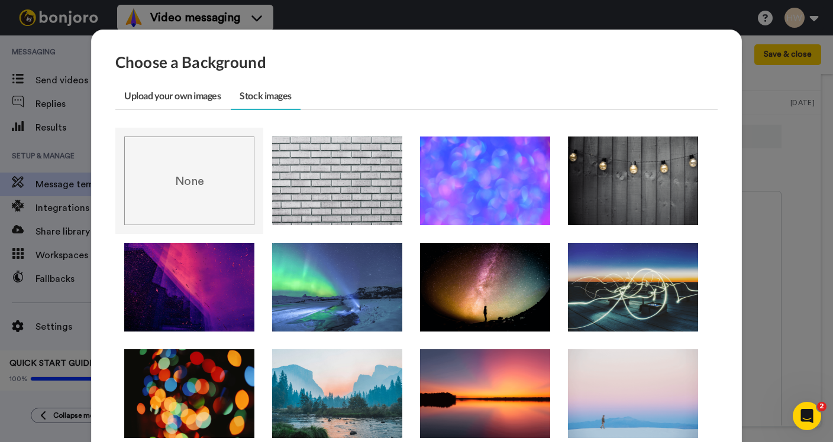
click at [183, 195] on div "None" at bounding box center [189, 181] width 130 height 89
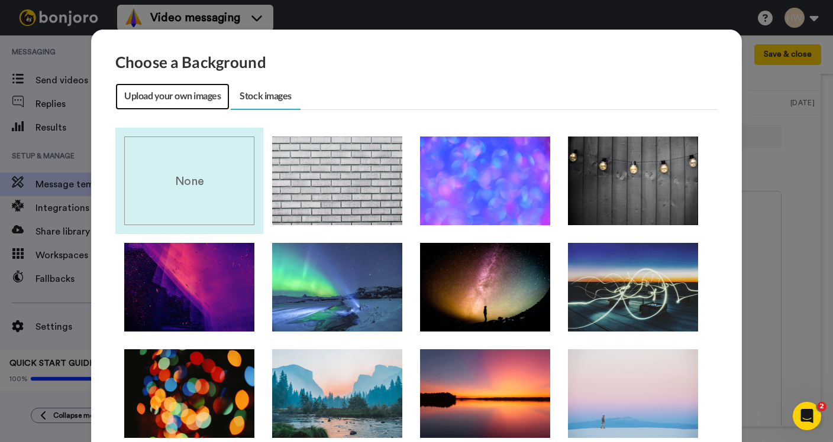
click at [186, 99] on link "Upload your own images" at bounding box center [172, 96] width 114 height 27
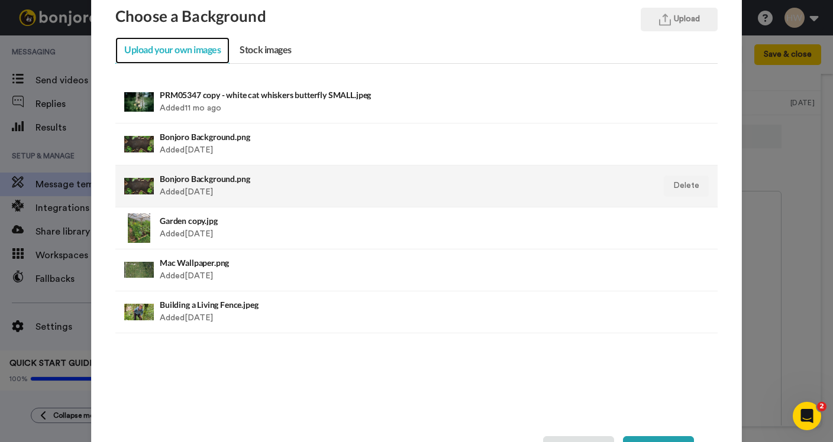
scroll to position [118, 0]
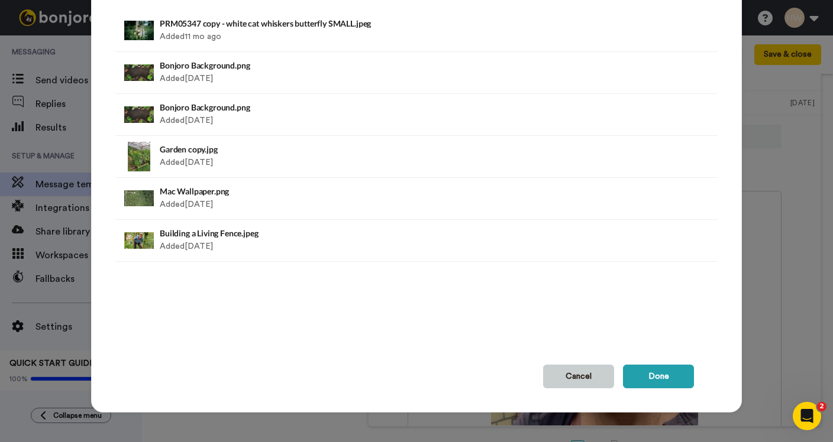
click at [580, 380] on button "Cancel" at bounding box center [578, 377] width 71 height 24
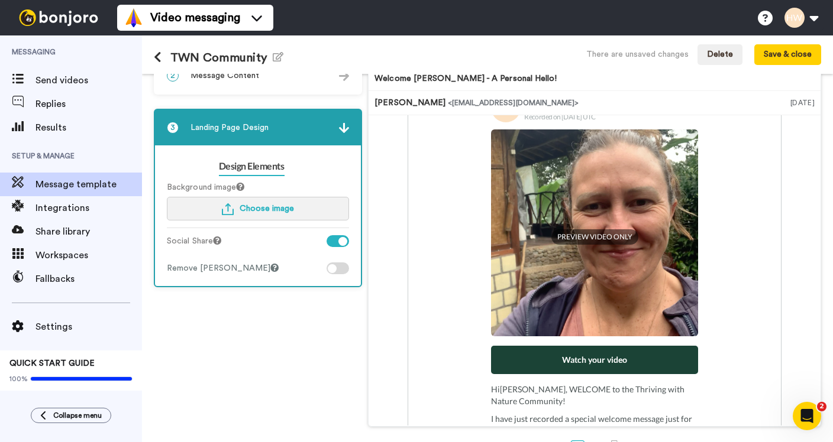
scroll to position [287, 0]
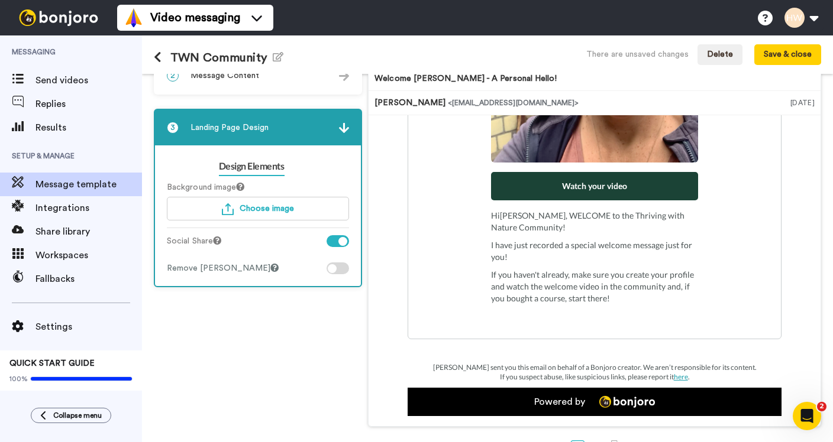
click at [332, 267] on div at bounding box center [338, 269] width 22 height 12
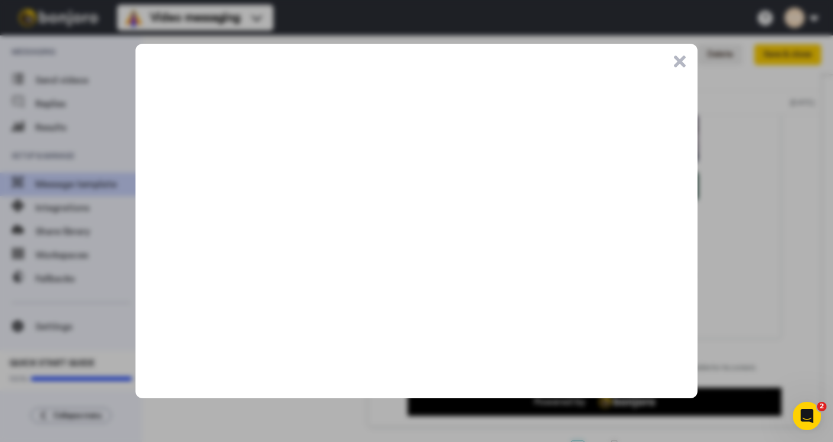
click at [678, 59] on button ".cls-1{stroke-width:0px;}" at bounding box center [680, 62] width 12 height 12
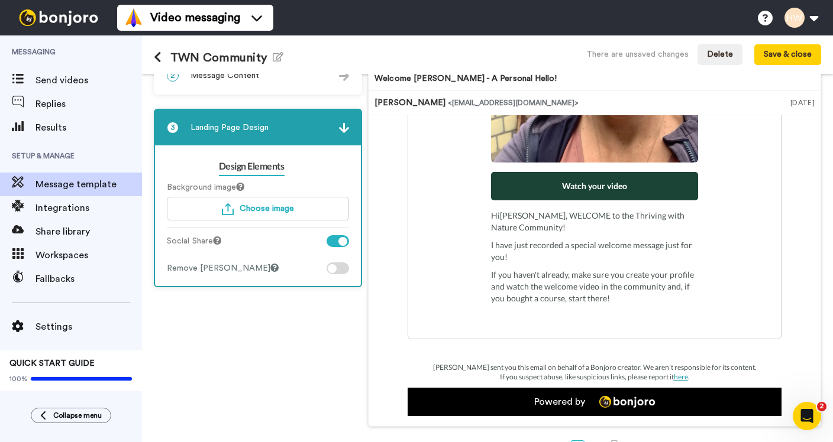
click at [327, 237] on div at bounding box center [338, 241] width 22 height 12
click at [331, 273] on div at bounding box center [338, 269] width 22 height 12
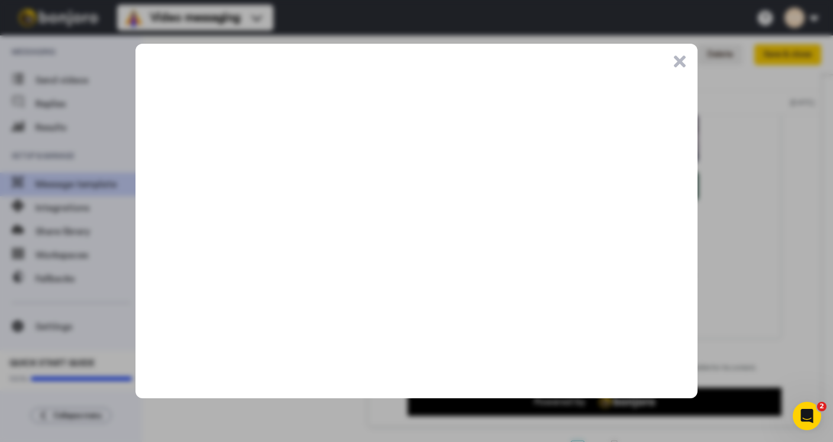
click at [680, 59] on button ".cls-1{stroke-width:0px;}" at bounding box center [680, 62] width 12 height 12
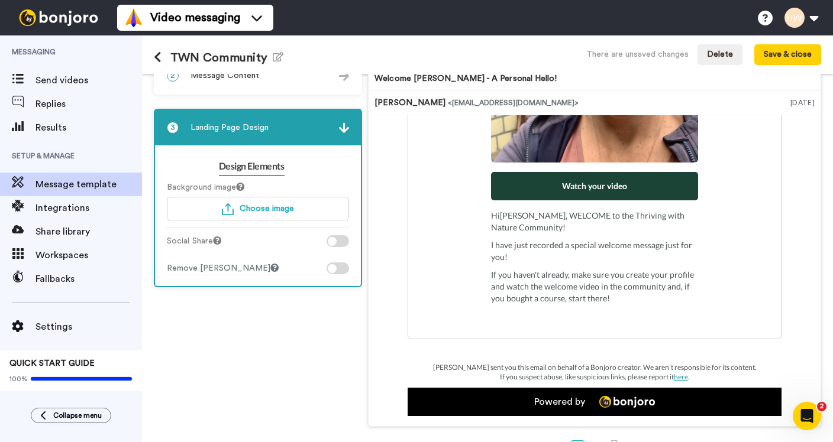
click at [339, 128] on img at bounding box center [344, 128] width 10 height 10
click at [341, 130] on img at bounding box center [344, 128] width 10 height 10
click at [332, 125] on div "3 Landing Page Design" at bounding box center [258, 127] width 206 height 35
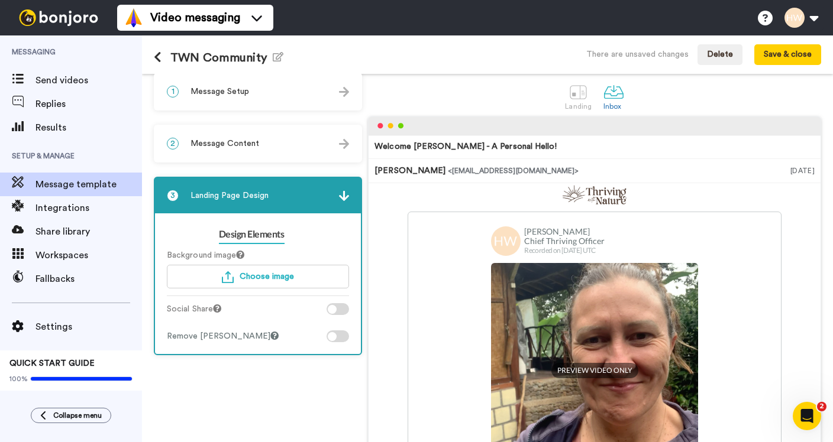
scroll to position [0, 0]
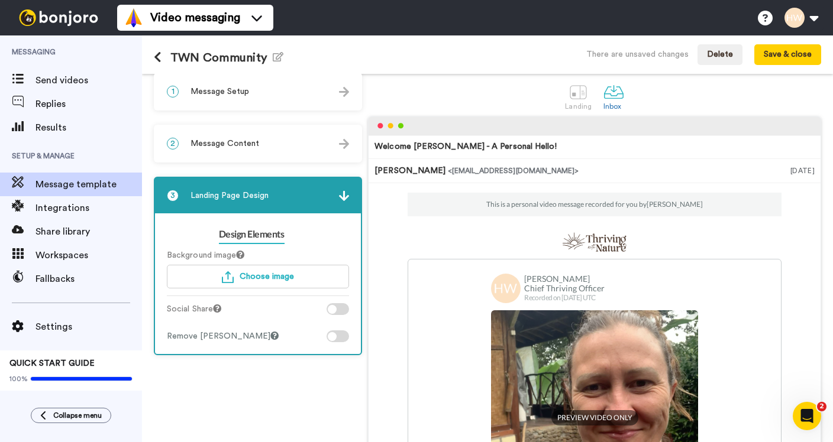
click at [341, 138] on div at bounding box center [344, 144] width 10 height 12
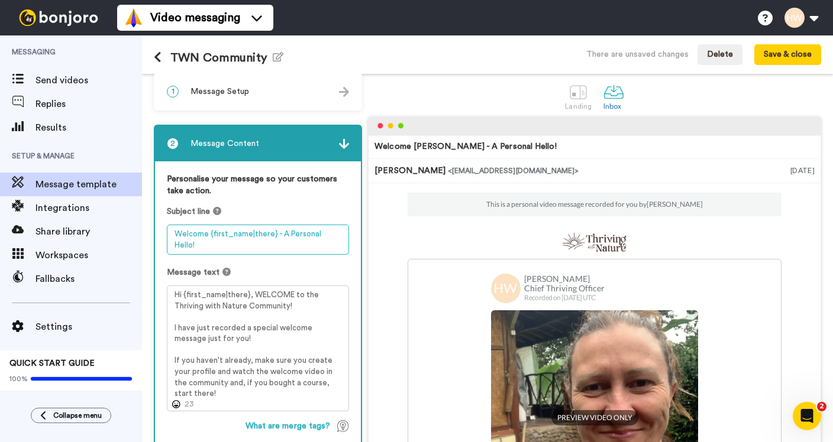
drag, startPoint x: 207, startPoint y: 234, endPoint x: 169, endPoint y: 234, distance: 38.5
click at [169, 234] on textarea "Welcome {first_name|there} - A Personal Hello!" at bounding box center [258, 240] width 182 height 30
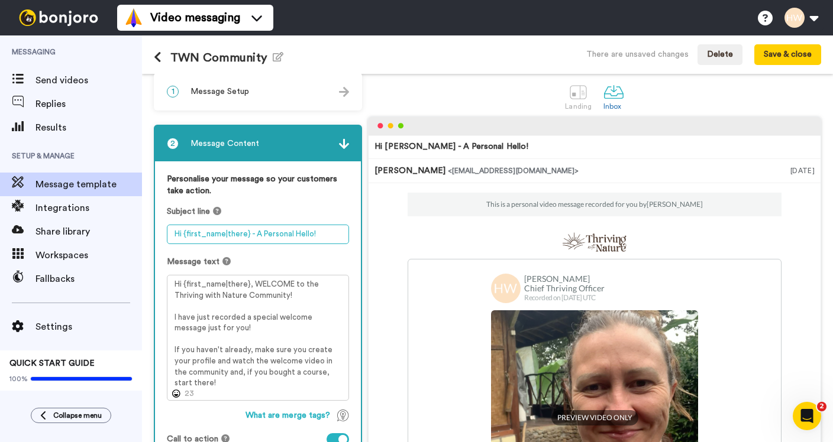
drag, startPoint x: 292, startPoint y: 234, endPoint x: 326, endPoint y: 235, distance: 33.7
click at [326, 235] on textarea "Hi {first_name|there} - A Personal Hello!" at bounding box center [258, 235] width 182 height 20
click at [261, 235] on textarea "Hi {first_name|there} - A Personal Welcome" at bounding box center [258, 235] width 182 height 20
click at [256, 234] on textarea "Hi {first_name|there} - A personal welcome" at bounding box center [258, 235] width 182 height 20
click at [328, 235] on textarea "Hi {first_name|there} - A personal welcome" at bounding box center [258, 235] width 182 height 20
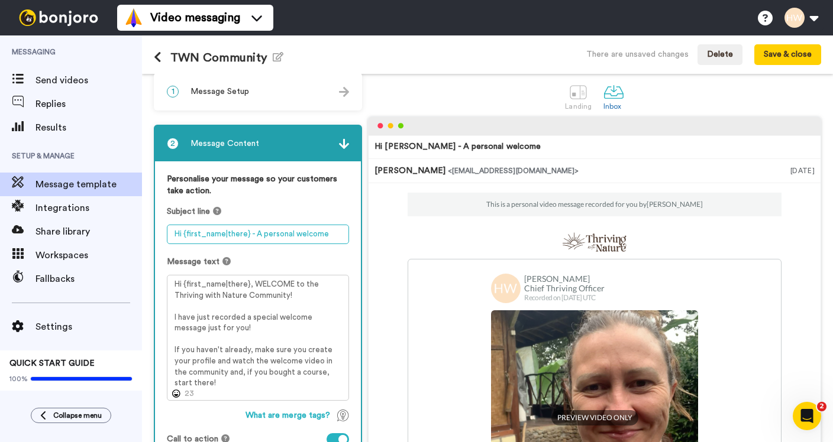
type textarea "Hi {first_name|there} - A personal welcome"
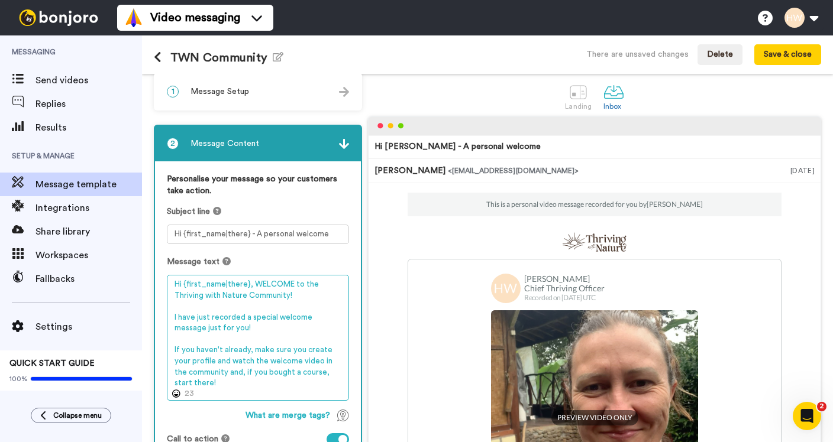
drag, startPoint x: 295, startPoint y: 294, endPoint x: 175, endPoint y: 293, distance: 120.1
click at [175, 293] on textarea "Hi {first_name|there}, WELCOME to the Thriving with Nature Community! I have ju…" at bounding box center [258, 338] width 182 height 126
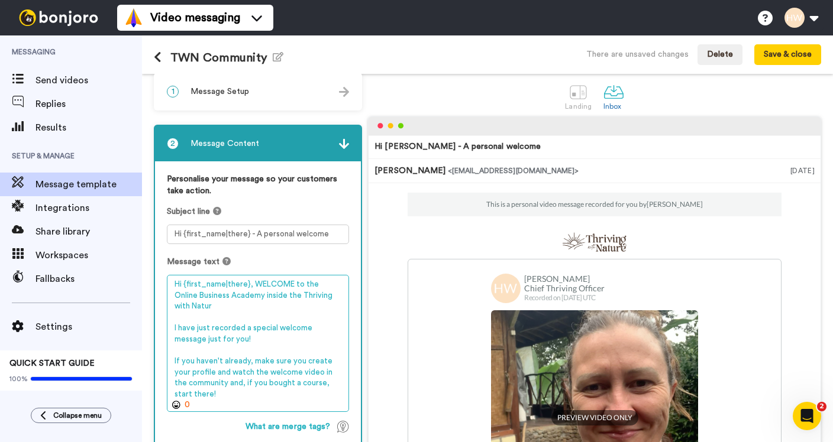
scroll to position [43, 0]
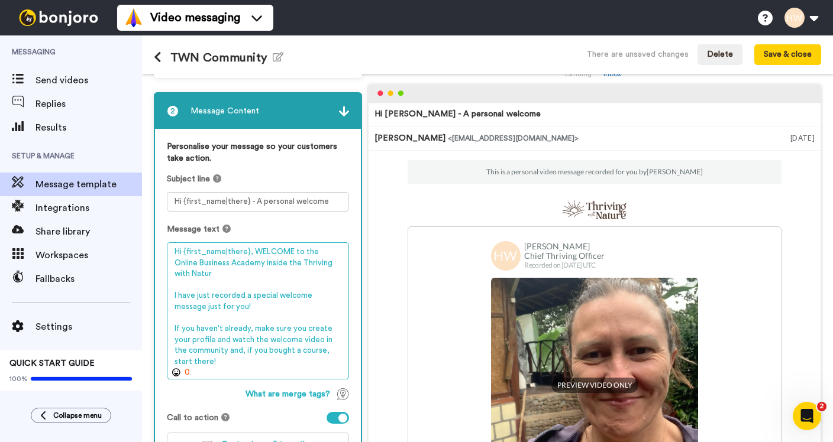
click at [211, 364] on textarea "Hi {first_name|there}, WELCOME to the Online Business Academy inside the Thrivi…" at bounding box center [258, 311] width 182 height 137
drag, startPoint x: 220, startPoint y: 364, endPoint x: 167, endPoint y: 327, distance: 65.0
click at [167, 327] on textarea "Hi {first_name|there}, WELCOME to the Online Business Academy inside the Thrivi…" at bounding box center [258, 311] width 182 height 137
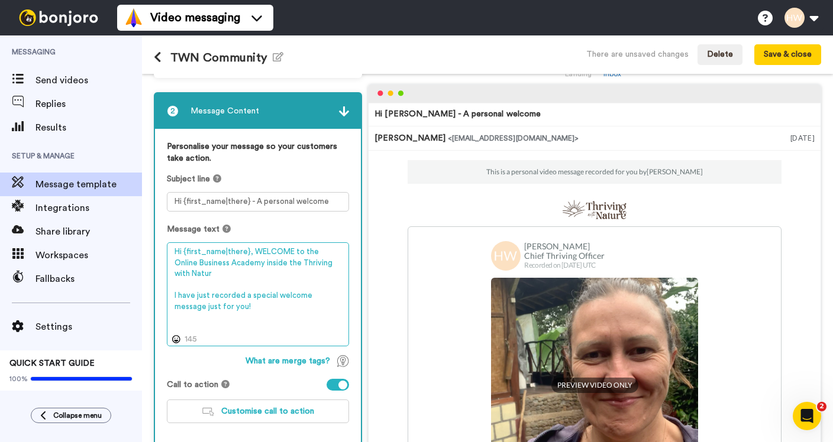
click at [216, 277] on textarea "Hi {first_name|there}, WELCOME to the Online Business Academy inside the Thrivi…" at bounding box center [258, 295] width 182 height 104
click at [217, 276] on textarea "Hi {first_name|there}, WELCOME to the Online Business Academy inside the Thrivi…" at bounding box center [258, 295] width 182 height 104
click at [260, 306] on textarea "Hi {first_name|there}, WELCOME to the Online Business Academy inside the Thrivi…" at bounding box center [258, 295] width 182 height 104
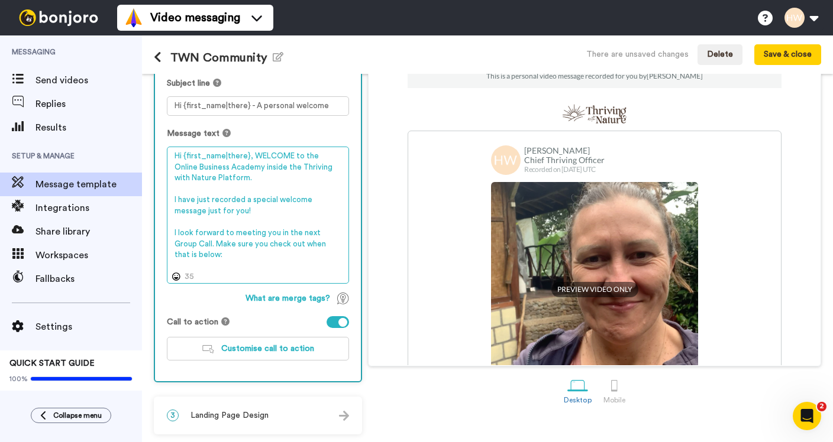
scroll to position [140, 0]
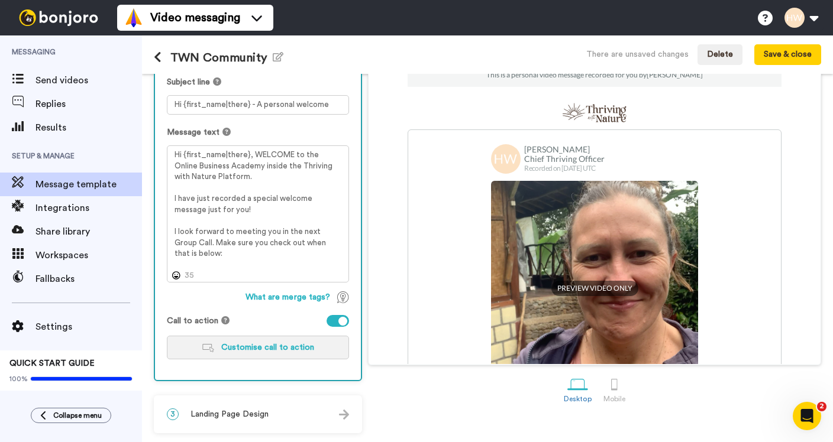
click at [249, 347] on span "Customise call to action" at bounding box center [267, 348] width 93 height 8
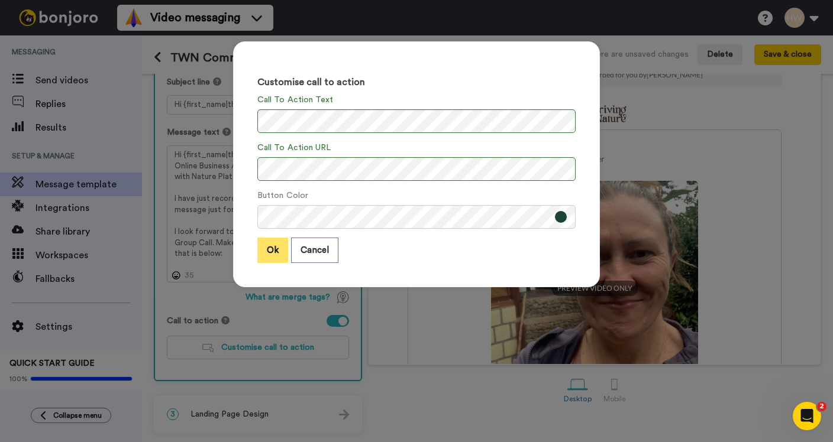
click at [269, 253] on button "Ok" at bounding box center [272, 250] width 31 height 25
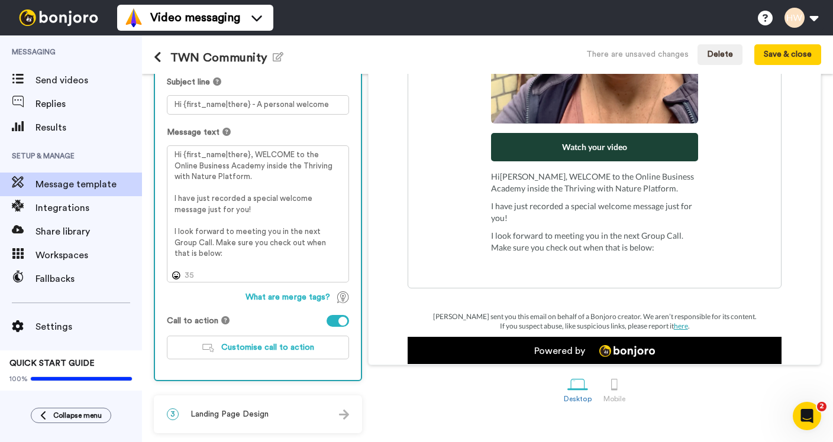
click at [275, 413] on div "3 Landing Page Design" at bounding box center [258, 414] width 206 height 35
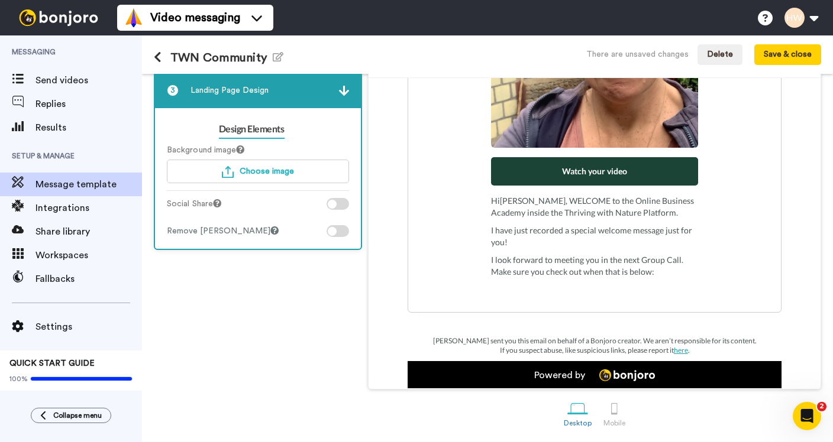
scroll to position [117, 0]
click at [339, 93] on img at bounding box center [344, 91] width 10 height 10
click at [224, 85] on span "Landing Page Design" at bounding box center [229, 91] width 78 height 12
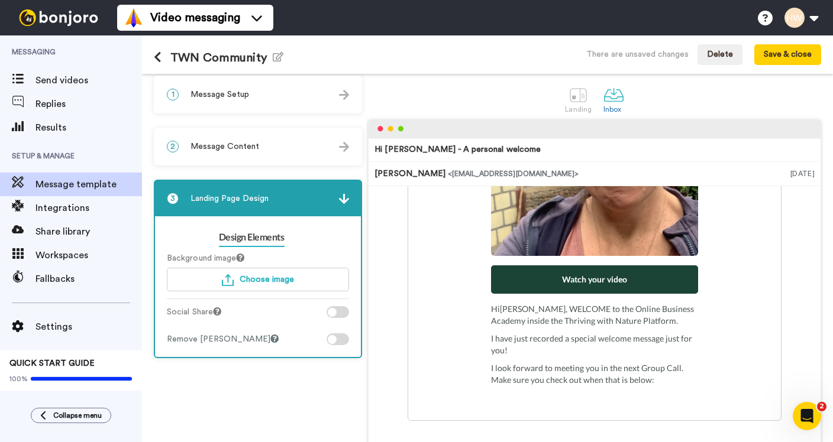
scroll to position [0, 0]
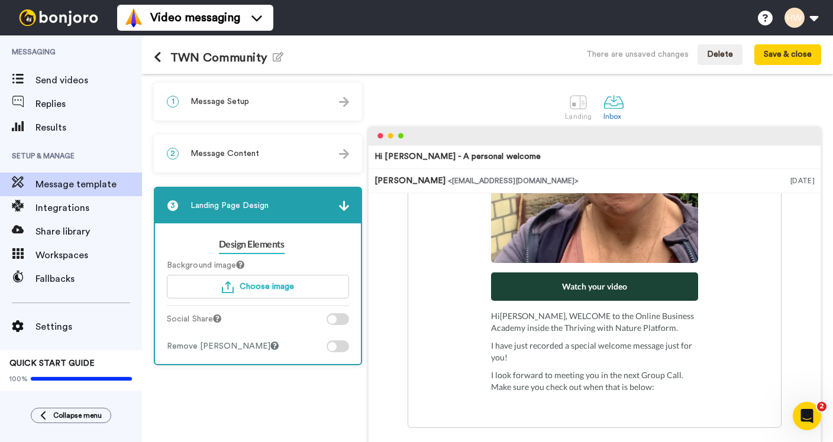
click at [250, 89] on div "1 Message Setup" at bounding box center [258, 101] width 206 height 35
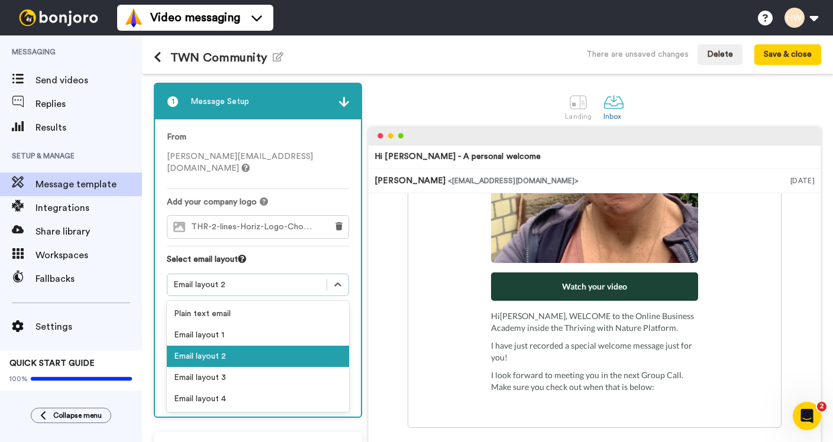
click at [253, 279] on div "Email layout 2" at bounding box center [246, 285] width 147 height 12
click at [250, 325] on div "Email layout 1" at bounding box center [258, 335] width 182 height 21
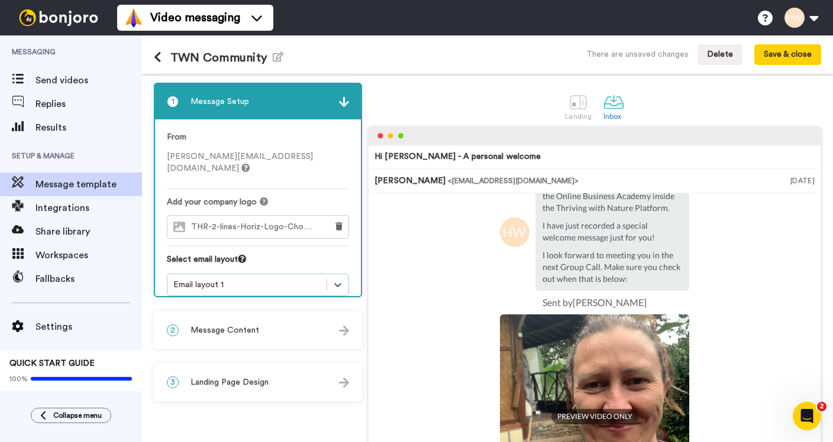
scroll to position [212, 0]
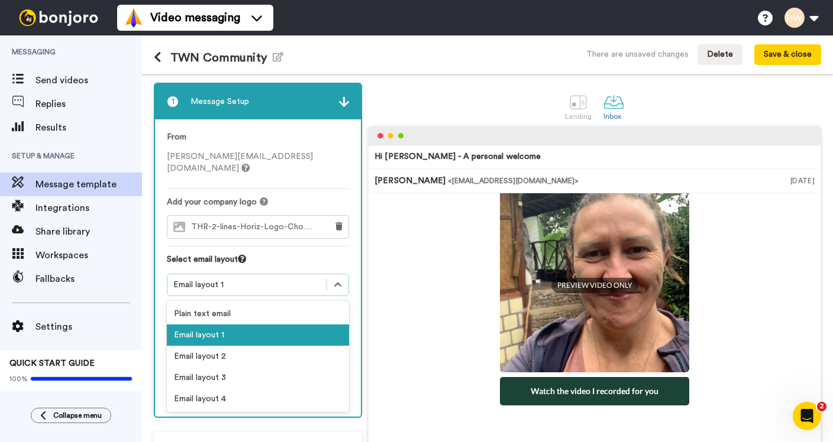
click at [250, 284] on div "Email layout 1" at bounding box center [258, 285] width 182 height 22
click at [250, 303] on div "Plain text email" at bounding box center [258, 313] width 182 height 21
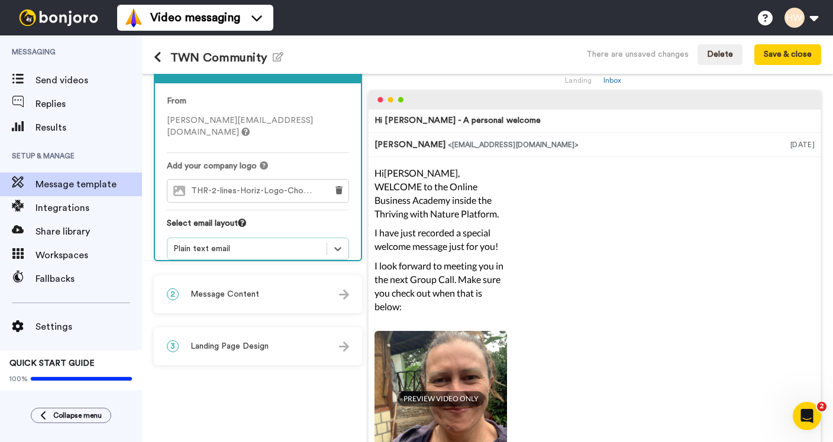
scroll to position [0, 0]
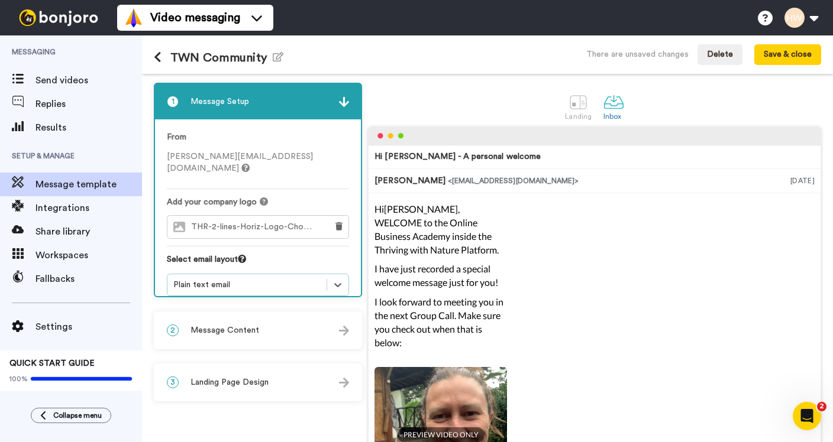
click at [266, 279] on div "Plain text email" at bounding box center [246, 285] width 147 height 12
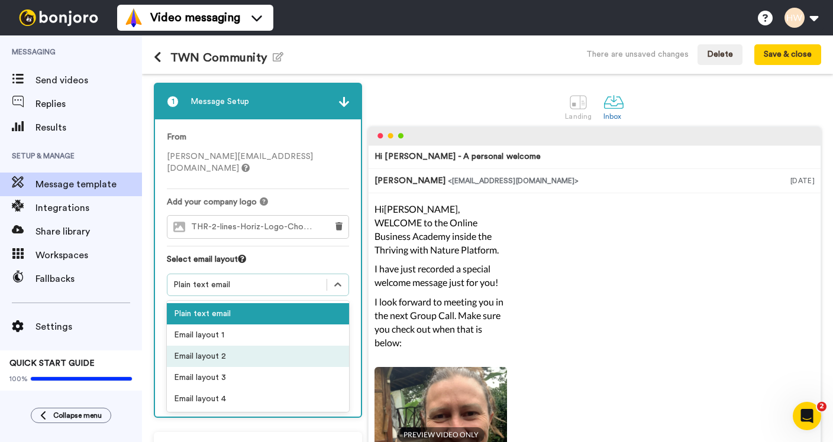
click at [251, 349] on div "Email layout 2" at bounding box center [258, 356] width 182 height 21
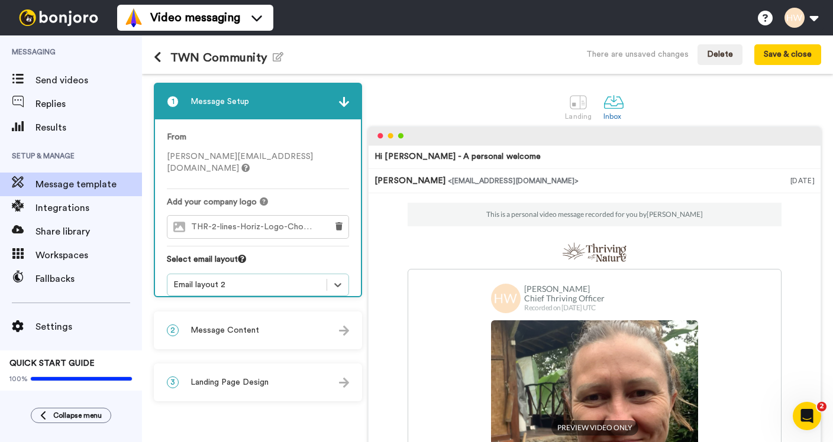
click at [279, 279] on div "Email layout 2" at bounding box center [246, 285] width 147 height 12
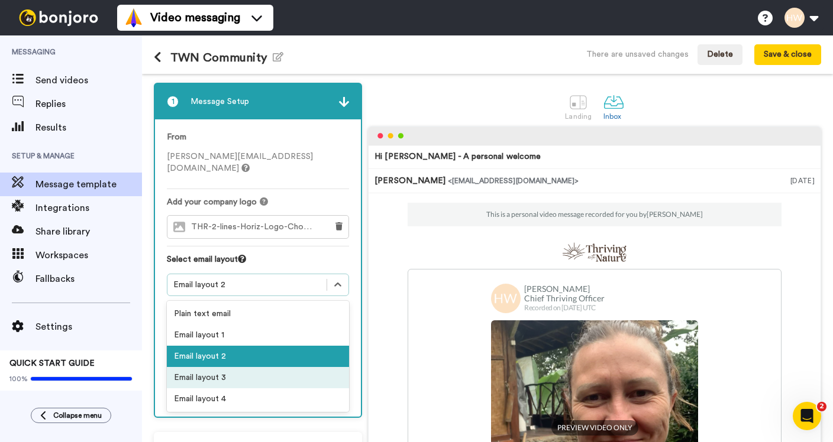
click at [263, 367] on div "Email layout 3" at bounding box center [258, 377] width 182 height 21
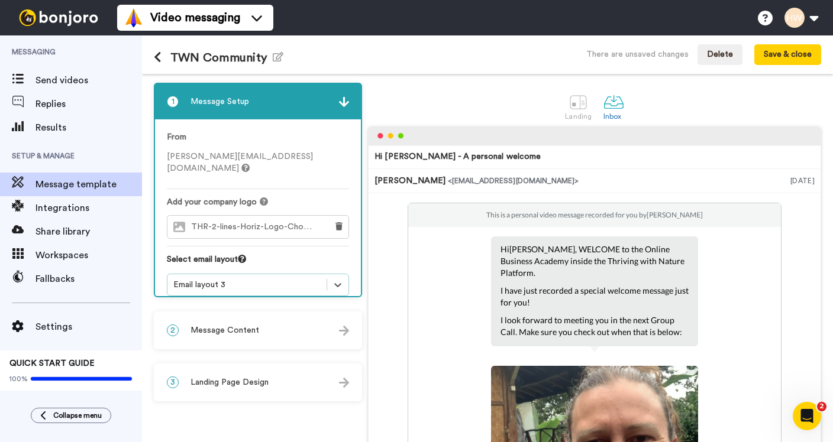
click at [318, 278] on div "Email layout 3" at bounding box center [246, 285] width 159 height 14
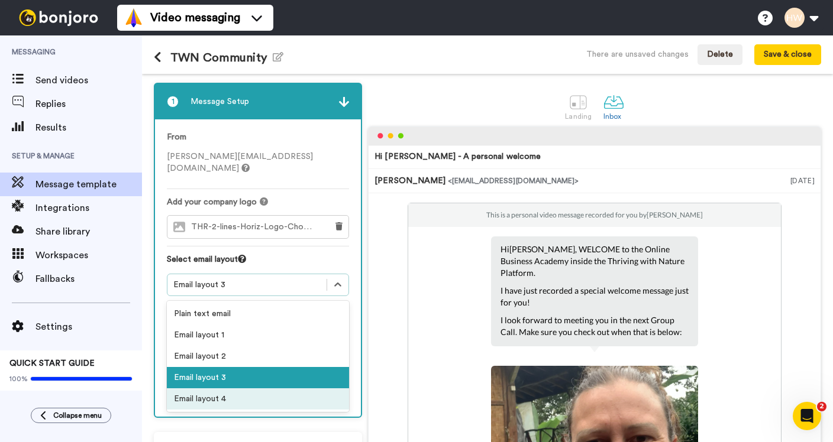
click at [278, 389] on div "Email layout 4" at bounding box center [258, 399] width 182 height 21
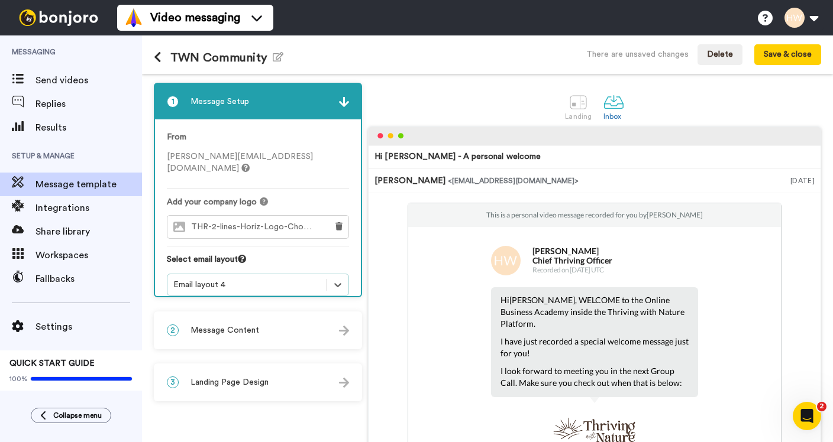
click at [339, 104] on img at bounding box center [344, 102] width 10 height 10
click at [274, 334] on div "2 Message Content" at bounding box center [258, 330] width 206 height 35
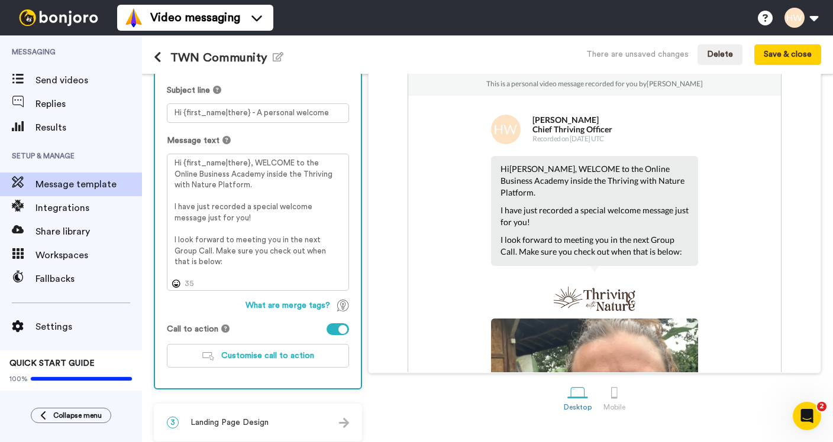
scroll to position [140, 0]
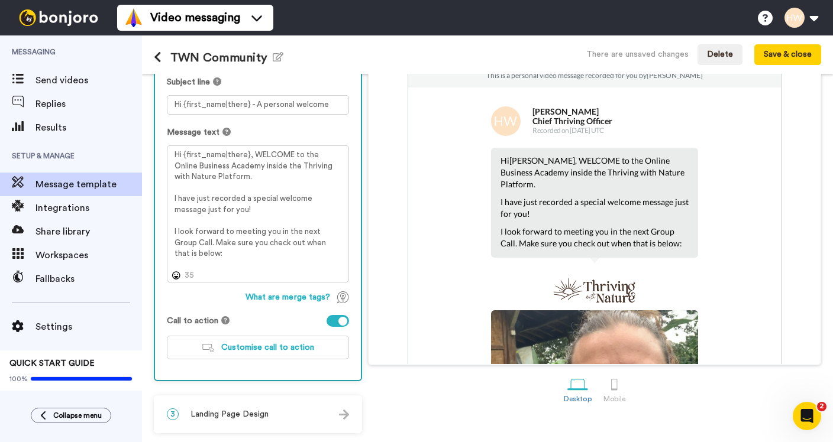
click at [246, 407] on div "3 Landing Page Design" at bounding box center [258, 414] width 206 height 35
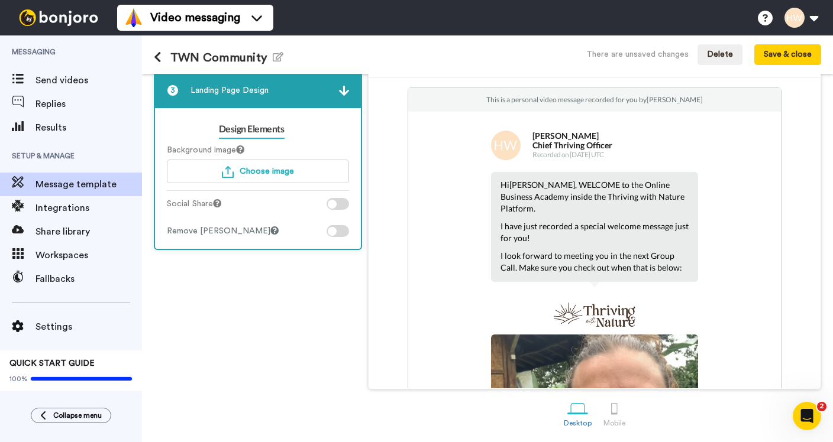
scroll to position [0, 0]
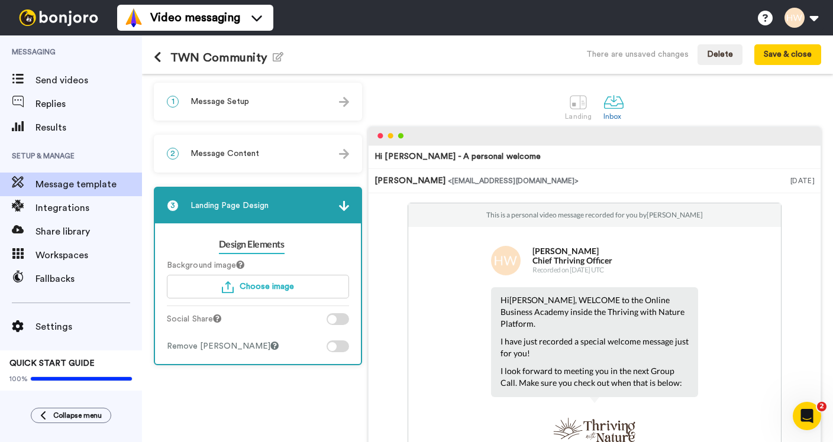
click at [314, 89] on div "1 Message Setup" at bounding box center [258, 101] width 206 height 35
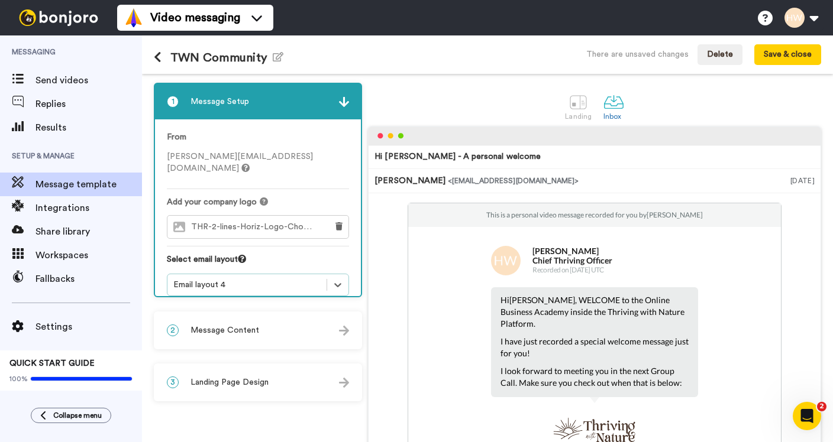
click at [254, 222] on span "THR-2-lines-Horiz-Logo-Choc.png" at bounding box center [256, 227] width 130 height 10
click at [329, 216] on button at bounding box center [338, 227] width 19 height 22
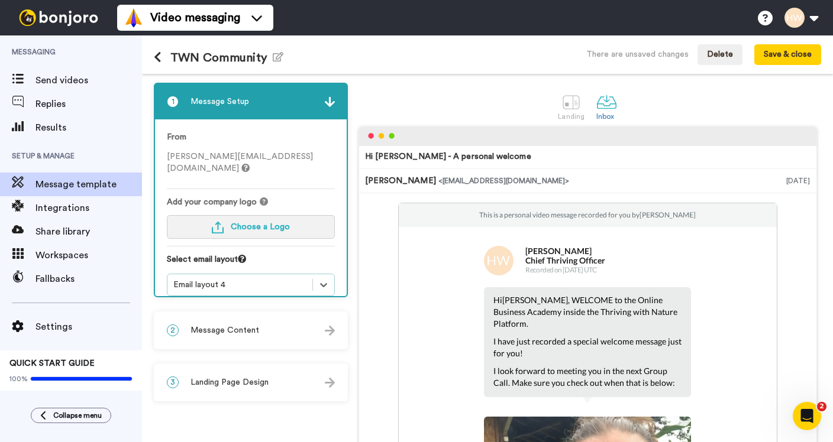
click at [251, 223] on span "Choose a Logo" at bounding box center [260, 227] width 59 height 8
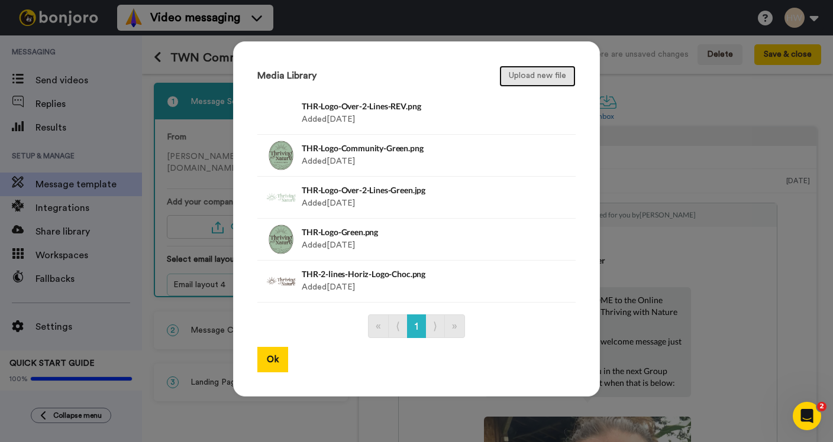
click at [524, 77] on button "Upload new file" at bounding box center [537, 76] width 76 height 21
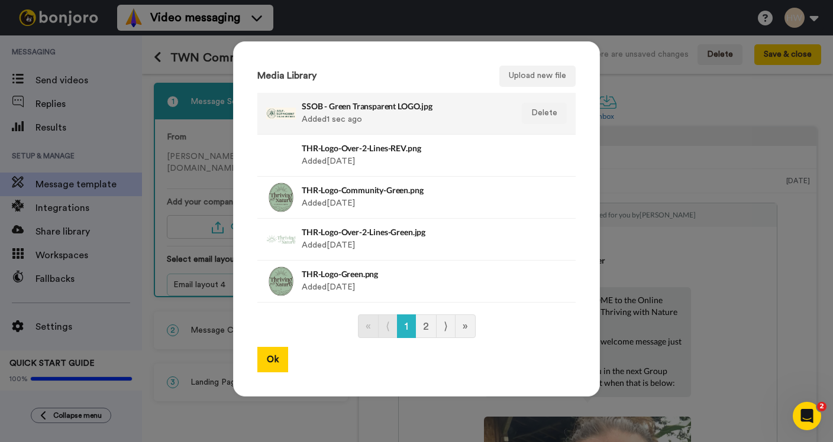
click at [295, 111] on div at bounding box center [281, 114] width 30 height 30
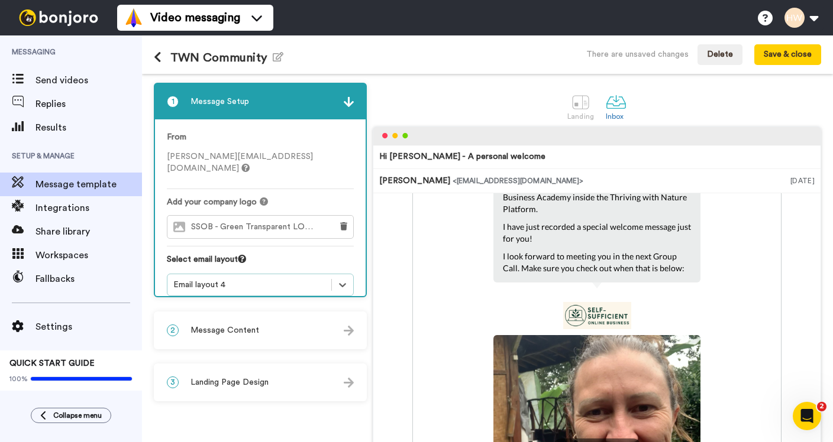
scroll to position [115, 0]
click at [445, 282] on div "This is a personal video message recorded for you by Hayley Weatherburn Hayley …" at bounding box center [596, 381] width 369 height 586
click at [254, 222] on span "SSOB - Green Transparent LOGO.jpg" at bounding box center [258, 227] width 134 height 10
click at [341, 222] on icon at bounding box center [343, 226] width 7 height 8
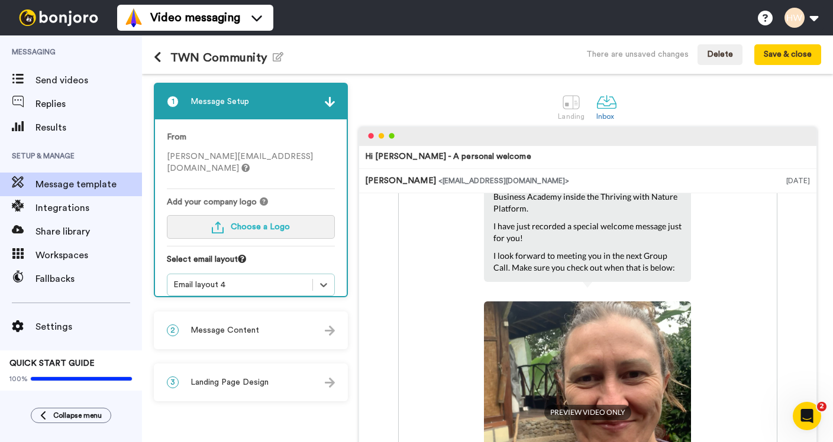
click at [230, 215] on button "Choose a Logo" at bounding box center [251, 227] width 168 height 24
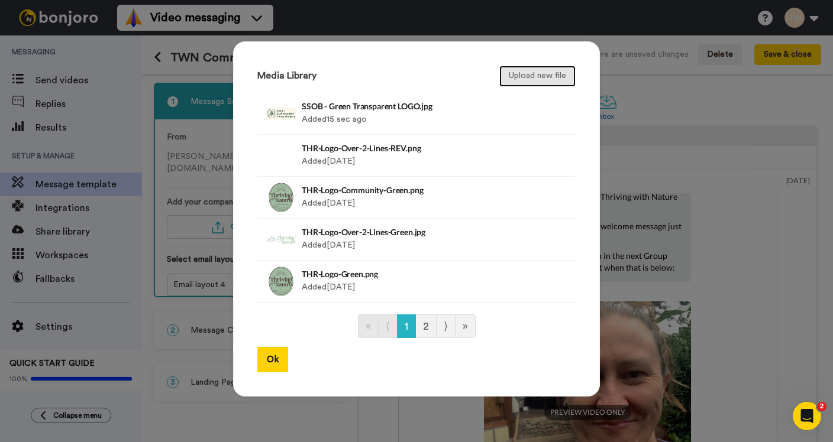
click at [525, 71] on button "Upload new file" at bounding box center [537, 76] width 76 height 21
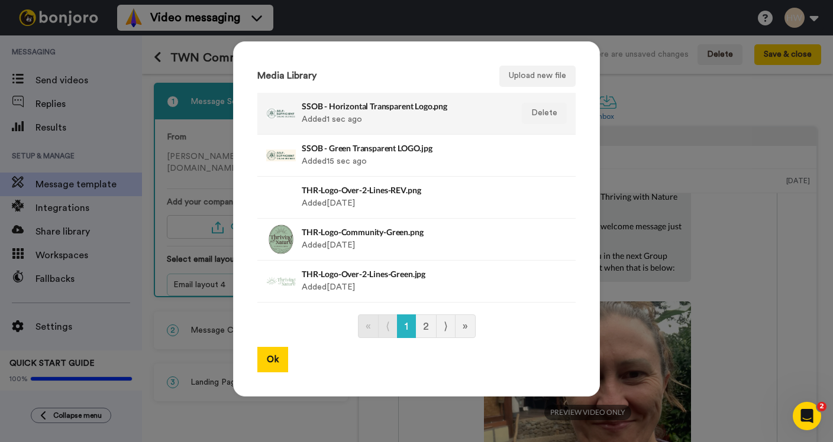
click at [436, 110] on h4 "SSOB - Horizontal Transparent Logo.png" at bounding box center [404, 106] width 204 height 9
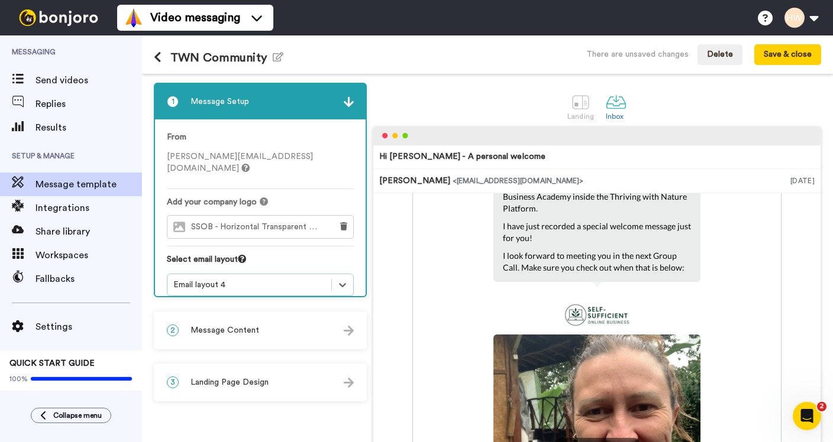
click at [369, 304] on div "1 Message Setup From hayley@thrivingwithnature.com Add your company logo SSOB -…" at bounding box center [263, 316] width 219 height 466
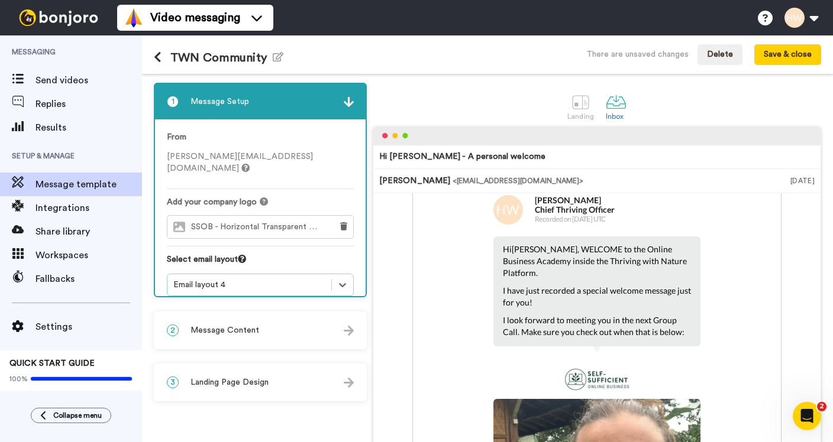
scroll to position [39, 0]
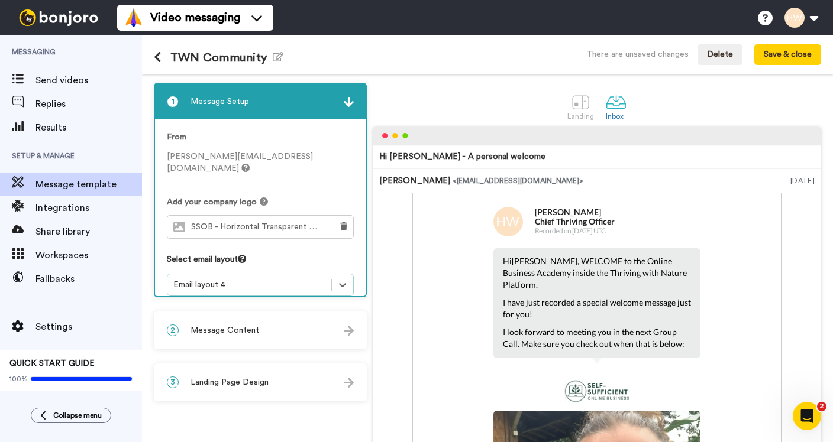
click at [277, 331] on div "2 Message Content" at bounding box center [260, 330] width 211 height 35
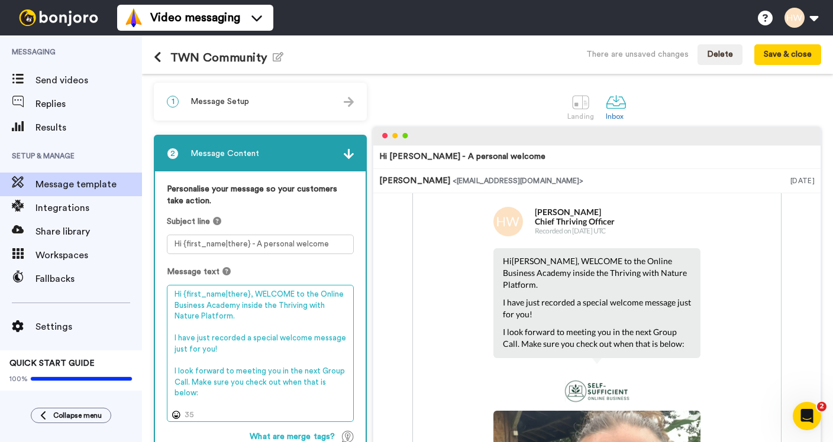
drag, startPoint x: 290, startPoint y: 295, endPoint x: 260, endPoint y: 295, distance: 29.6
click at [260, 295] on textarea "Hi {first_name|there}, WELCOME to the Online Business Academy inside the Thrivi…" at bounding box center [260, 353] width 187 height 137
click at [309, 295] on textarea "Hi {first_name|there}, Welcome to the Online Business Academy inside the Thrivi…" at bounding box center [260, 353] width 187 height 137
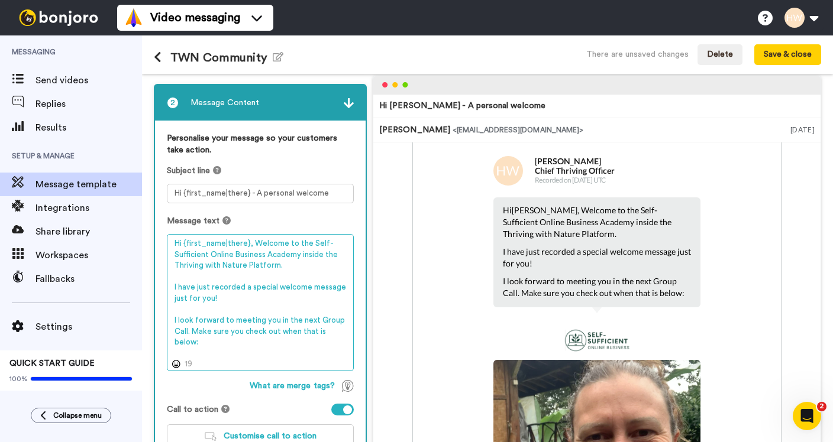
scroll to position [54, 0]
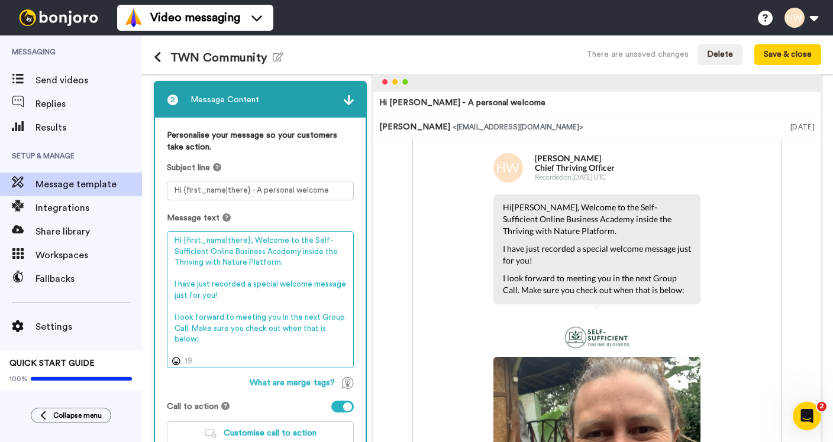
drag, startPoint x: 299, startPoint y: 251, endPoint x: 276, endPoint y: 264, distance: 26.5
click at [275, 264] on textarea "Hi {first_name|there}, Welcome to the Self-Sufficient Online Business Academy i…" at bounding box center [260, 299] width 187 height 137
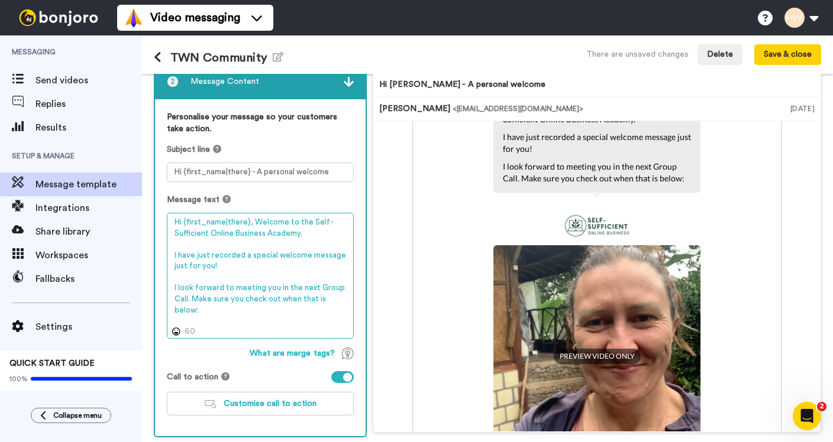
scroll to position [119, 0]
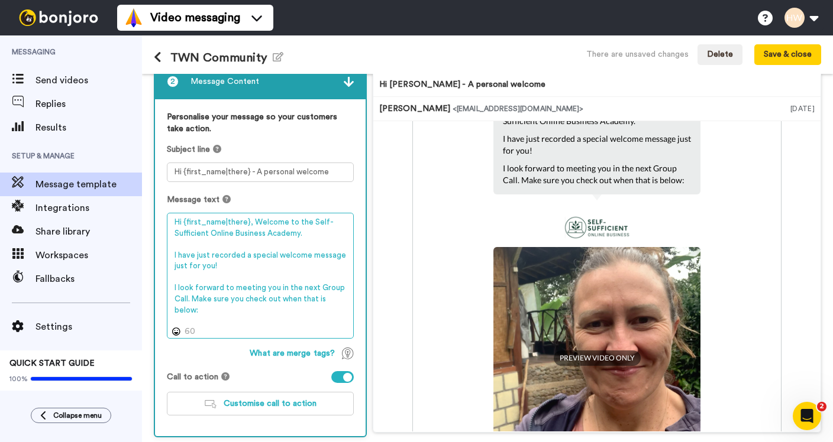
click at [217, 309] on textarea "Hi {first_name|there}, Welcome to the Self-Sufficient Online Business Academy. …" at bounding box center [260, 276] width 187 height 126
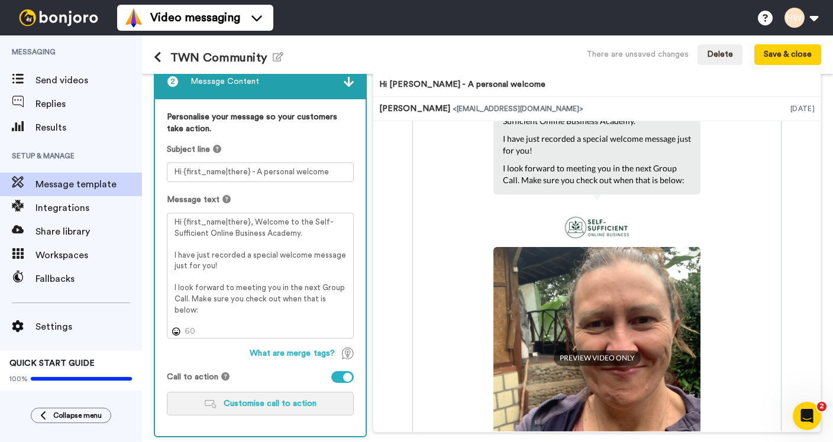
click at [273, 405] on span "Customise call to action" at bounding box center [270, 404] width 93 height 8
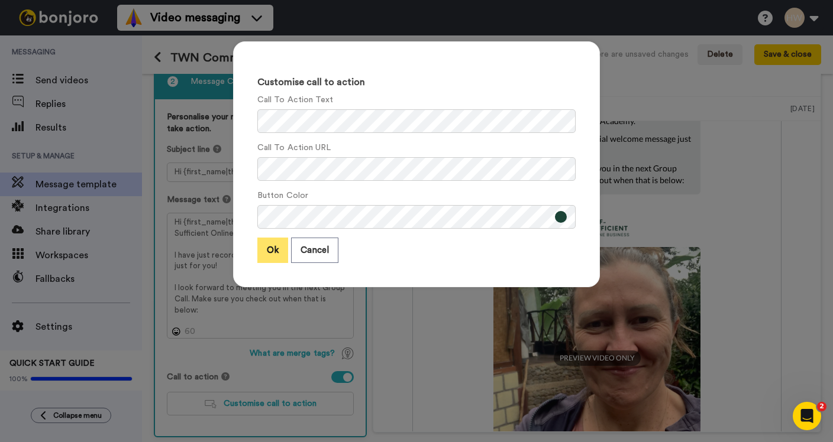
click at [267, 252] on button "Ok" at bounding box center [272, 250] width 31 height 25
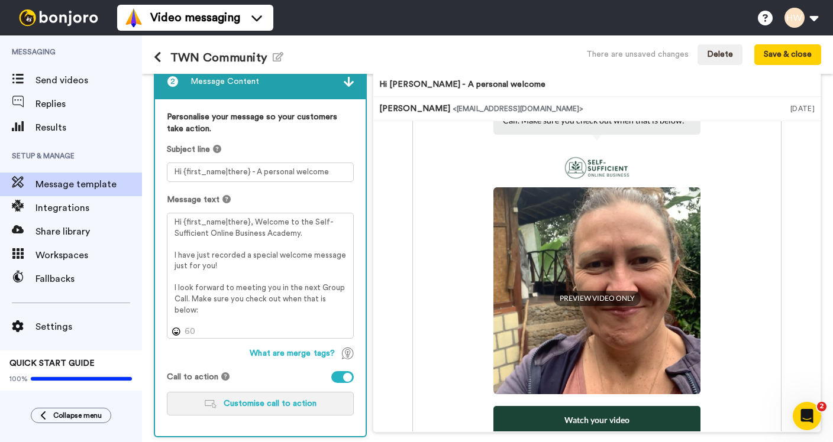
scroll to position [282, 0]
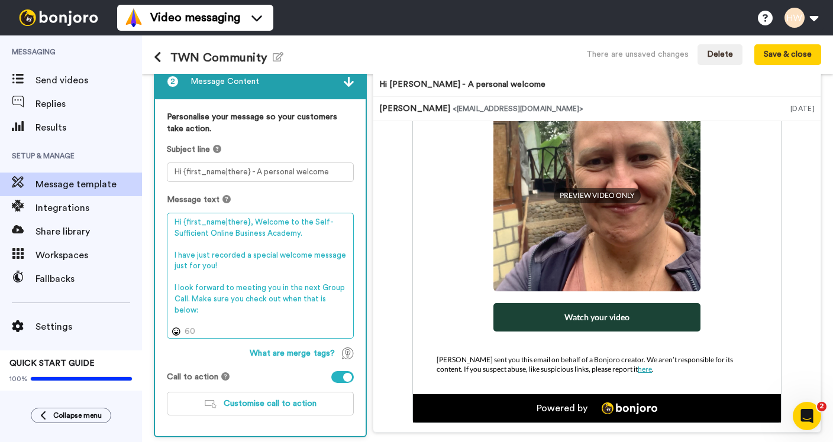
click at [209, 317] on textarea "Hi {first_name|there}, Welcome to the Self-Sufficient Online Business Academy. …" at bounding box center [260, 276] width 187 height 126
click at [206, 312] on textarea "Hi {first_name|there}, Welcome to the Self-Sufficient Online Business Academy. …" at bounding box center [260, 276] width 187 height 126
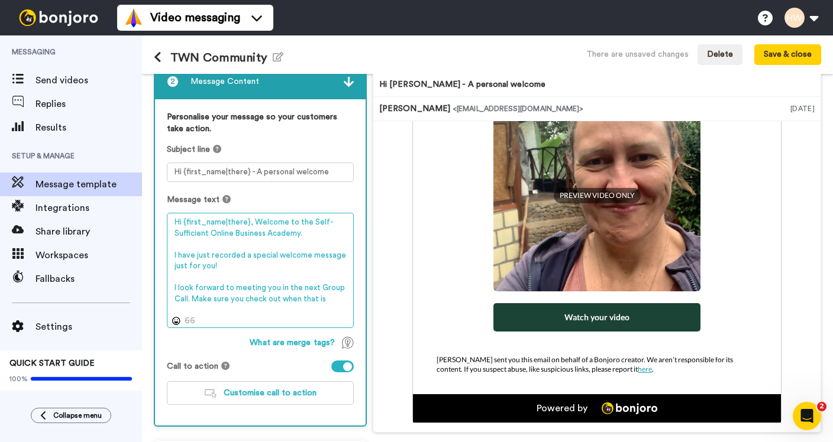
click at [192, 297] on textarea "Hi {first_name|there}, Welcome to the Self-Sufficient Online Business Academy. …" at bounding box center [260, 270] width 187 height 115
paste textarea "https://community.thrivingwithnature.com/c/academy-dashboard/"
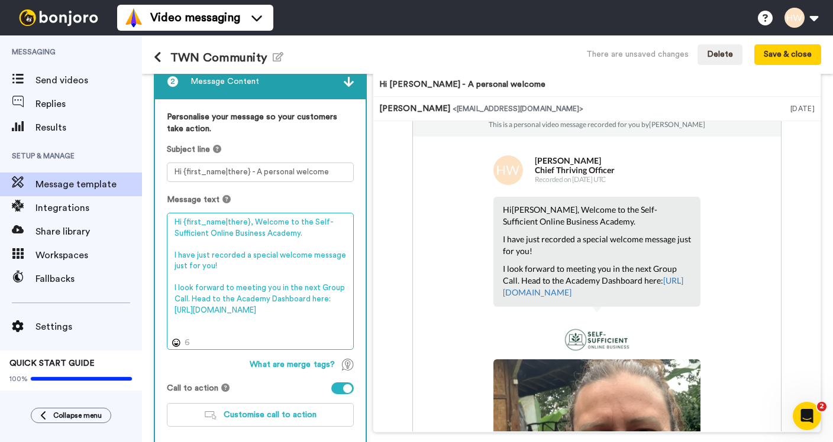
scroll to position [15, 0]
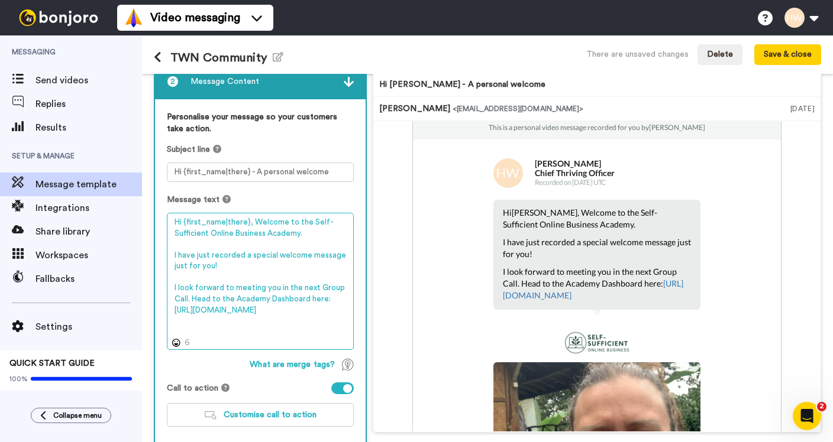
click at [201, 256] on textarea "Hi {first_name|there}, Welcome to the Self-Sufficient Online Business Academy. …" at bounding box center [260, 281] width 187 height 137
click at [222, 266] on textarea "Hi {first_name|there}, Welcome to the Self-Sufficient Online Business Academy. …" at bounding box center [260, 281] width 187 height 137
click at [319, 287] on textarea "Hi {first_name|there}, Welcome to the Self-Sufficient Online Business Academy. …" at bounding box center [260, 281] width 187 height 137
drag, startPoint x: 193, startPoint y: 298, endPoint x: 322, endPoint y: 296, distance: 128.4
click at [322, 296] on textarea "Hi {first_name|there}, Welcome to the Self-Sufficient Online Business Academy. …" at bounding box center [260, 281] width 187 height 137
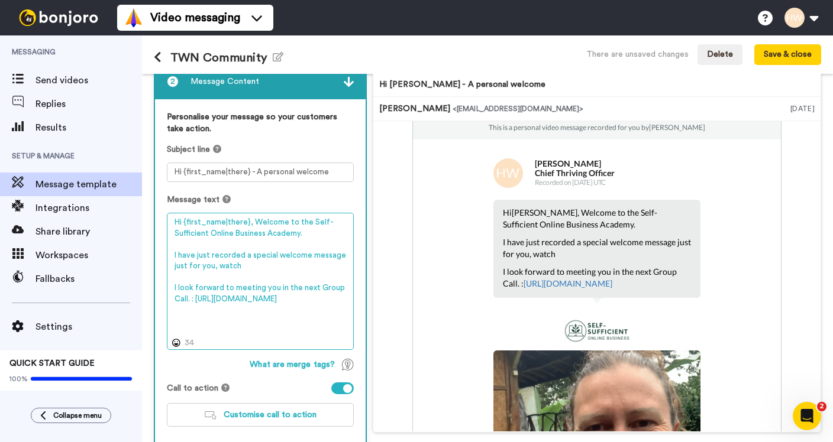
click at [265, 268] on textarea "Hi {first_name|there}, Welcome to the Self-Sufficient Online Business Academy. …" at bounding box center [260, 281] width 187 height 137
drag, startPoint x: 204, startPoint y: 298, endPoint x: 175, endPoint y: 287, distance: 30.7
click at [175, 287] on textarea "Hi {first_name|there}, Welcome to the Self-Sufficient Online Business Academy. …" at bounding box center [260, 281] width 187 height 137
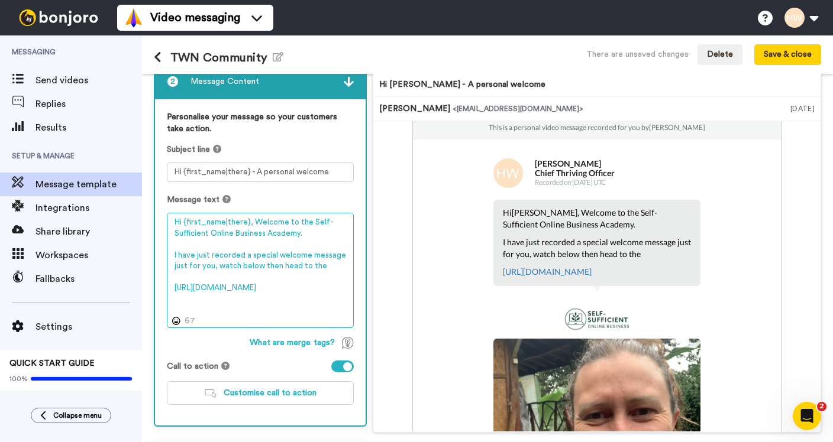
click at [331, 266] on textarea "Hi {first_name|there}, Welcome to the Self-Sufficient Online Business Academy. …" at bounding box center [260, 270] width 187 height 115
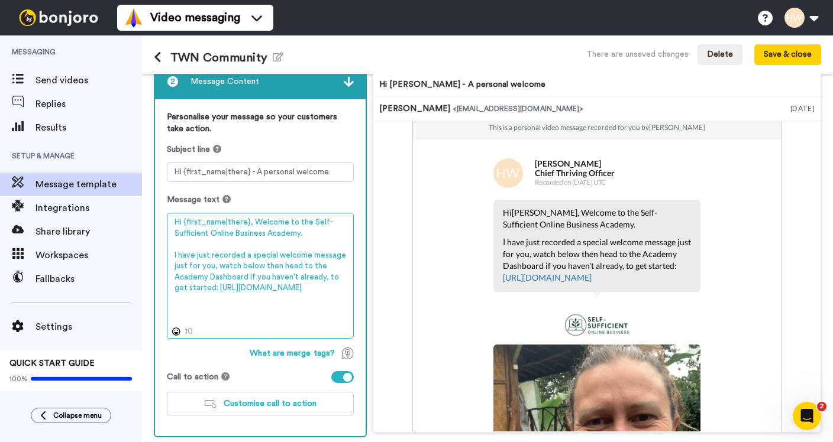
click at [241, 266] on textarea "Hi {first_name|there}, Welcome to the Self-Sufficient Online Business Academy. …" at bounding box center [260, 276] width 187 height 126
click at [281, 269] on textarea "Hi {first_name|there}, Welcome to the Self-Sufficient Online Business Academy. …" at bounding box center [260, 276] width 187 height 126
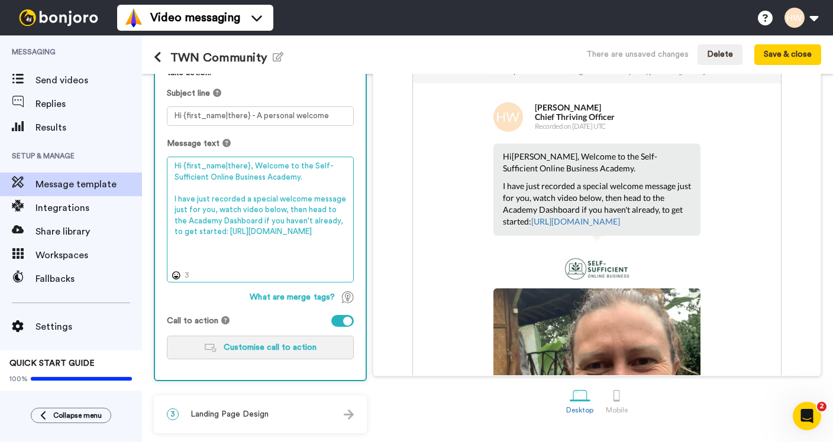
type textarea "Hi {first_name|there}, Welcome to the Self-Sufficient Online Business Academy. …"
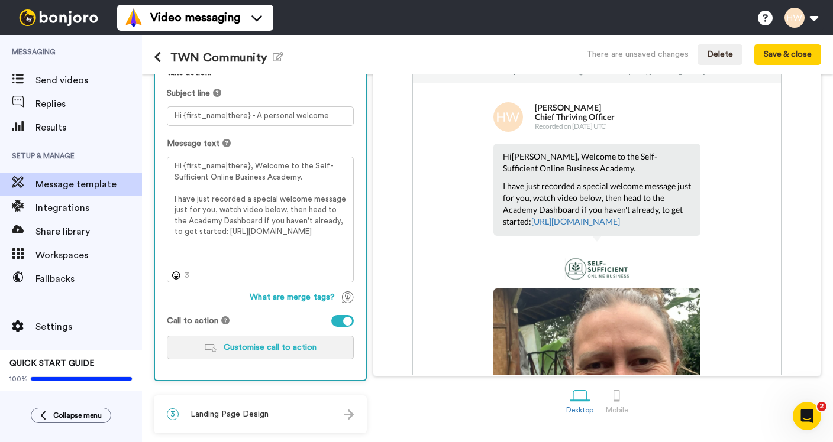
click at [298, 341] on button "Customise call to action" at bounding box center [260, 348] width 187 height 24
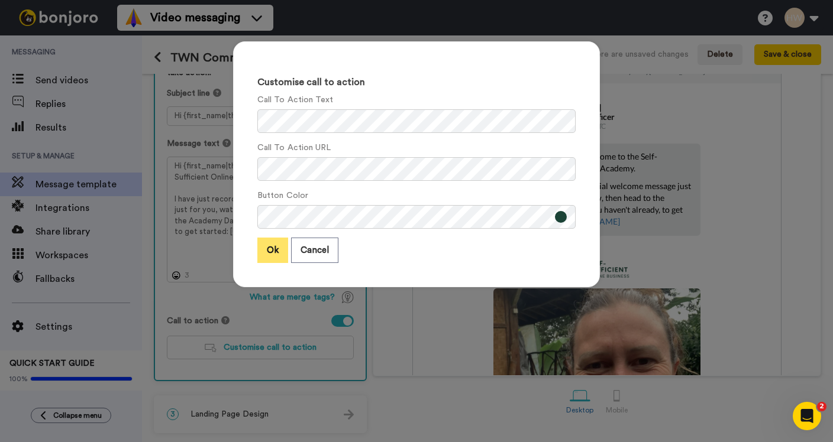
click at [269, 260] on button "Ok" at bounding box center [272, 250] width 31 height 25
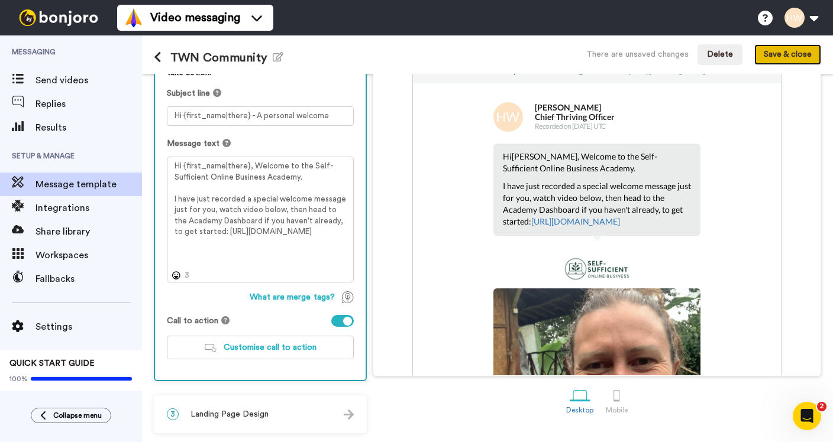
click at [790, 54] on button "Save & close" at bounding box center [787, 54] width 67 height 21
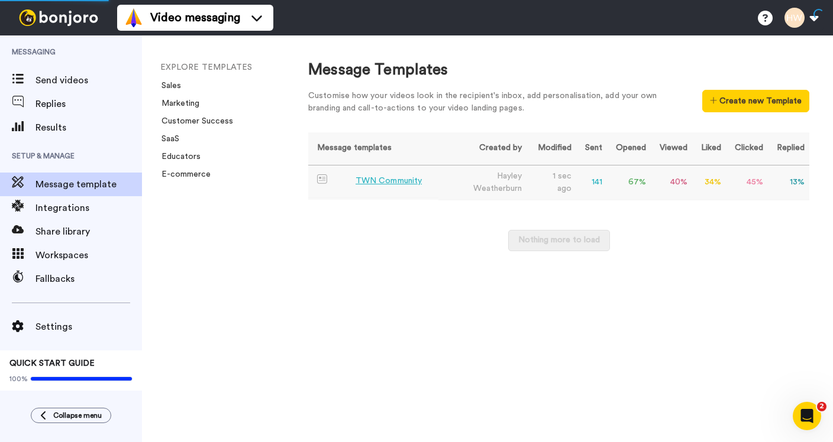
click at [411, 179] on div "TWN Community" at bounding box center [389, 181] width 66 height 12
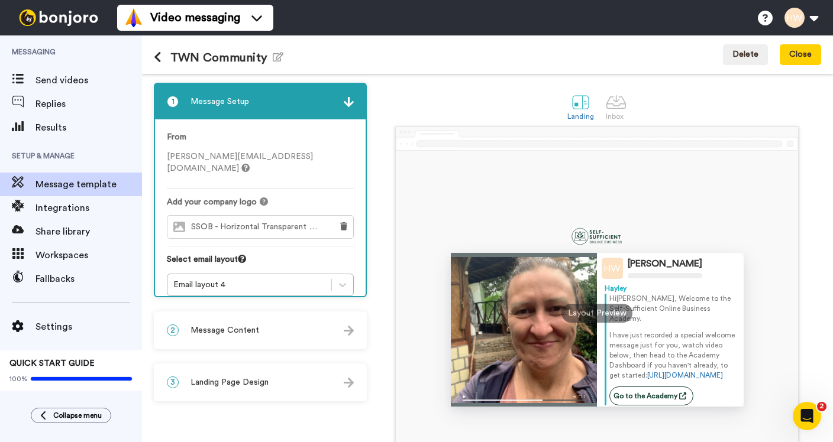
click at [272, 51] on h1 "TWN Community Edit name" at bounding box center [219, 58] width 130 height 14
click at [277, 58] on icon "button" at bounding box center [278, 56] width 11 height 9
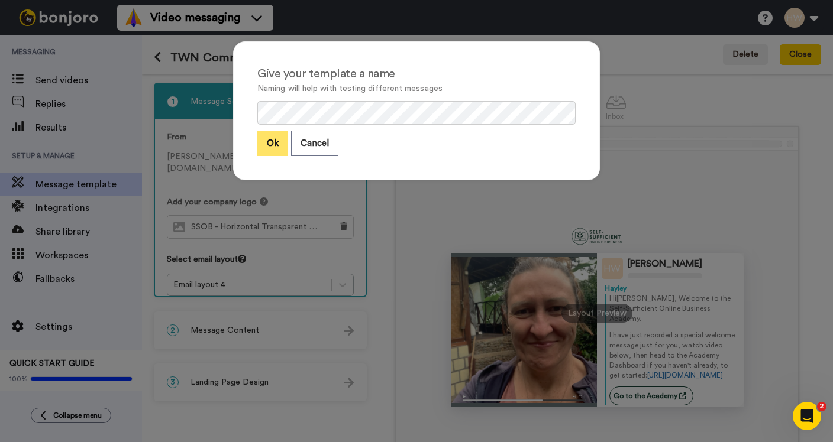
click at [275, 139] on button "Ok" at bounding box center [272, 143] width 31 height 25
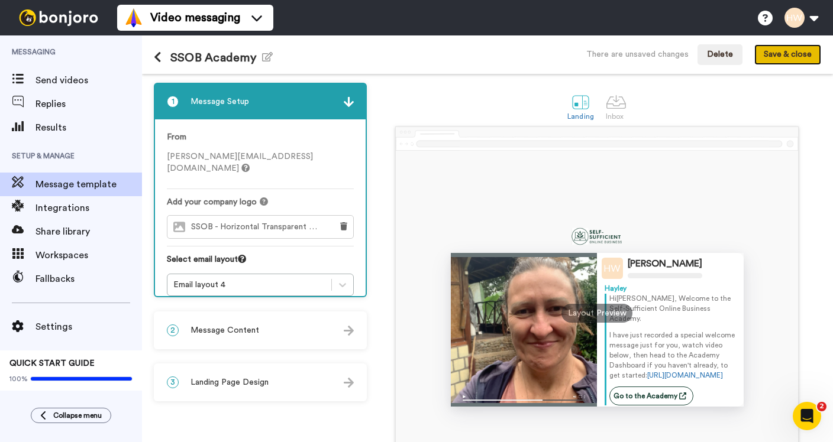
click at [776, 51] on button "Save & close" at bounding box center [787, 54] width 67 height 21
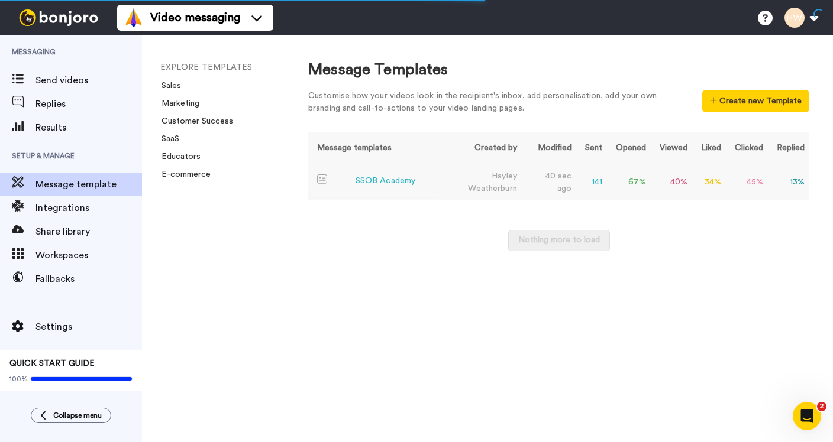
click at [386, 179] on div "SSOB Academy" at bounding box center [386, 181] width 60 height 12
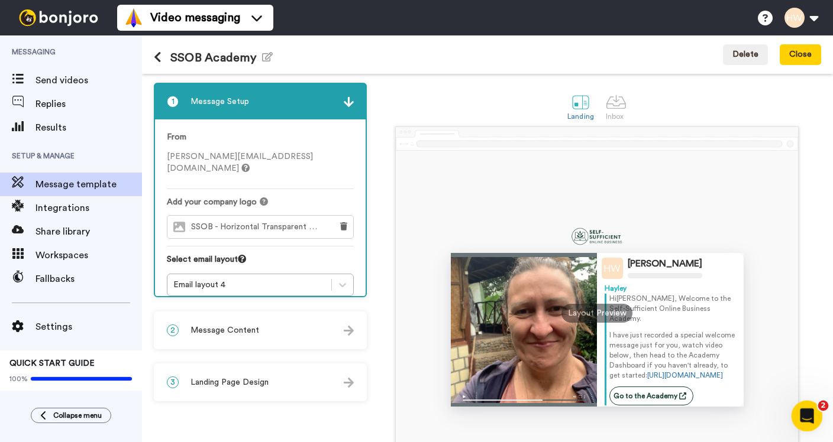
click at [806, 415] on icon "Open Intercom Messenger" at bounding box center [805, 414] width 8 height 9
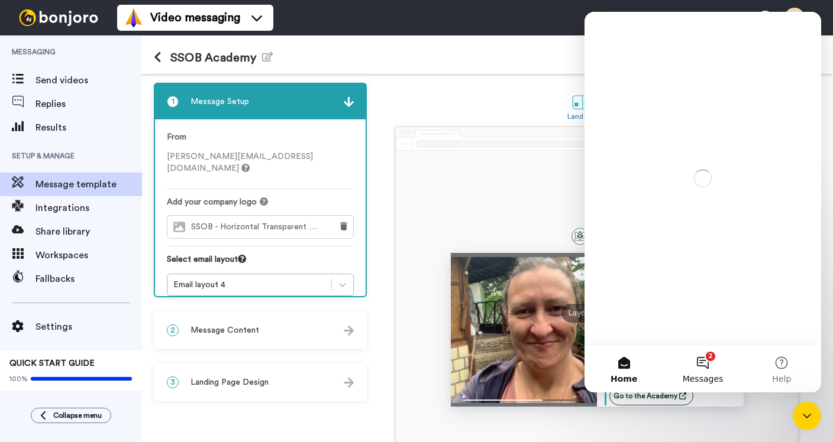
click at [708, 361] on button "2 Messages" at bounding box center [702, 368] width 79 height 47
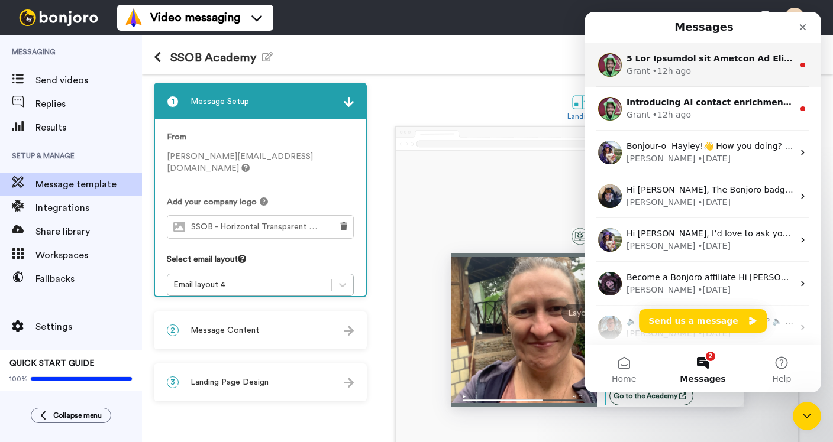
click at [739, 72] on div "Grant • 12h ago" at bounding box center [709, 71] width 167 height 12
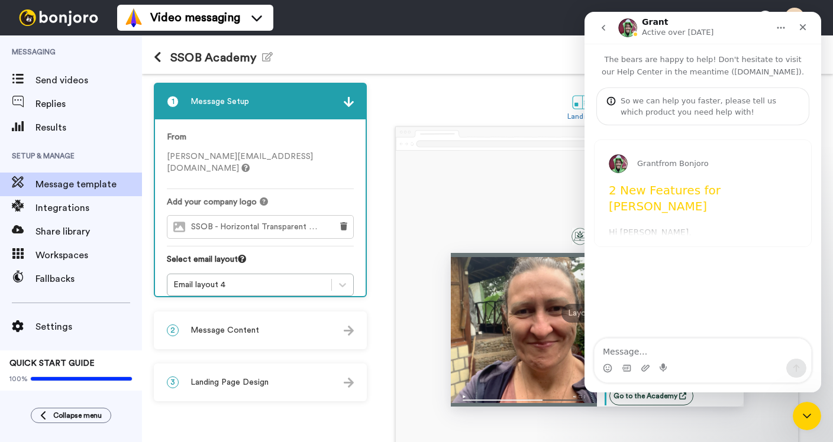
click at [602, 28] on icon "go back" at bounding box center [603, 27] width 9 height 9
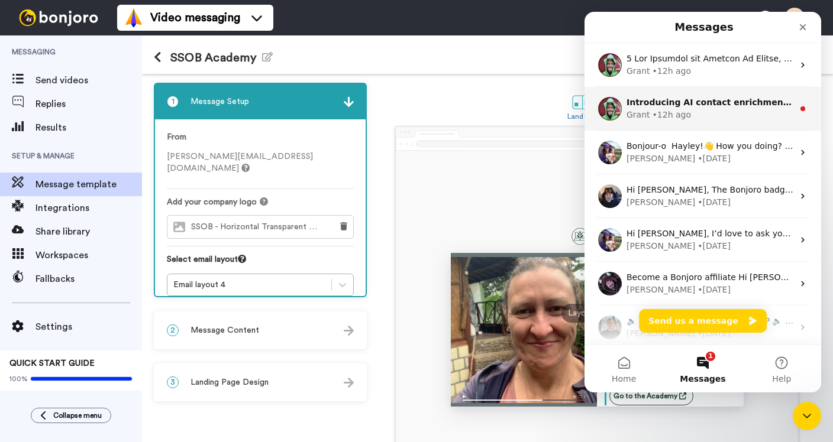
click at [694, 97] on div "Introducing AI contact enrichment Hi Hayley, It’s now even easier to add that p…" at bounding box center [709, 102] width 167 height 12
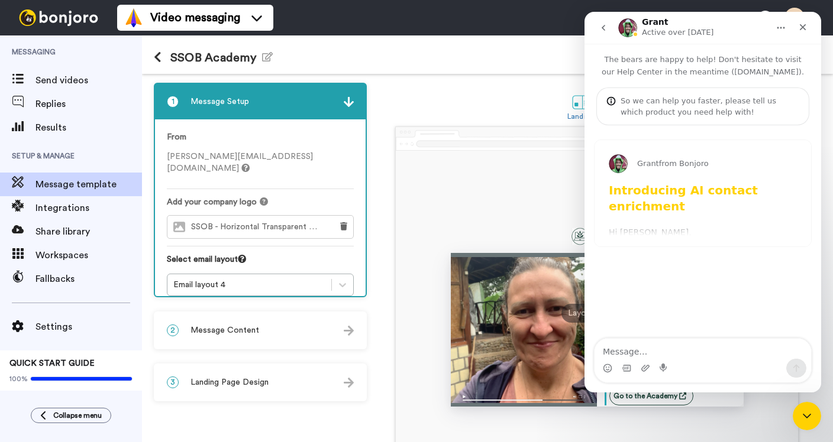
click at [604, 32] on icon "go back" at bounding box center [603, 27] width 9 height 9
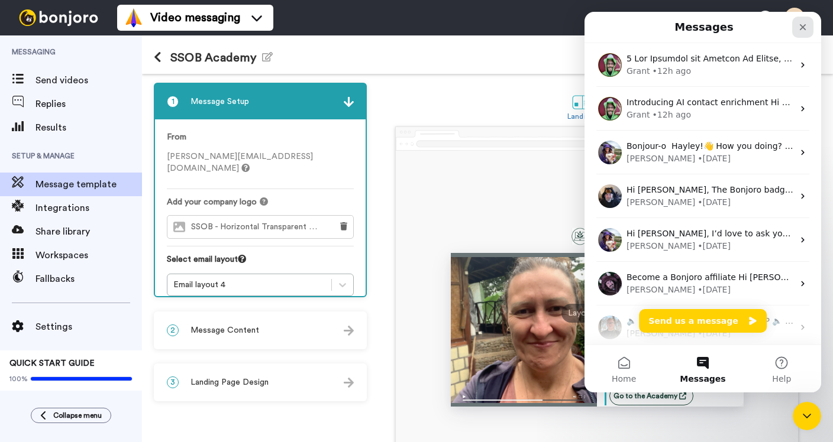
click at [804, 28] on icon "Close" at bounding box center [803, 27] width 7 height 7
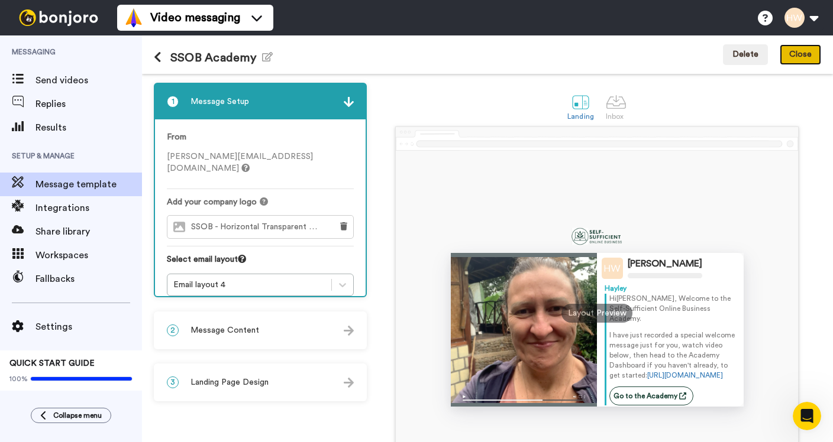
click at [814, 54] on button "Close" at bounding box center [800, 54] width 41 height 21
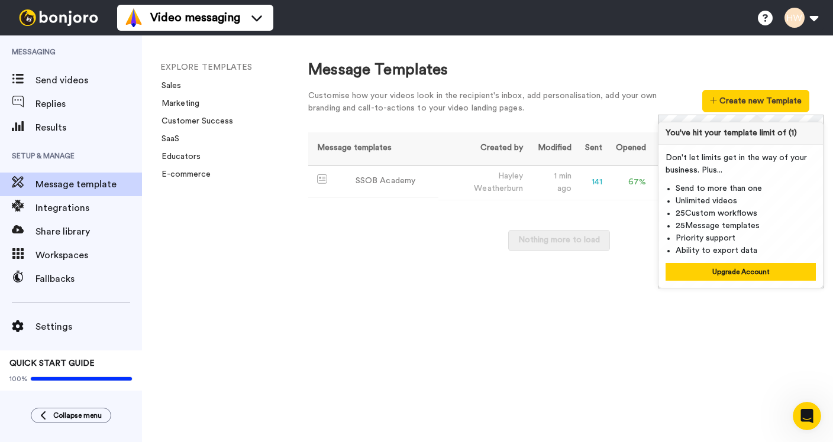
click at [422, 292] on div "Message Templates Customise how your videos look in the recipient's inbox, add …" at bounding box center [559, 238] width 548 height 407
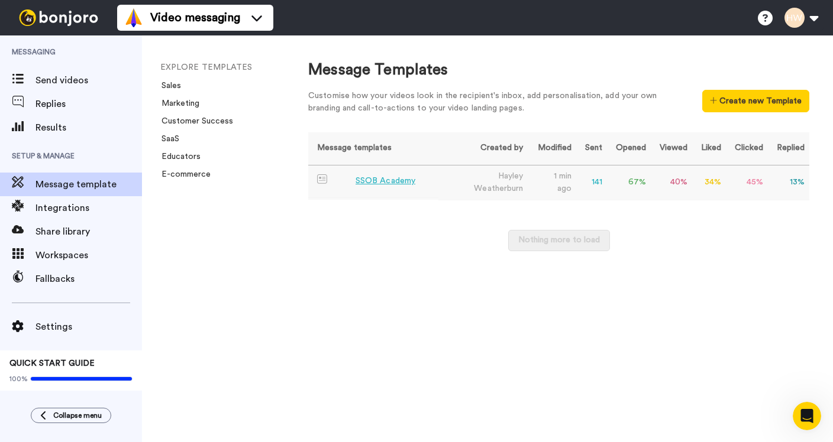
click at [369, 179] on div "SSOB Academy" at bounding box center [386, 181] width 60 height 12
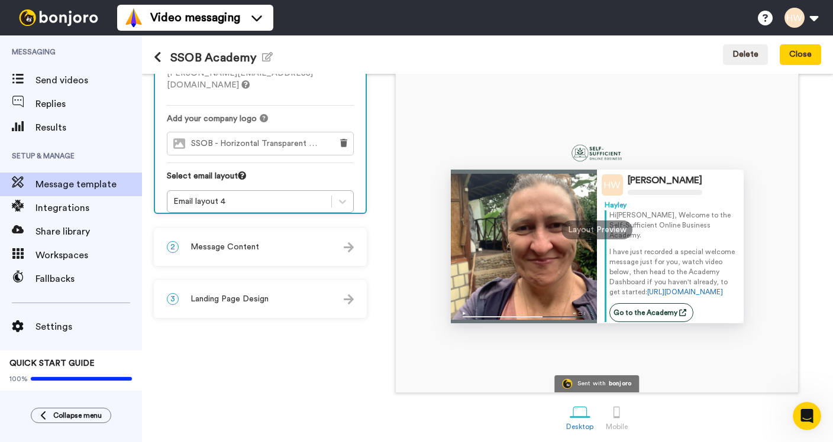
scroll to position [88, 0]
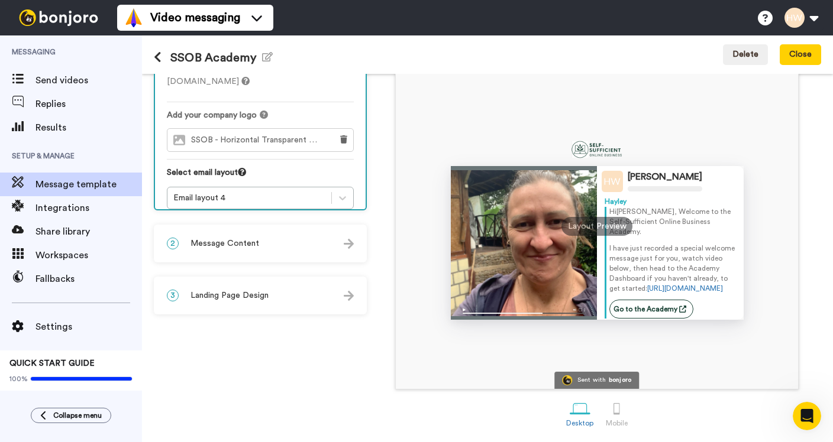
click at [308, 240] on div "2 Message Content" at bounding box center [260, 243] width 211 height 35
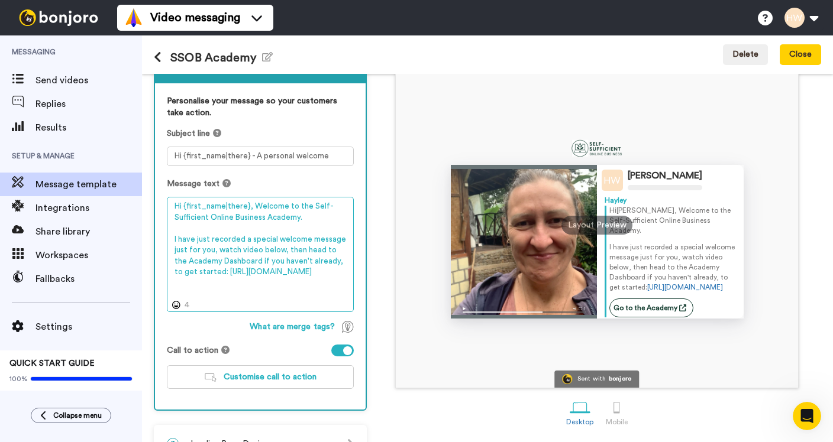
click at [242, 241] on textarea "Hi {first_name|there}, Welcome to the Self-Sufficient Online Business Academy. …" at bounding box center [260, 254] width 187 height 115
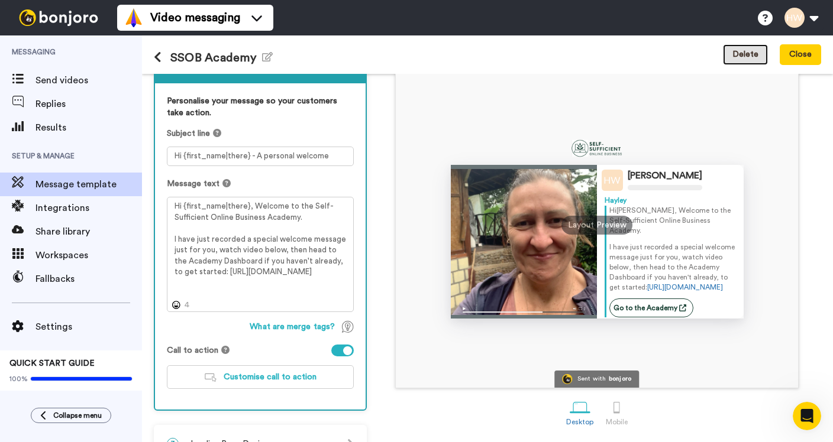
click at [747, 55] on button "Delete" at bounding box center [745, 54] width 45 height 21
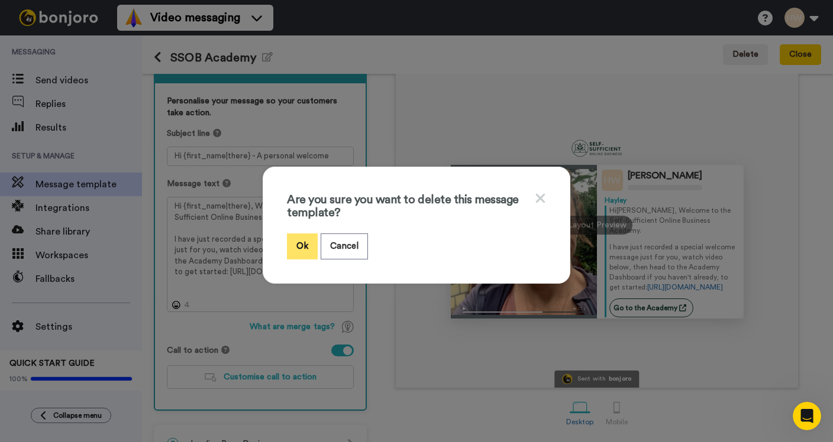
click at [312, 249] on button "Ok" at bounding box center [302, 246] width 31 height 25
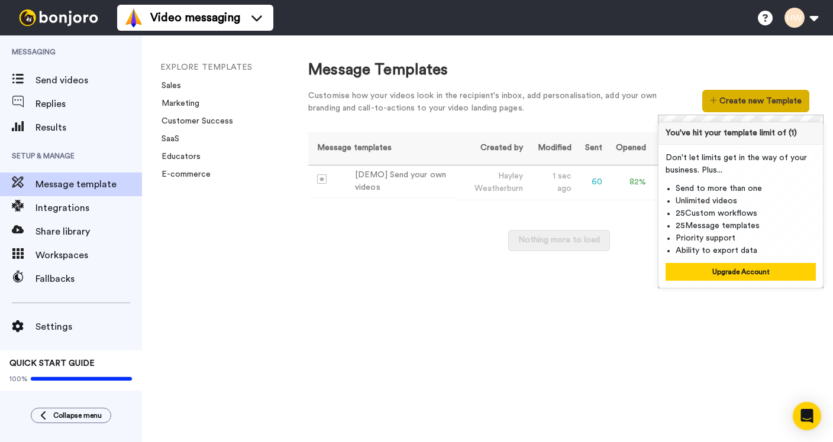
click at [735, 96] on button "Create new Template" at bounding box center [755, 101] width 107 height 22
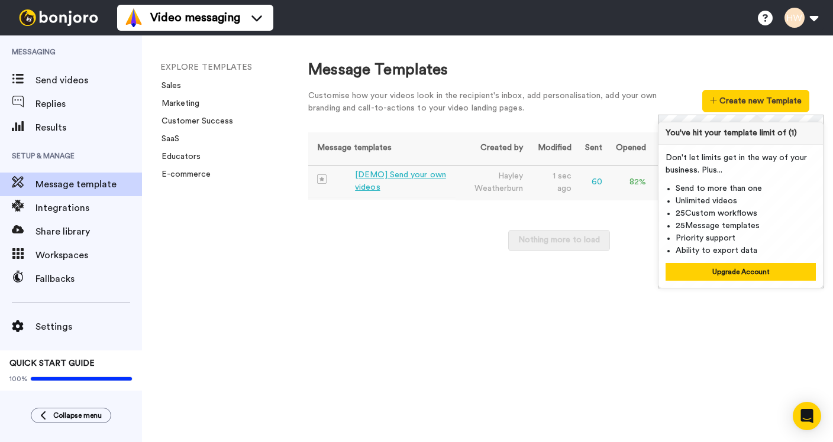
click at [375, 177] on div "[DEMO] Send your own videos" at bounding box center [403, 181] width 96 height 25
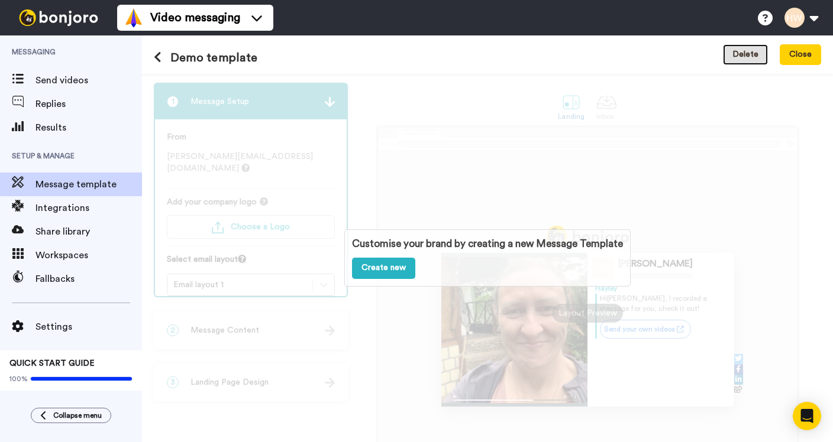
click at [751, 50] on button "Delete" at bounding box center [745, 54] width 45 height 21
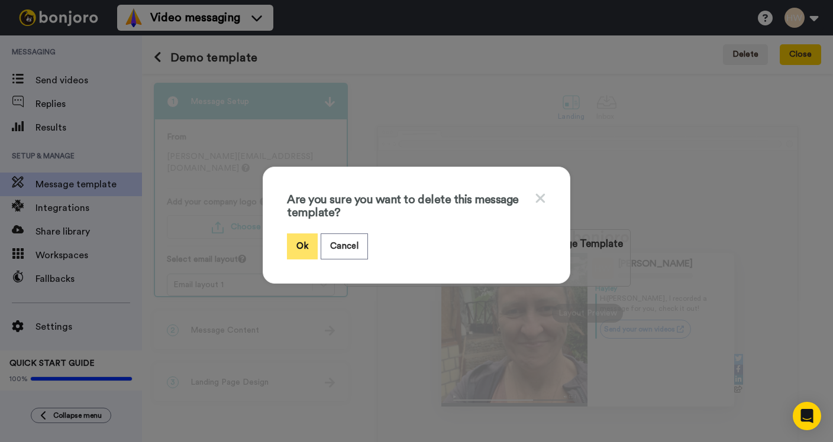
click at [308, 241] on button "Ok" at bounding box center [302, 246] width 31 height 25
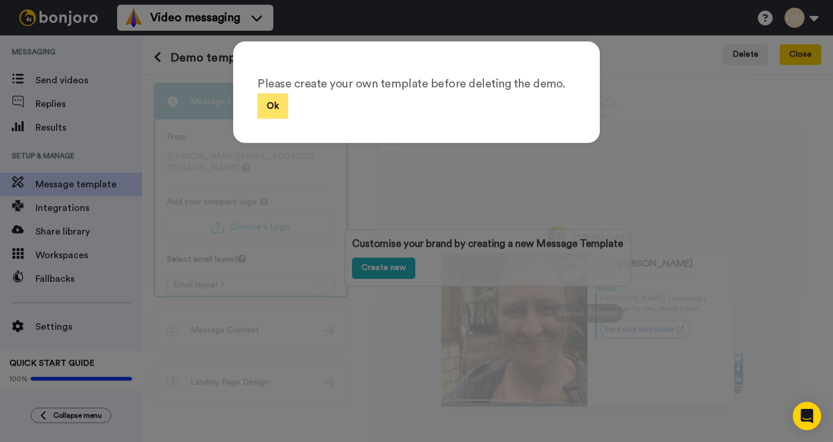
click at [278, 101] on button "Ok" at bounding box center [272, 105] width 31 height 25
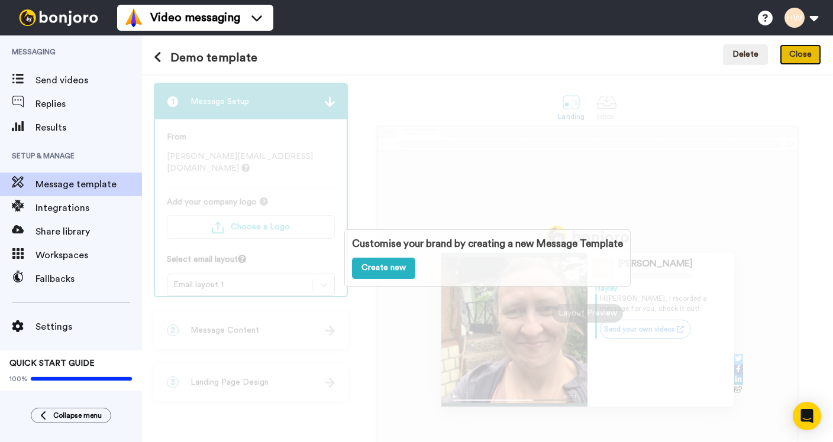
click at [800, 55] on button "Close" at bounding box center [800, 54] width 41 height 21
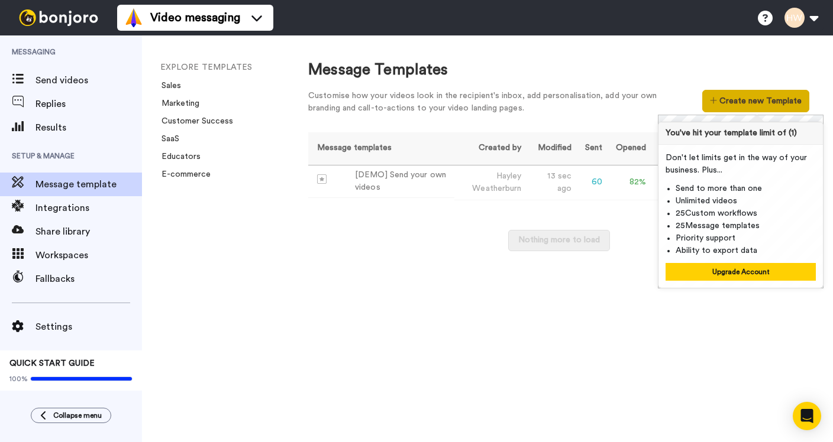
click at [757, 99] on button "Create new Template" at bounding box center [755, 101] width 107 height 22
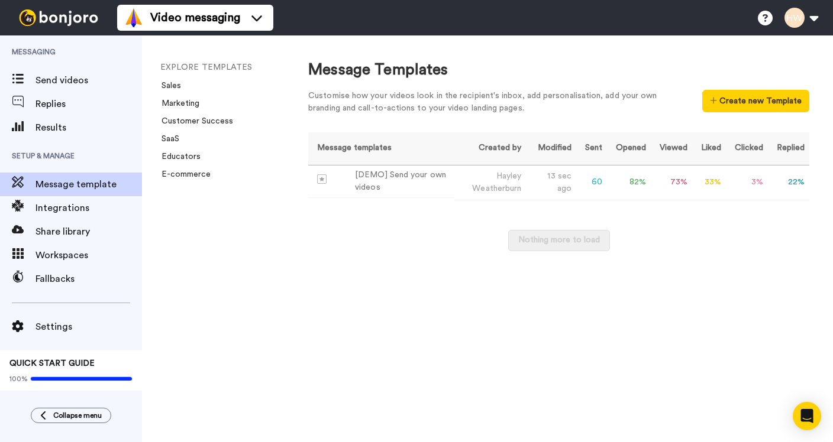
click at [599, 305] on div "Message Templates Customise how your videos look in the recipient's inbox, add …" at bounding box center [559, 238] width 548 height 407
click at [377, 177] on div "[DEMO] Send your own videos" at bounding box center [402, 181] width 94 height 25
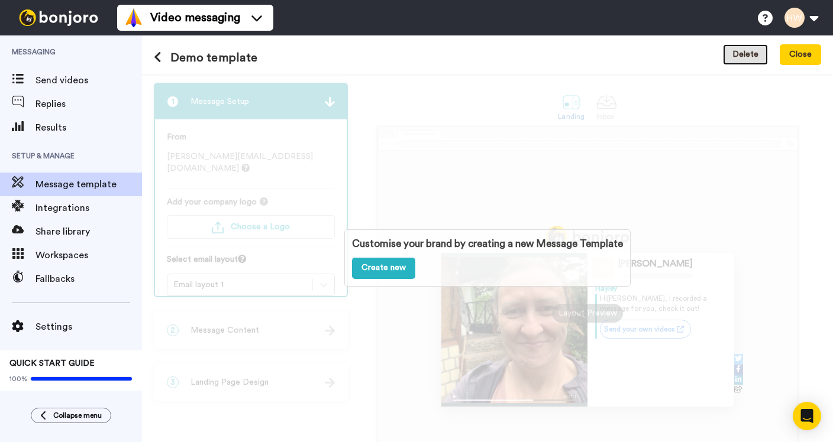
click at [750, 50] on button "Delete" at bounding box center [745, 54] width 45 height 21
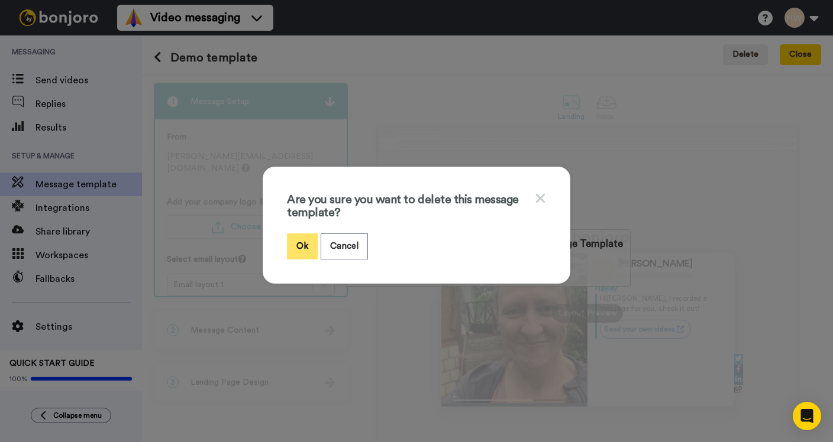
click at [297, 238] on button "Ok" at bounding box center [302, 246] width 31 height 25
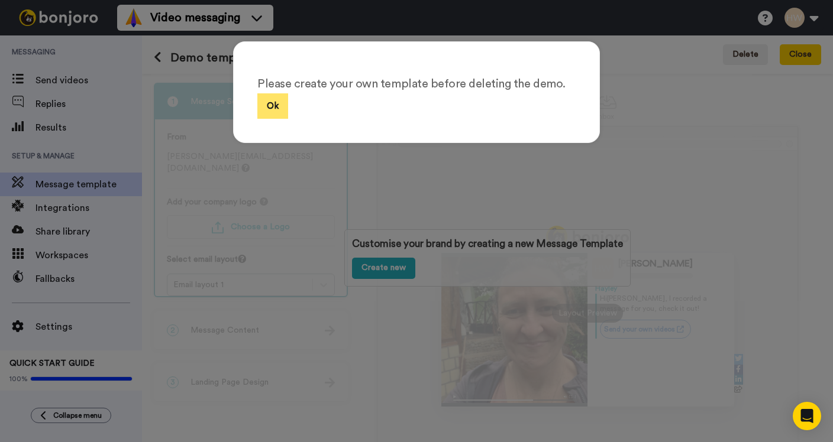
click at [279, 108] on button "Ok" at bounding box center [272, 105] width 31 height 25
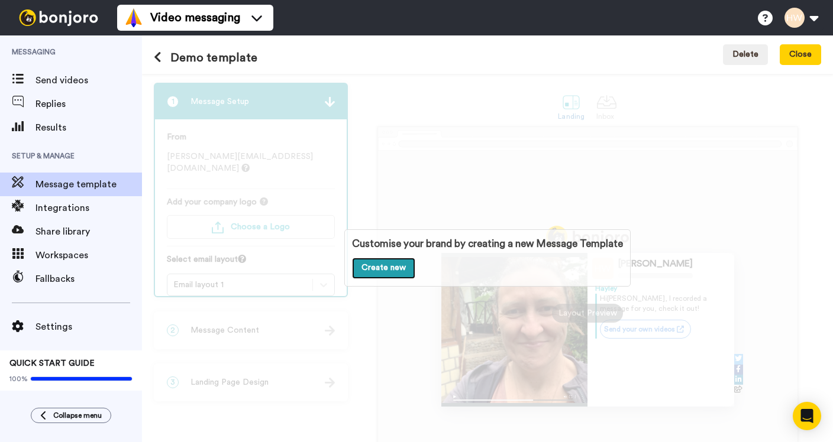
click at [378, 267] on link "Create new" at bounding box center [383, 268] width 63 height 21
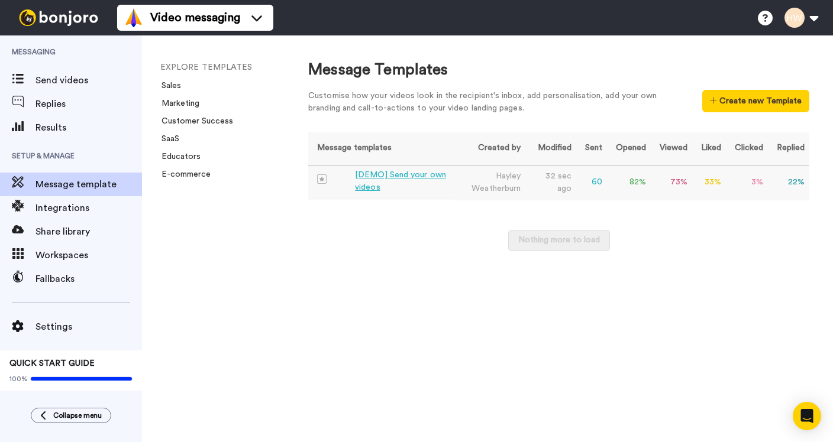
click at [659, 179] on td "73 %" at bounding box center [671, 182] width 41 height 35
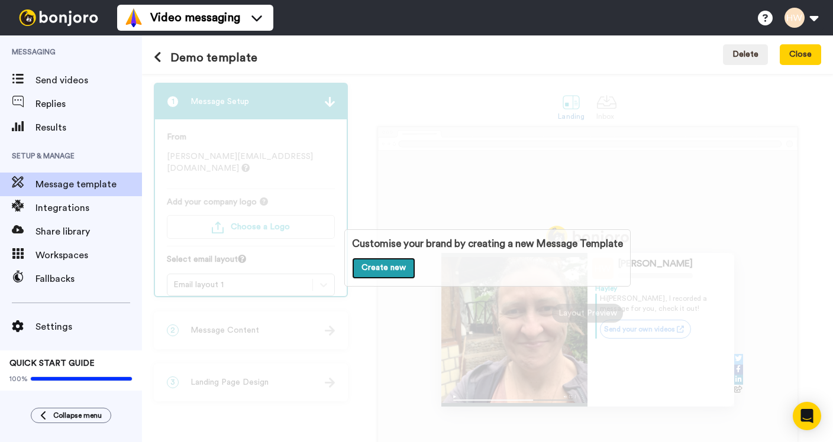
click at [392, 272] on link "Create new" at bounding box center [383, 268] width 63 height 21
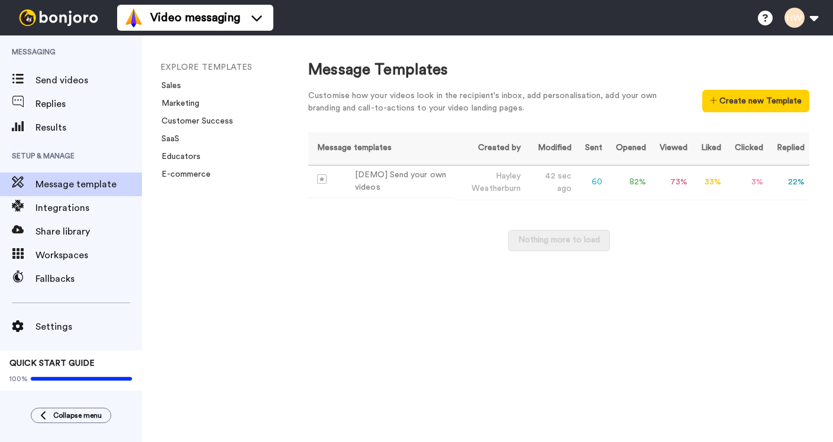
click at [734, 86] on div "Message Templates Customise how your videos look in the recipient's inbox, add …" at bounding box center [558, 90] width 501 height 62
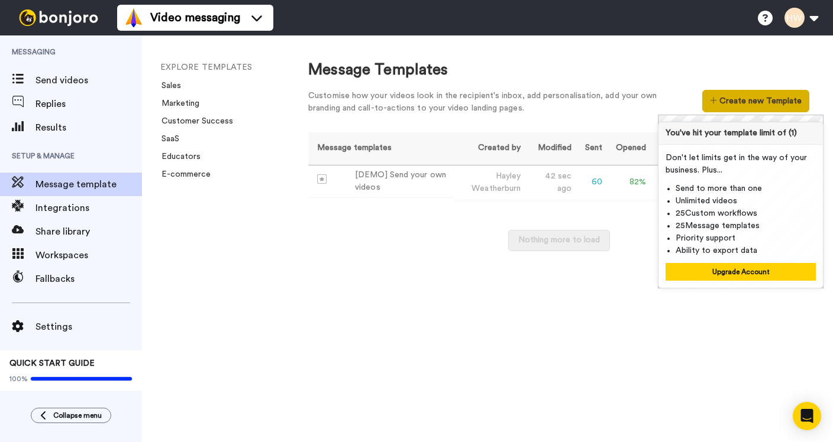
click at [738, 105] on button "Create new Template" at bounding box center [755, 101] width 107 height 22
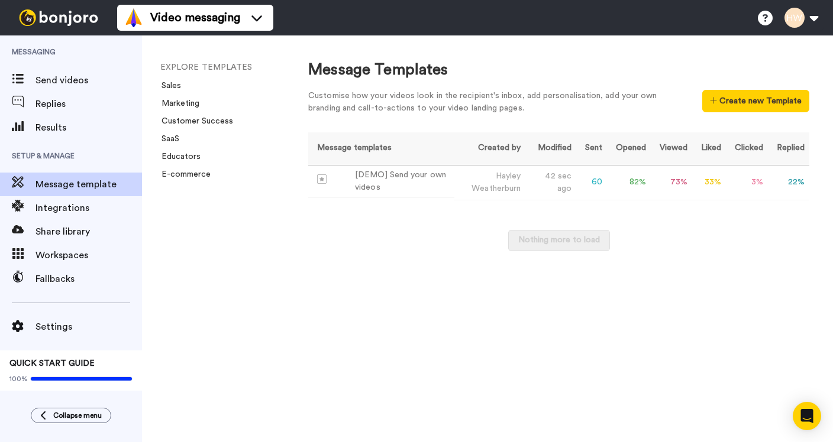
click at [648, 369] on div "Message Templates Customise how your videos look in the recipient's inbox, add …" at bounding box center [559, 238] width 548 height 407
click at [823, 400] on div "Message Templates Customise how your videos look in the recipient's inbox, add …" at bounding box center [559, 238] width 548 height 407
click at [812, 406] on div "Open Intercom Messenger" at bounding box center [807, 416] width 31 height 31
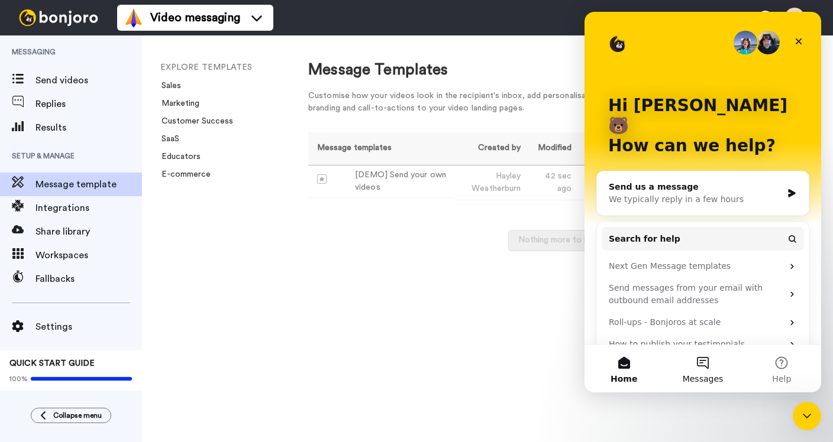
click at [705, 365] on button "Messages" at bounding box center [702, 368] width 79 height 47
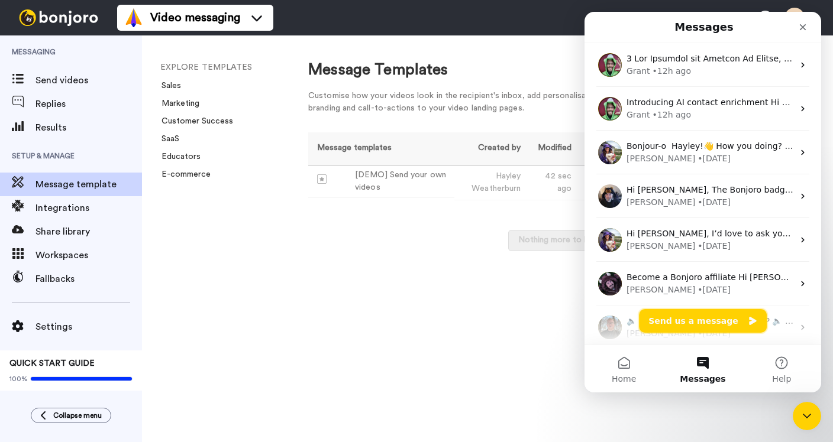
click at [709, 319] on button "Send us a message" at bounding box center [703, 321] width 128 height 24
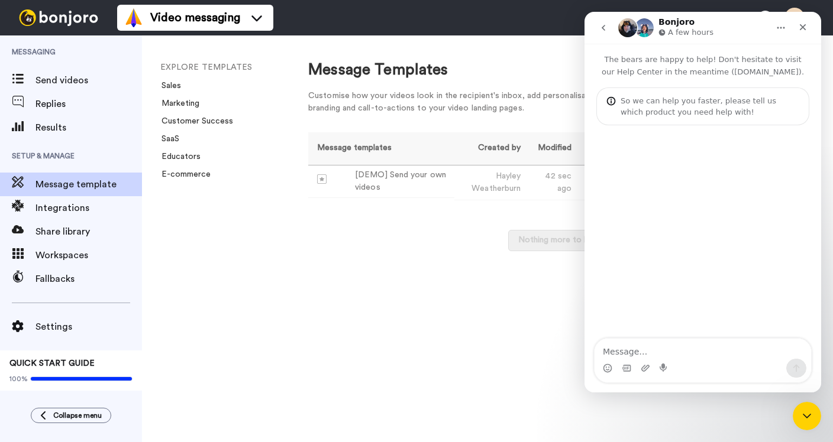
click at [627, 351] on textarea "Message…" at bounding box center [703, 349] width 217 height 20
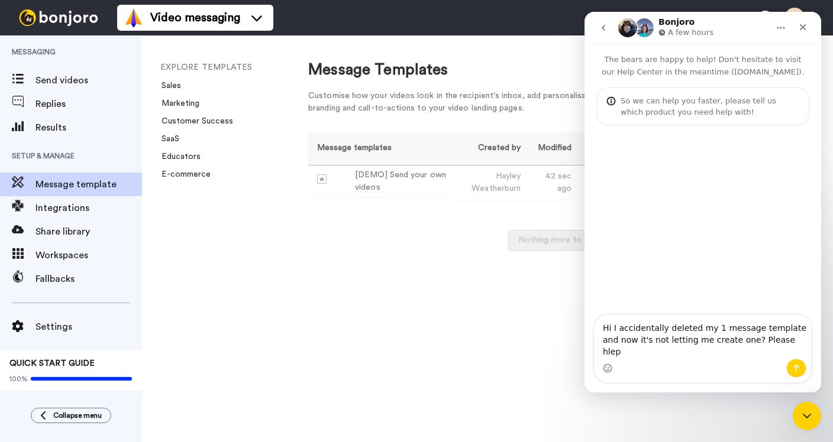
type textarea "Hi I accidentally deleted my 1 message template and now it's not letting me cre…"
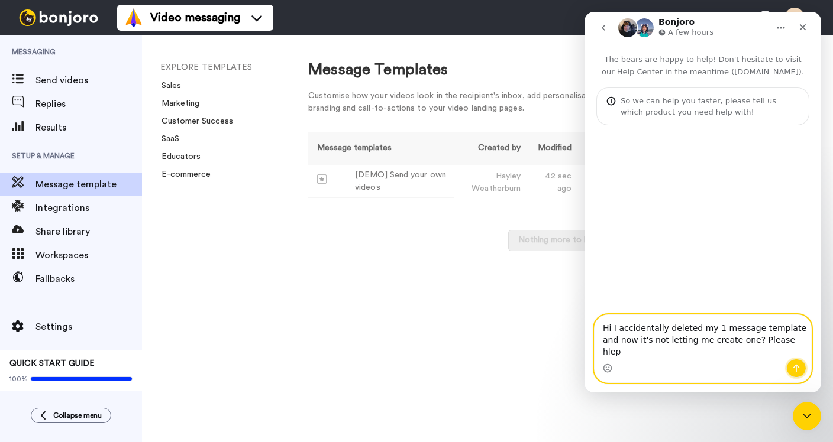
click at [796, 371] on icon "Send a message…" at bounding box center [796, 369] width 7 height 8
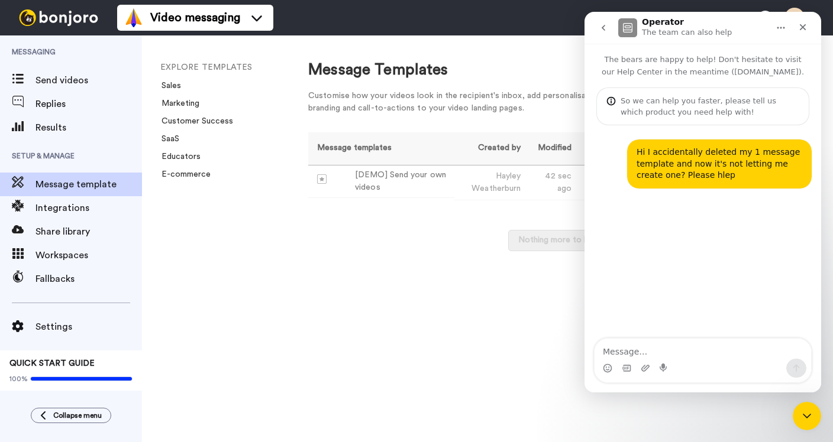
click at [665, 102] on div "So we can help you faster, please tell us which product you need help with!" at bounding box center [710, 106] width 179 height 22
click at [600, 25] on icon "go back" at bounding box center [603, 27] width 9 height 9
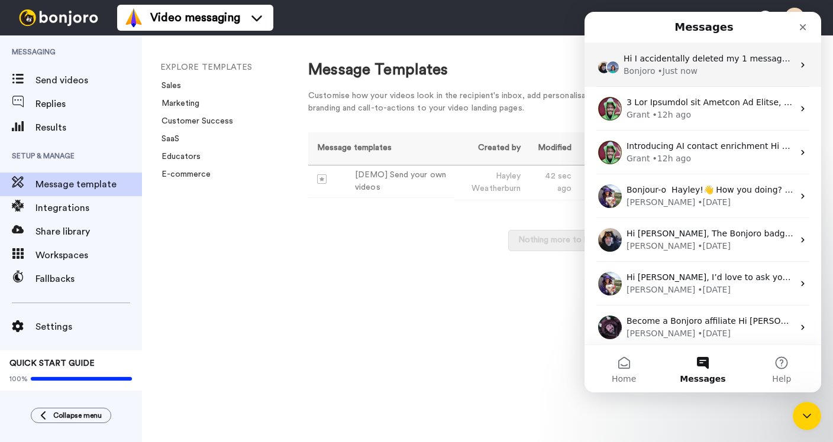
click at [693, 58] on span "Hi I accidentally deleted my 1 message template and now it's not letting me cre…" at bounding box center [833, 58] width 419 height 9
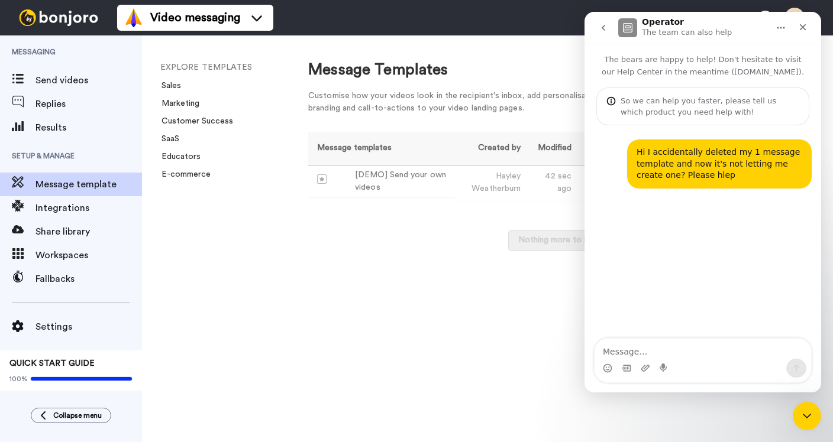
click at [690, 91] on div "So we can help you faster, please tell us which product you need help with!" at bounding box center [702, 107] width 213 height 38
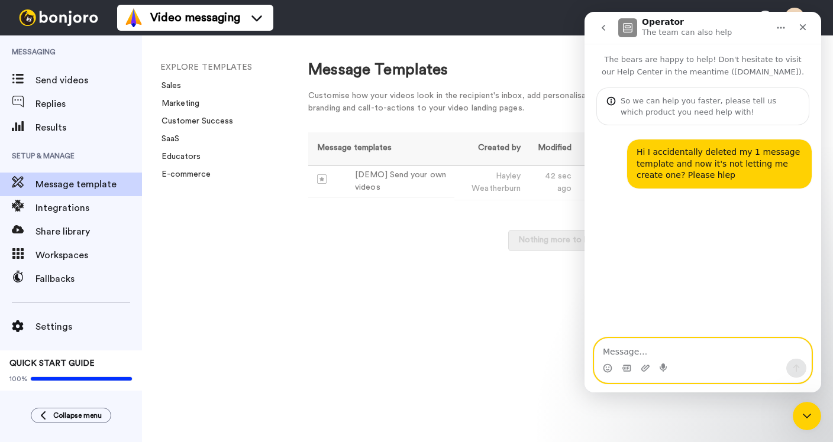
click at [631, 351] on textarea "Message…" at bounding box center [703, 349] width 217 height 20
type textarea "This is for Bonjoro Video messaging"
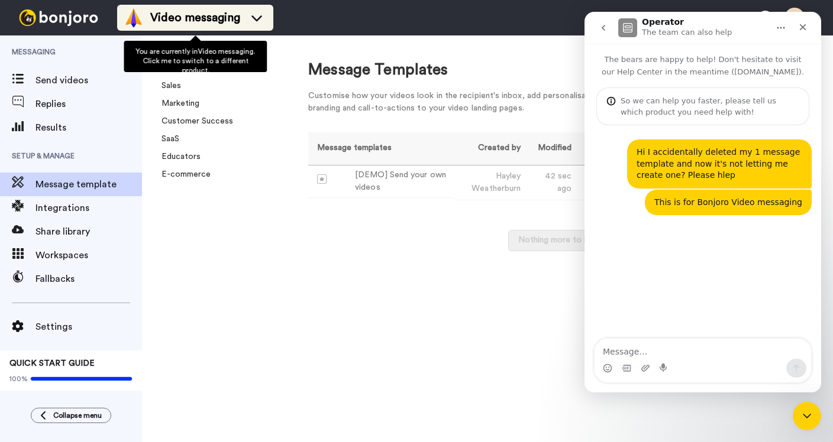
click at [254, 18] on icon at bounding box center [256, 18] width 11 height 6
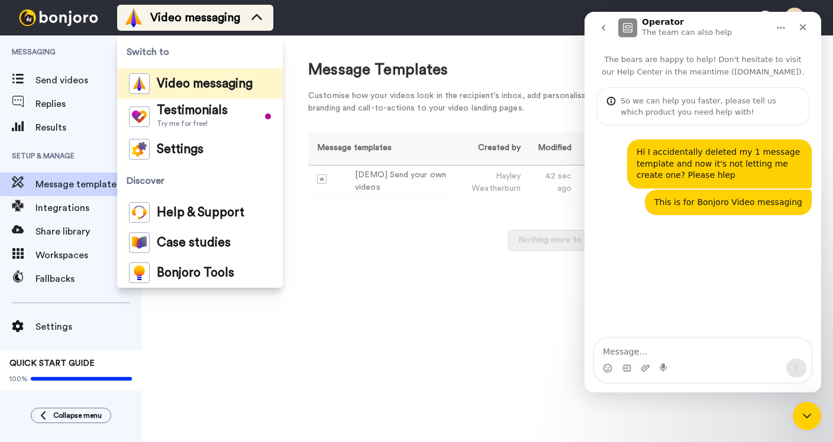
click at [254, 18] on icon at bounding box center [256, 18] width 19 height 12
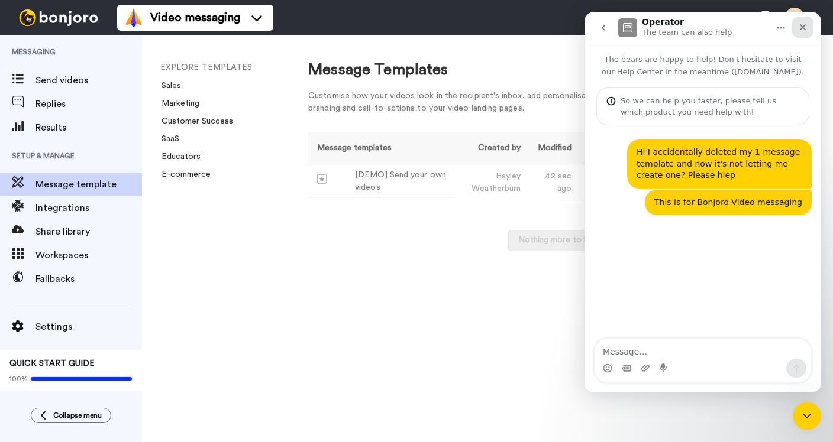
click at [804, 25] on icon "Close" at bounding box center [803, 27] width 7 height 7
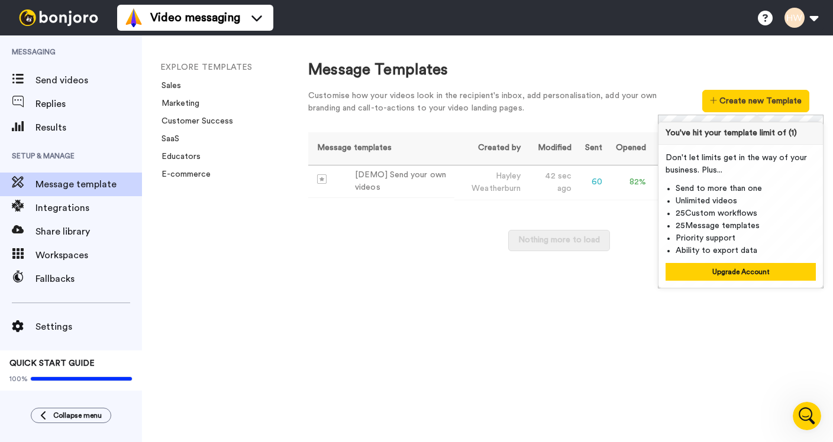
click at [562, 112] on div "Customise how your videos look in the recipient's inbox, add personalisation, a…" at bounding box center [491, 102] width 367 height 25
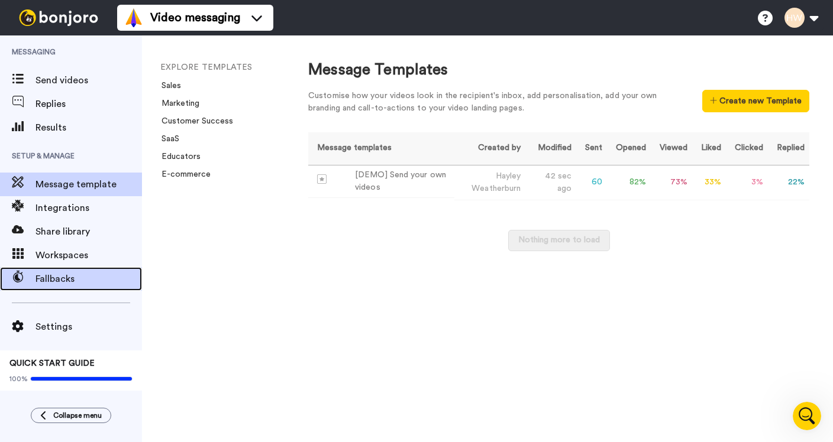
click at [64, 276] on span "Fallbacks" at bounding box center [88, 279] width 106 height 14
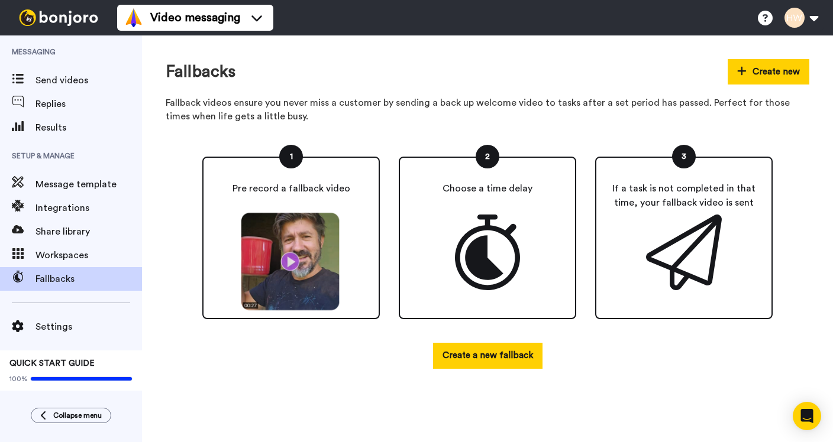
click at [293, 260] on img at bounding box center [291, 261] width 109 height 99
click at [285, 215] on img at bounding box center [291, 261] width 109 height 99
click at [285, 259] on img at bounding box center [291, 261] width 109 height 99
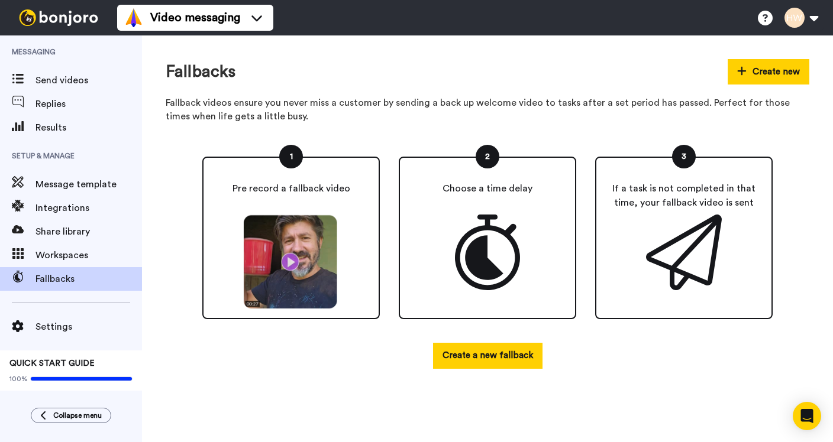
click at [263, 200] on div "Pre record a fallback video" at bounding box center [290, 238] width 177 height 163
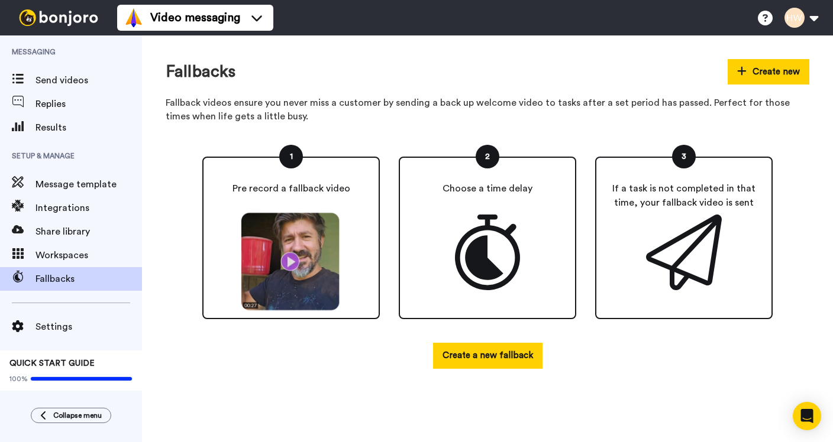
click at [286, 244] on img at bounding box center [291, 261] width 109 height 99
click at [288, 261] on img at bounding box center [291, 261] width 109 height 99
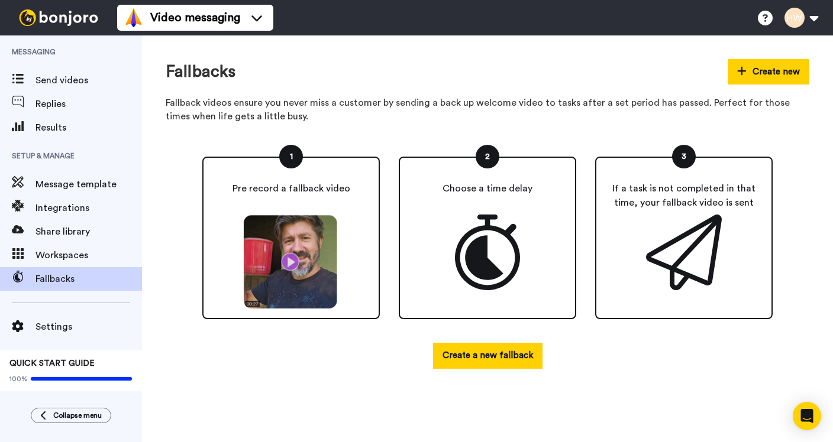
click at [205, 377] on div "1 Pre record a fallback video 2 Choose a time delay 3 If a task is not complete…" at bounding box center [488, 255] width 644 height 245
click at [91, 251] on span "Workspaces" at bounding box center [88, 255] width 106 height 14
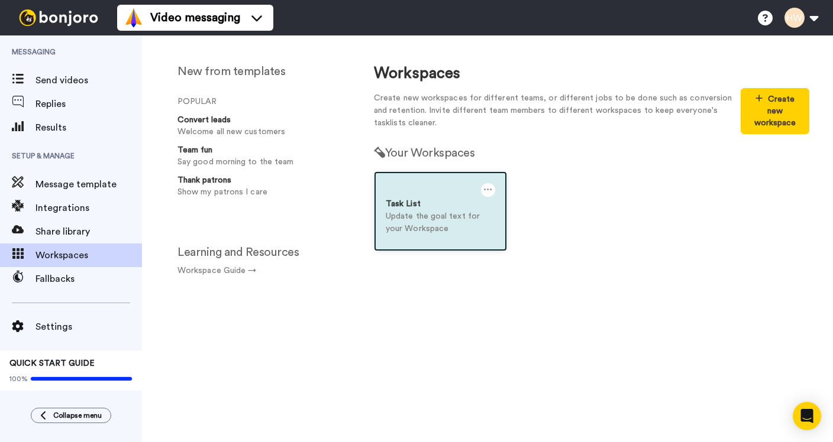
click at [398, 195] on div at bounding box center [440, 190] width 109 height 15
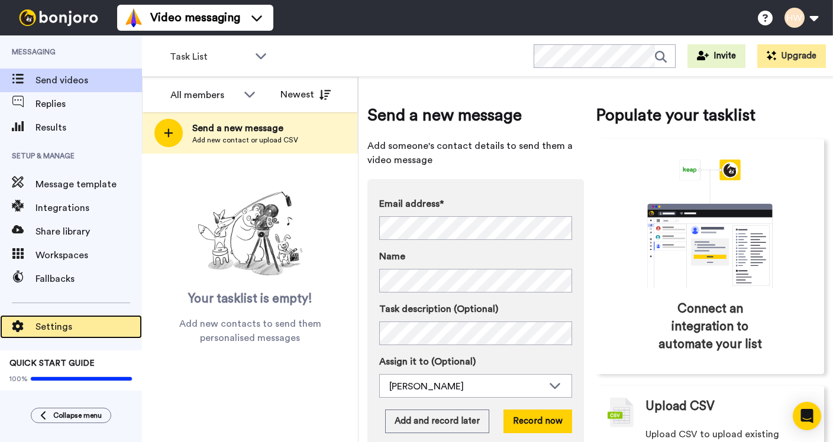
click at [62, 328] on span "Settings" at bounding box center [88, 327] width 106 height 14
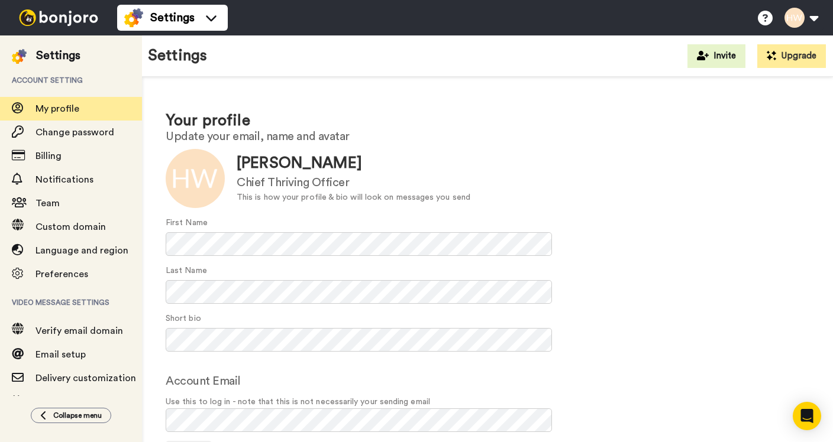
click at [229, 12] on div "Settings Help docs Settings" at bounding box center [475, 17] width 716 height 35
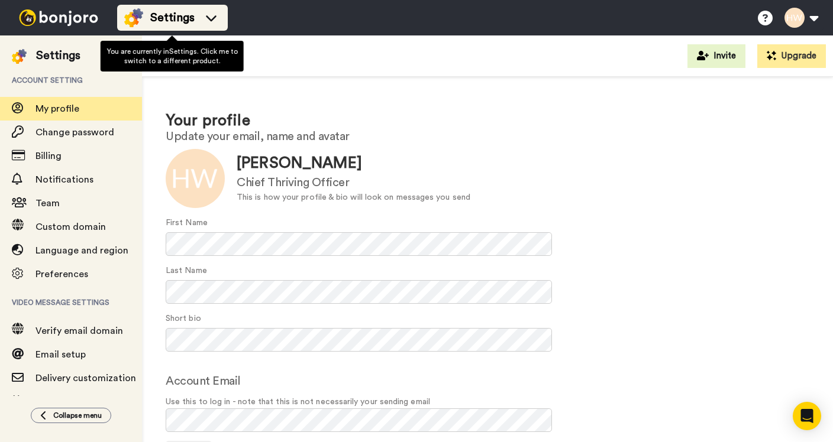
click at [209, 15] on icon at bounding box center [211, 18] width 19 height 12
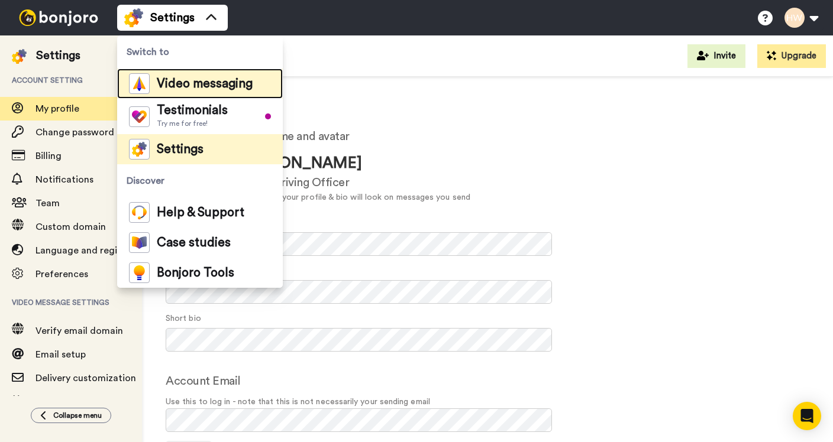
click at [207, 82] on span "Video messaging" at bounding box center [205, 84] width 96 height 12
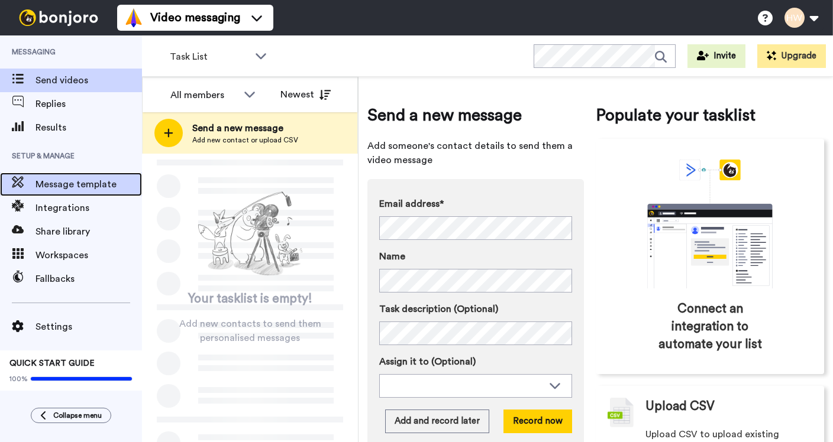
click at [76, 193] on div "Message template" at bounding box center [71, 185] width 142 height 24
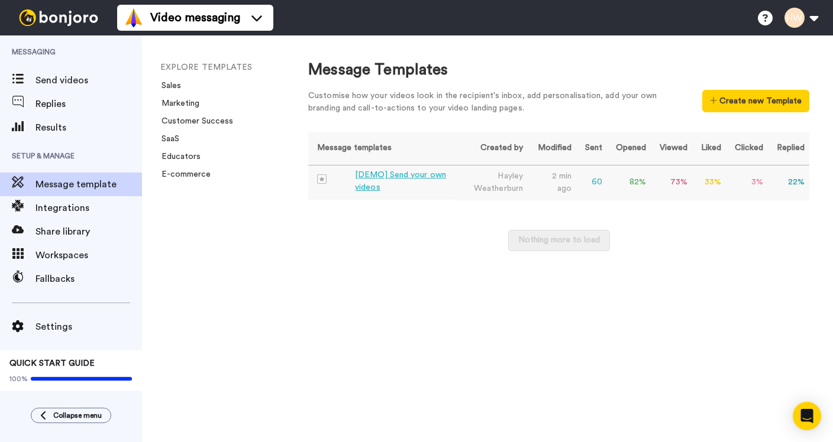
click at [400, 173] on div "[DEMO] Send your own videos" at bounding box center [403, 181] width 96 height 25
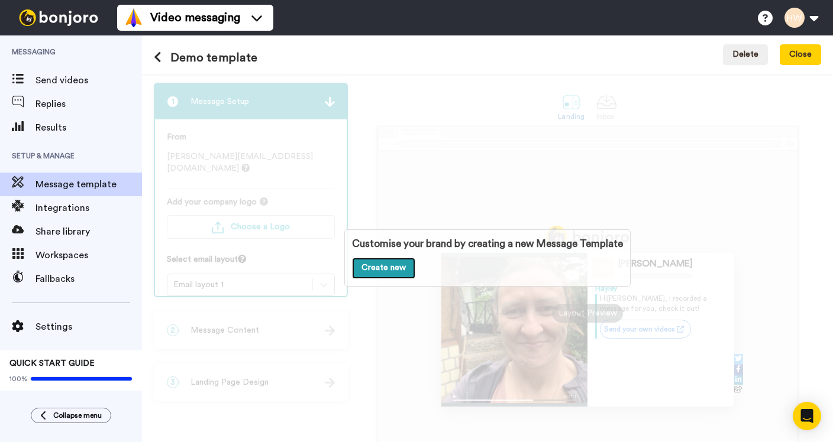
click at [404, 266] on link "Create new" at bounding box center [383, 268] width 63 height 21
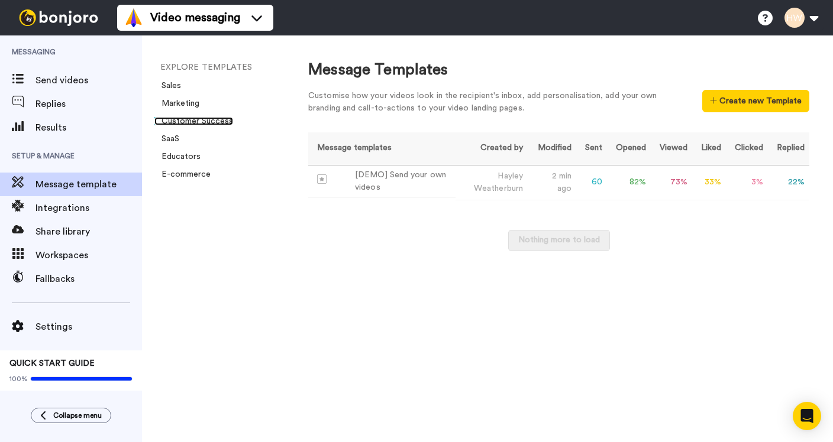
click at [182, 123] on link "Customer Success" at bounding box center [193, 121] width 79 height 8
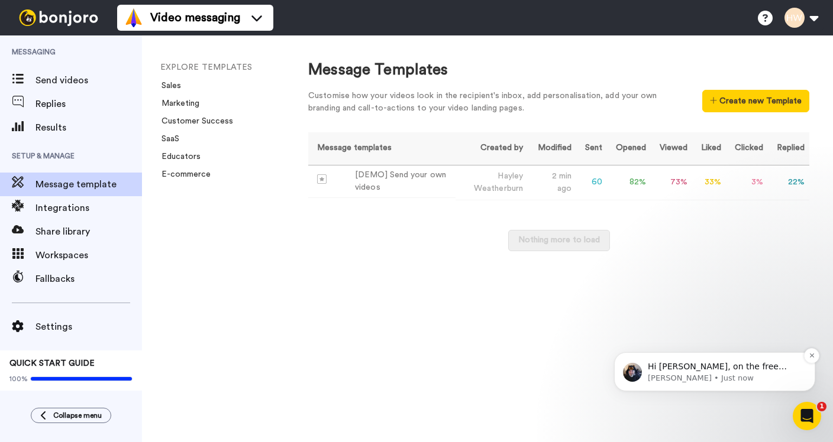
click at [733, 370] on p "Hi [PERSON_NAME], on the free plan, you don't have access to the templates. Whe…" at bounding box center [724, 367] width 153 height 12
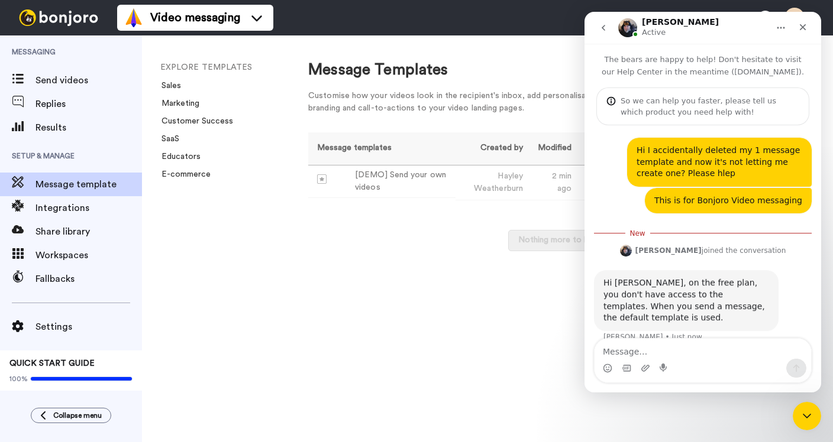
scroll to position [7, 0]
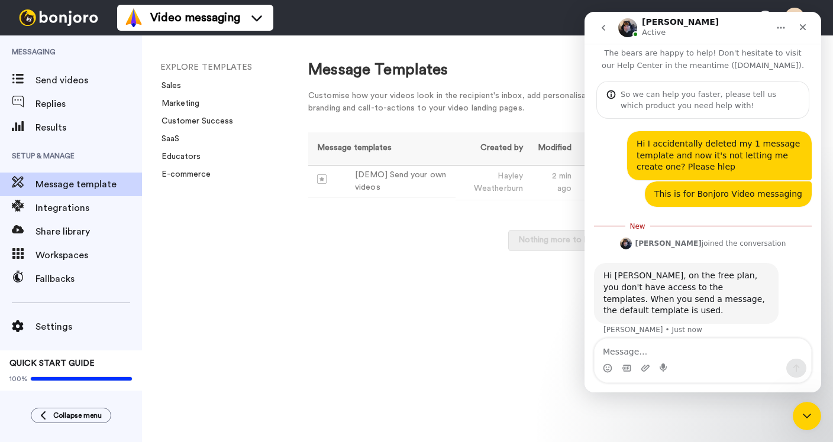
click at [629, 353] on textarea "Message…" at bounding box center [703, 349] width 217 height 20
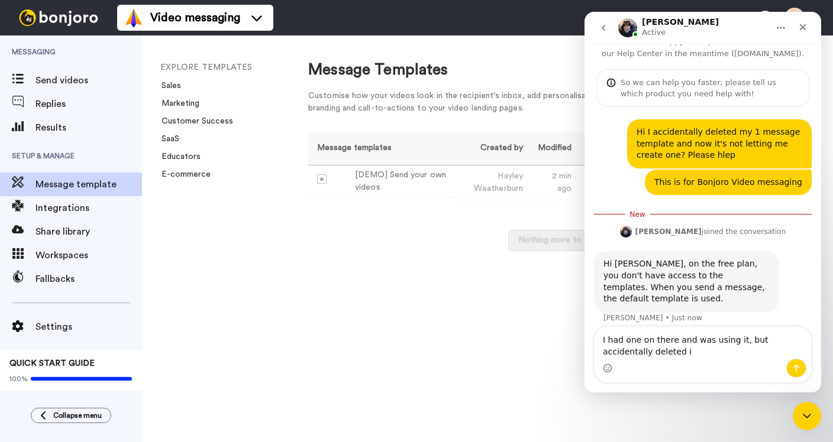
type textarea "I had one on there and was using it, but accidentally deleted it"
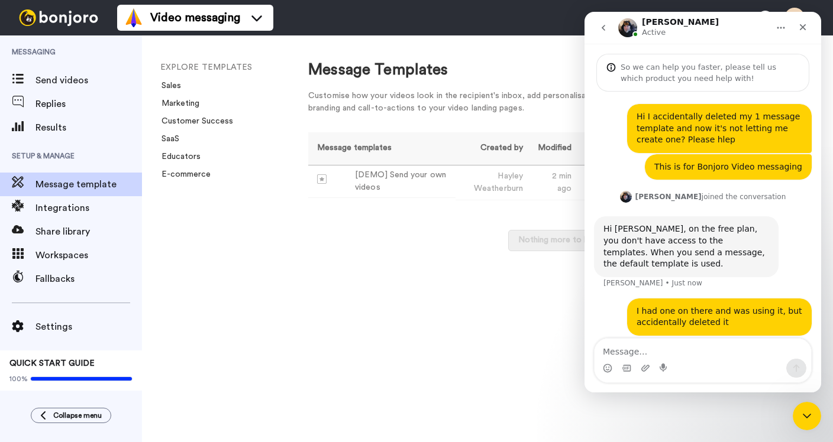
click at [446, 261] on div "Nothing more to load" at bounding box center [558, 246] width 501 height 33
click at [722, 22] on div "Johann Active" at bounding box center [693, 28] width 150 height 21
click at [606, 27] on icon "go back" at bounding box center [603, 27] width 9 height 9
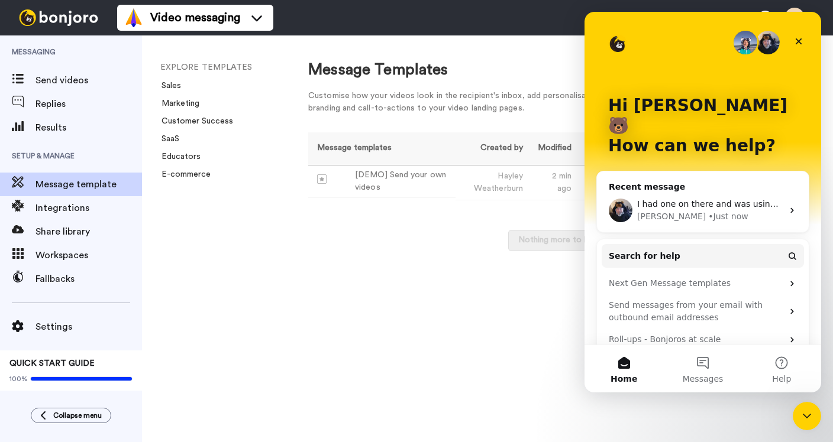
scroll to position [0, 0]
click at [795, 44] on icon "Close" at bounding box center [798, 41] width 9 height 9
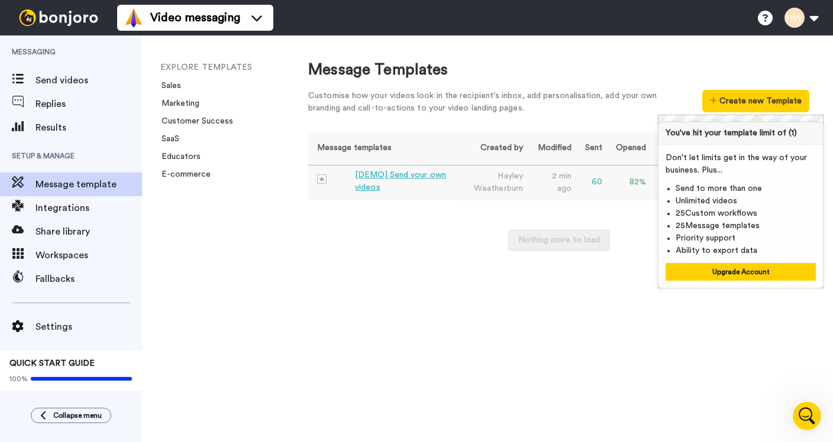
click at [398, 178] on div "[DEMO] Send your own videos" at bounding box center [403, 181] width 96 height 25
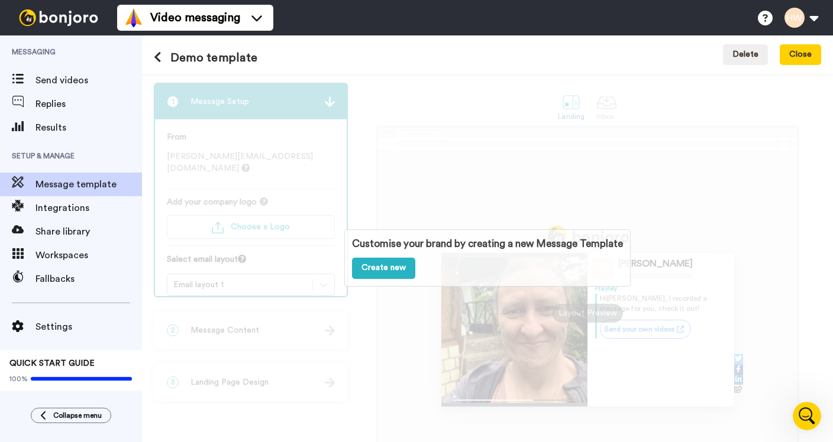
click at [331, 104] on div "Customise your brand by creating a new Message Template Create new" at bounding box center [487, 258] width 691 height 369
click at [652, 370] on div "Customise your brand by creating a new Message Template Create new" at bounding box center [487, 258] width 691 height 369
click at [810, 411] on icon "Open Intercom Messenger" at bounding box center [806, 415] width 20 height 20
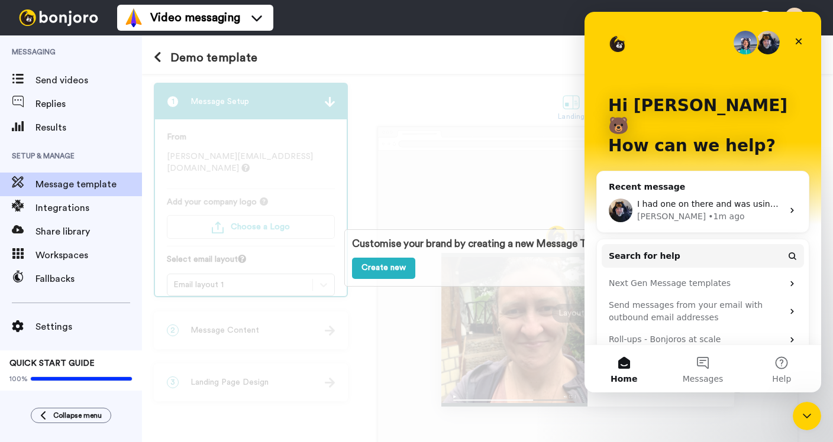
click at [715, 189] on div "I had one on there and was using it, but accidentally deleted it Johann • 1m ago" at bounding box center [703, 211] width 212 height 44
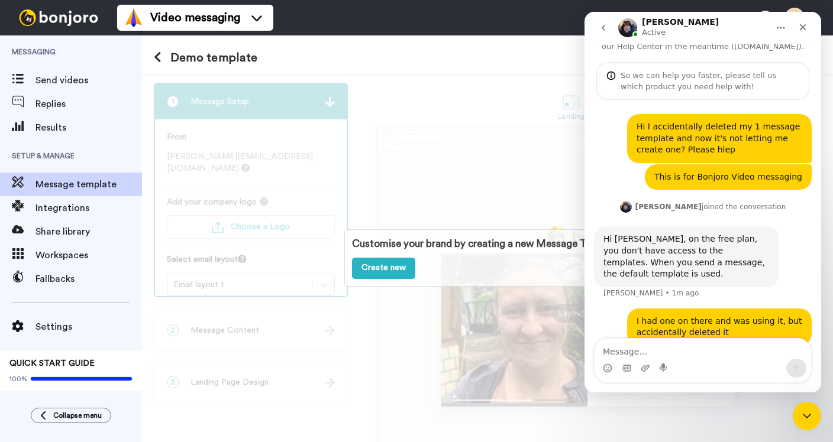
scroll to position [34, 0]
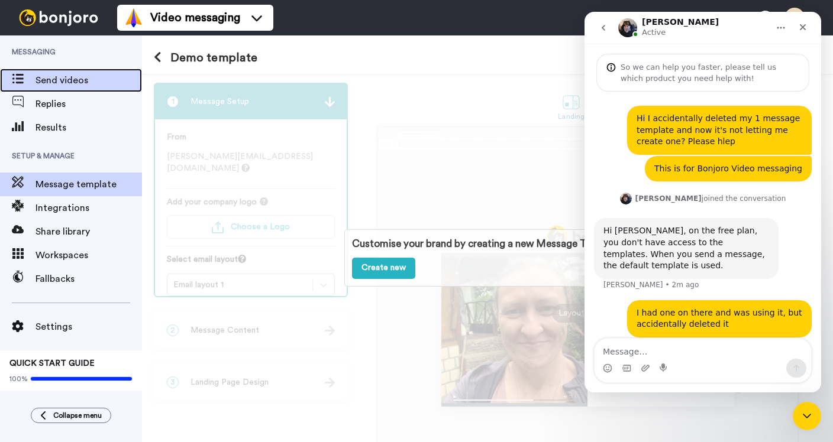
click at [62, 75] on span "Send videos" at bounding box center [88, 80] width 106 height 14
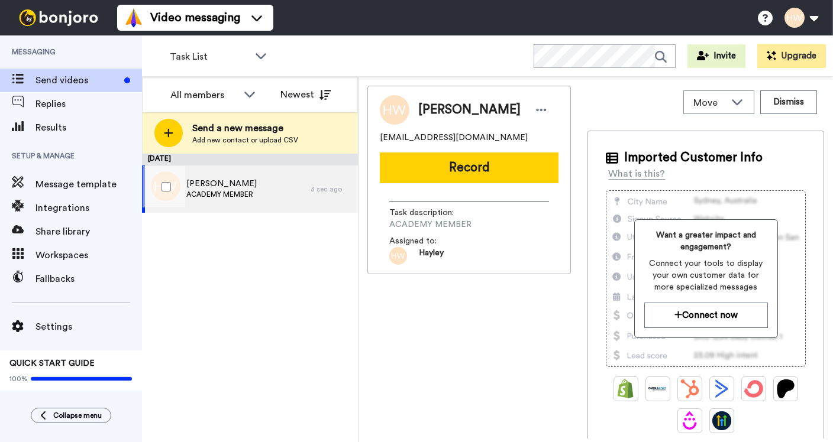
click at [210, 193] on span "ACADEMY MEMBER" at bounding box center [221, 194] width 70 height 9
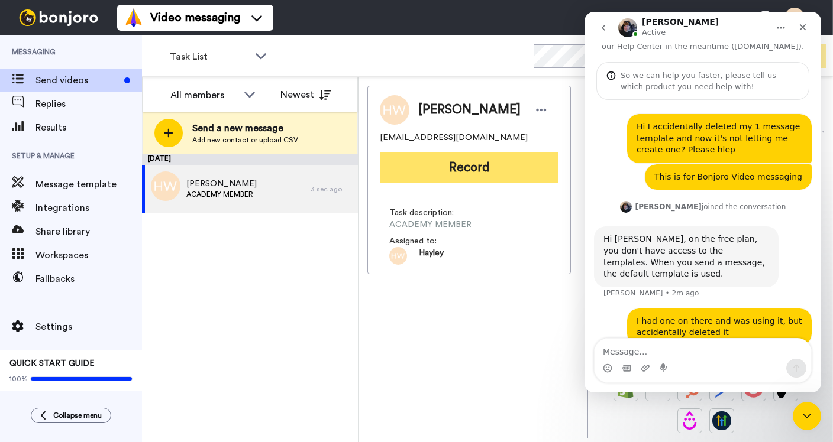
scroll to position [34, 0]
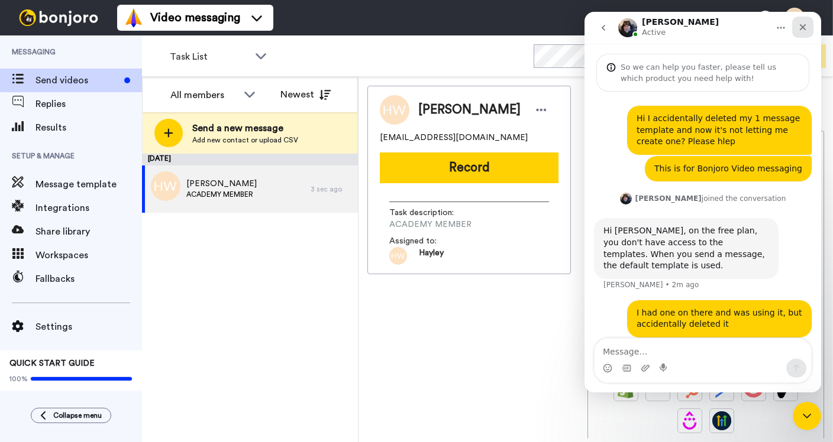
click at [807, 24] on icon "Close" at bounding box center [802, 26] width 9 height 9
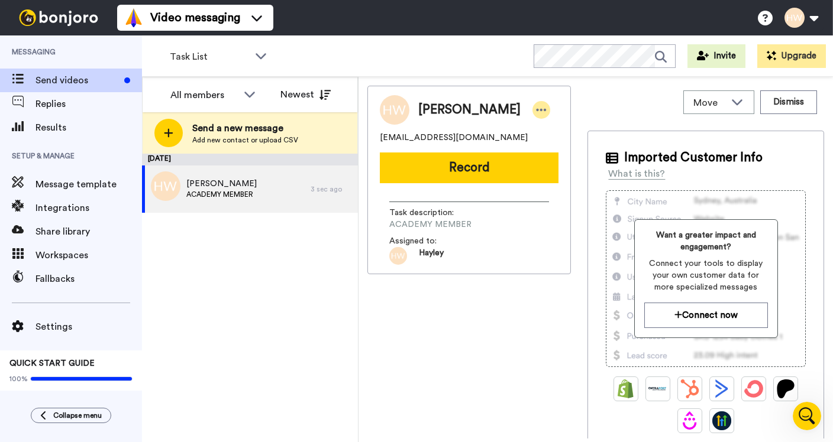
click at [547, 111] on icon at bounding box center [542, 110] width 10 height 2
click at [495, 101] on span "[PERSON_NAME]" at bounding box center [469, 110] width 102 height 18
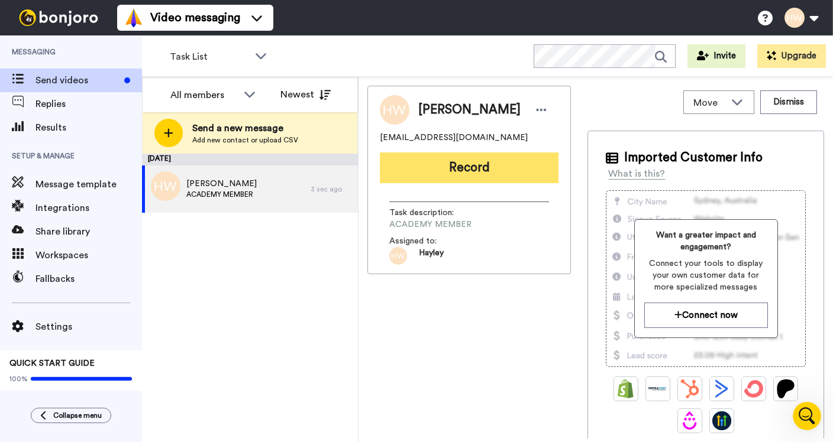
click at [468, 164] on button "Record" at bounding box center [469, 168] width 179 height 31
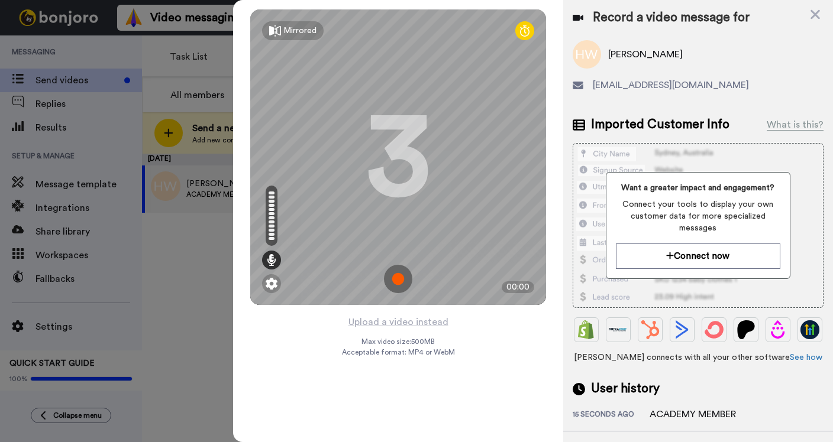
scroll to position [58, 0]
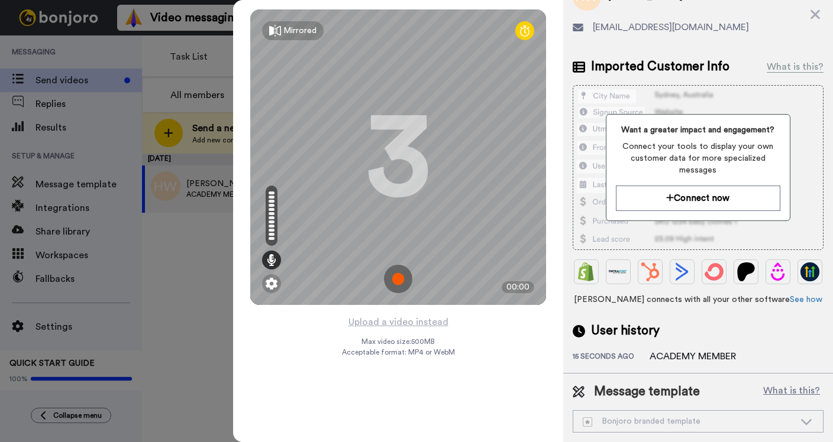
click at [397, 273] on img at bounding box center [398, 279] width 28 height 28
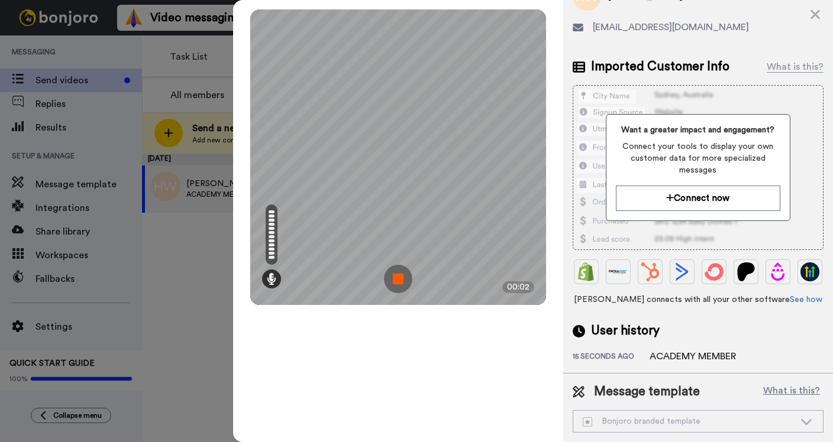
click at [399, 277] on img at bounding box center [398, 279] width 28 height 28
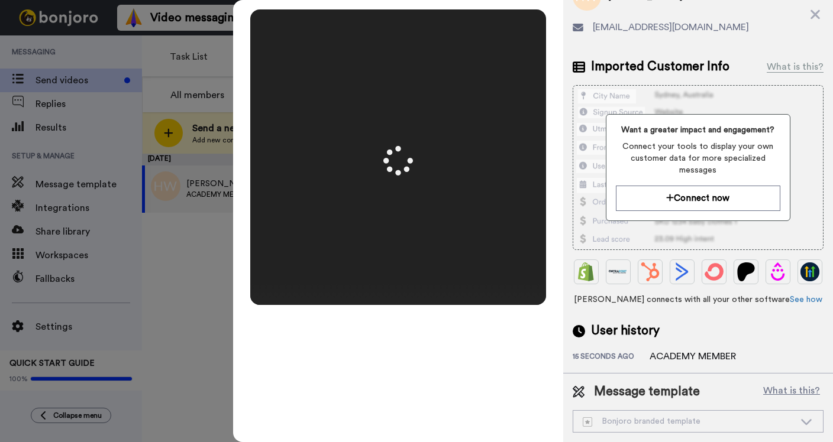
scroll to position [0, 0]
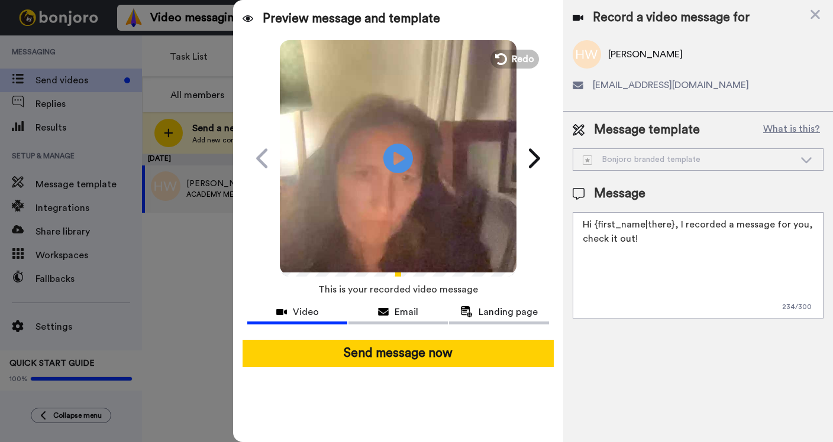
click at [655, 253] on textarea "Hi {first_name|there}, I recorded a message for you, check it out!" at bounding box center [698, 265] width 251 height 106
click at [806, 157] on icon at bounding box center [806, 160] width 14 height 12
click at [641, 257] on textarea "Hi {first_name|there}, I recorded a message for you, check it out!" at bounding box center [698, 265] width 251 height 106
click at [403, 314] on span "Email" at bounding box center [407, 312] width 24 height 14
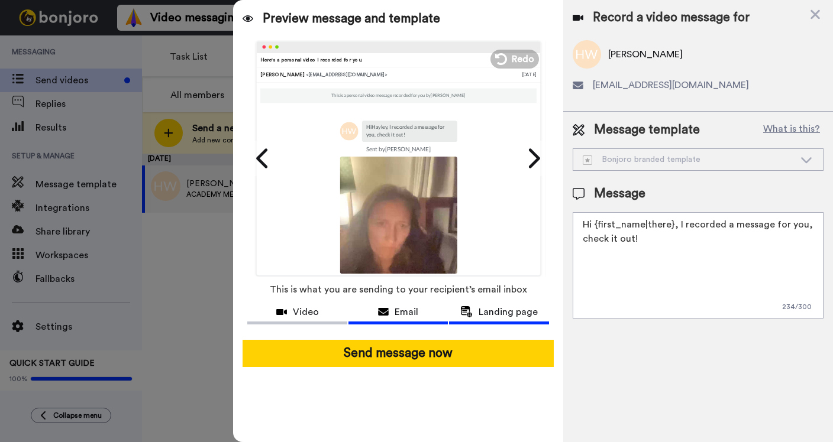
click at [504, 315] on span "Landing page" at bounding box center [508, 312] width 59 height 14
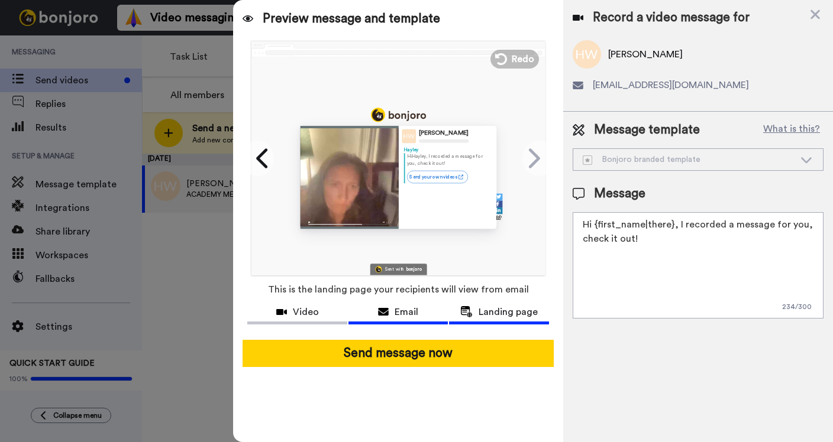
click at [405, 308] on span "Email" at bounding box center [407, 312] width 24 height 14
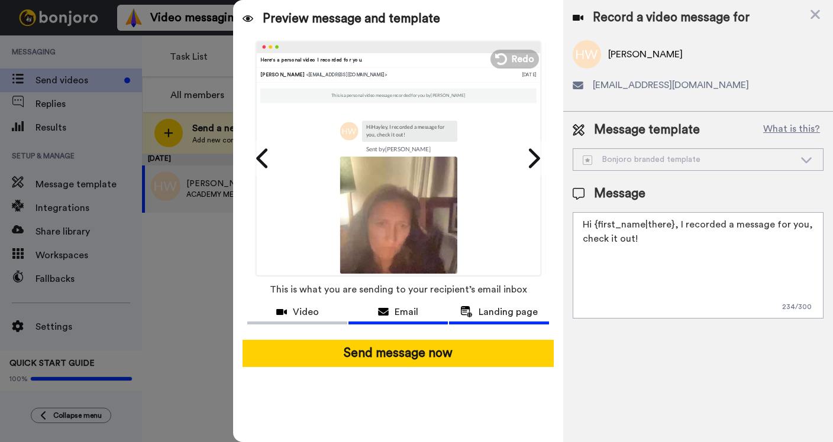
click at [519, 306] on span "Landing page" at bounding box center [508, 312] width 59 height 14
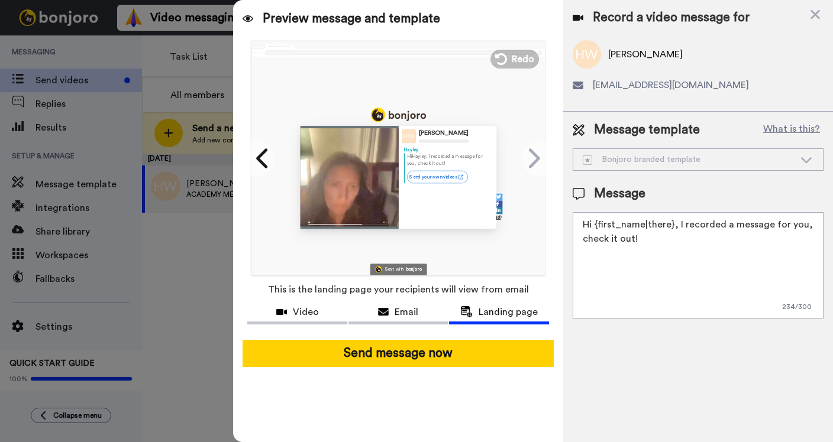
click at [519, 306] on span "Landing page" at bounding box center [508, 312] width 59 height 14
click at [811, 11] on icon at bounding box center [814, 14] width 9 height 9
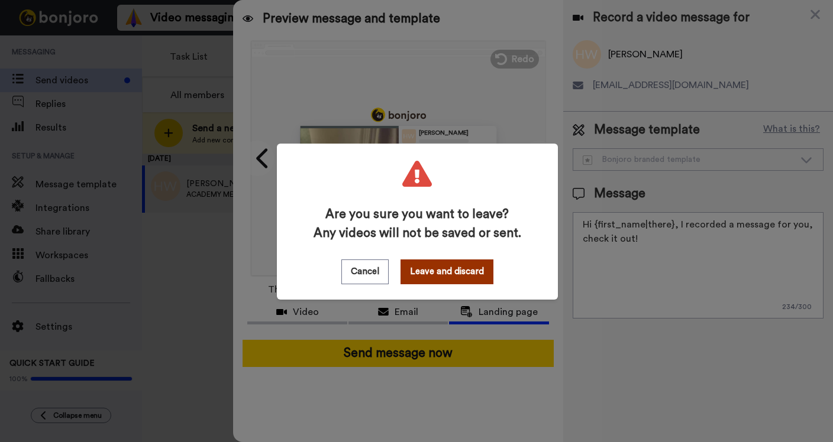
click at [441, 264] on button "Leave and discard" at bounding box center [446, 272] width 93 height 25
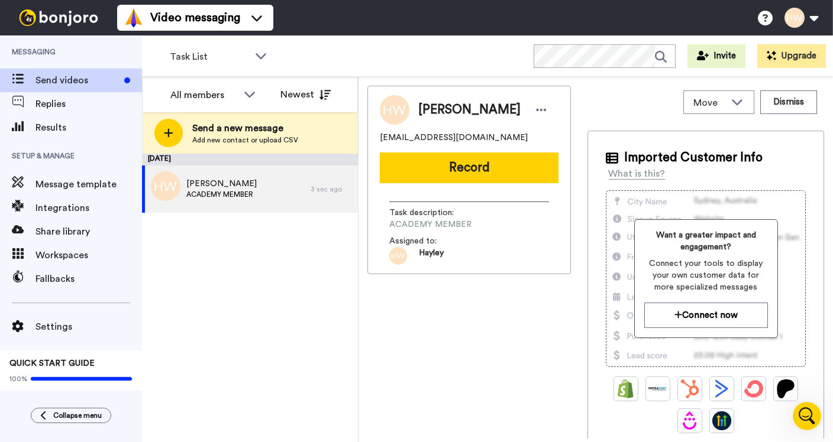
scroll to position [34, 0]
click at [792, 100] on button "Dismiss" at bounding box center [788, 103] width 57 height 24
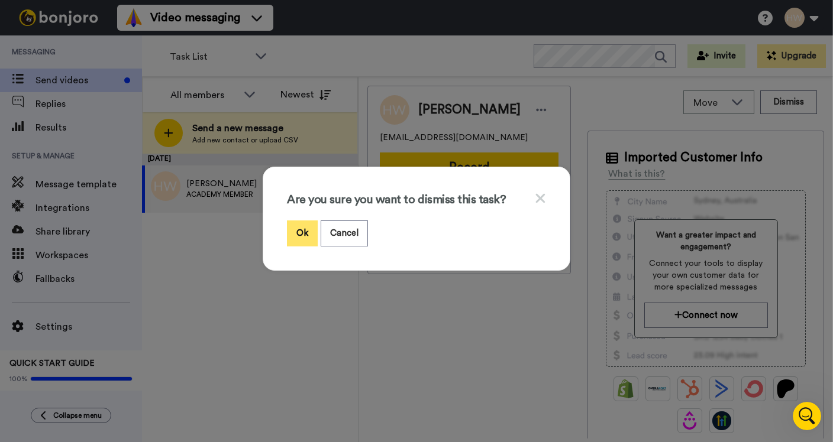
click at [303, 228] on button "Ok" at bounding box center [302, 233] width 31 height 25
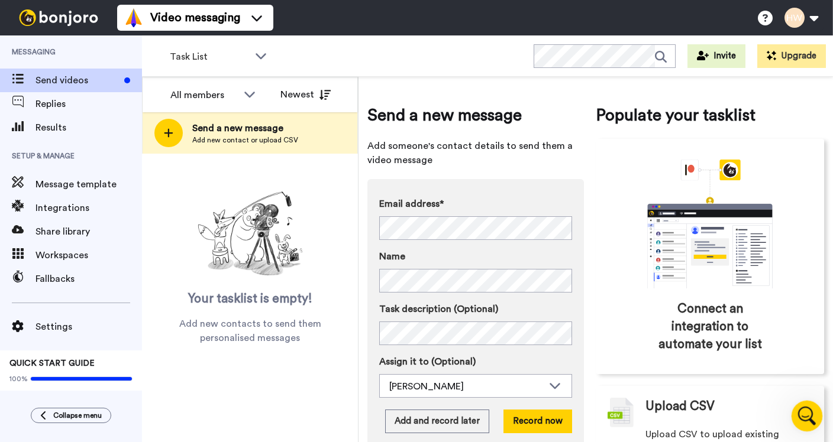
click at [813, 421] on div "Open Intercom Messenger" at bounding box center [805, 414] width 39 height 39
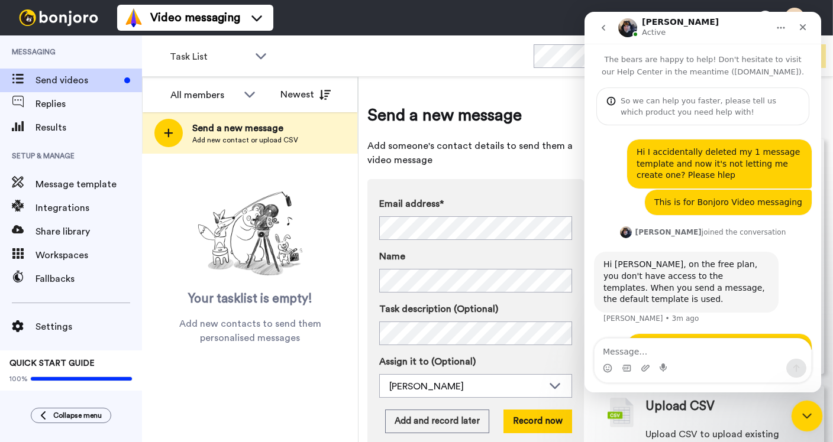
scroll to position [34, 0]
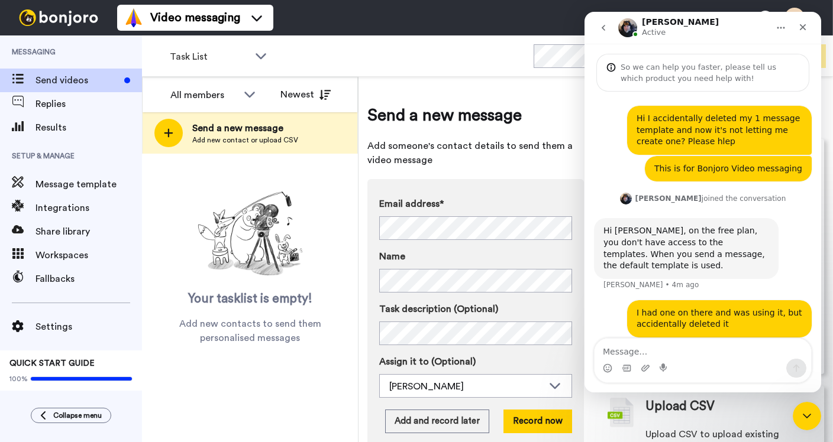
click at [651, 351] on textarea "Message…" at bounding box center [703, 349] width 217 height 20
click at [804, 27] on icon "Close" at bounding box center [802, 26] width 9 height 9
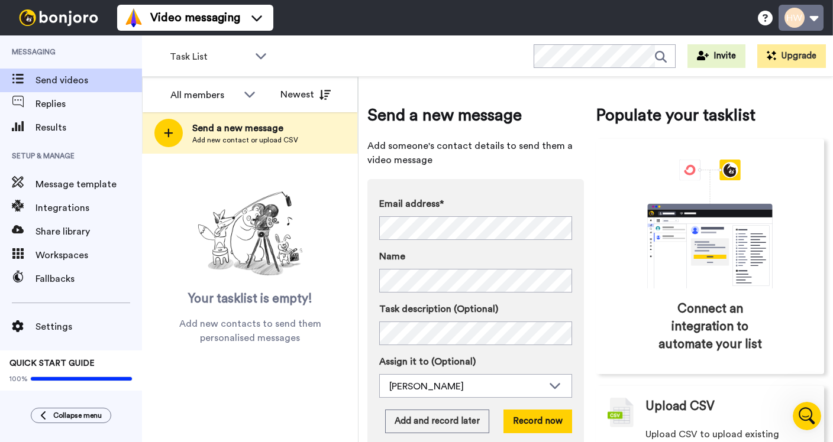
click at [790, 13] on button at bounding box center [800, 18] width 45 height 26
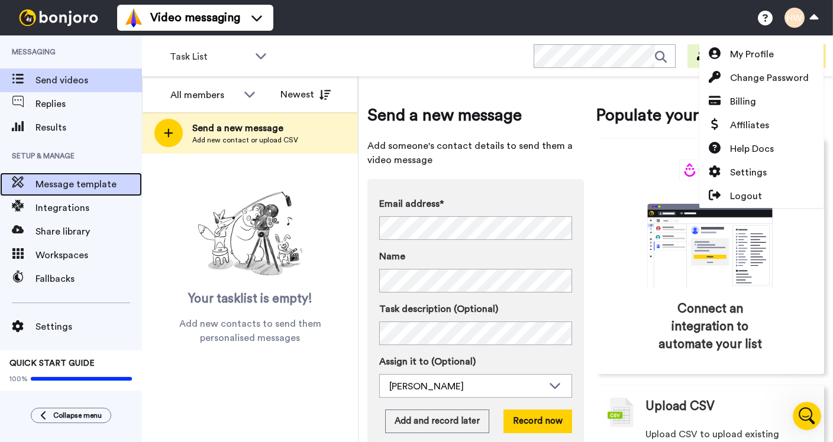
click at [27, 192] on div at bounding box center [17, 184] width 35 height 17
